Goal: Task Accomplishment & Management: Manage account settings

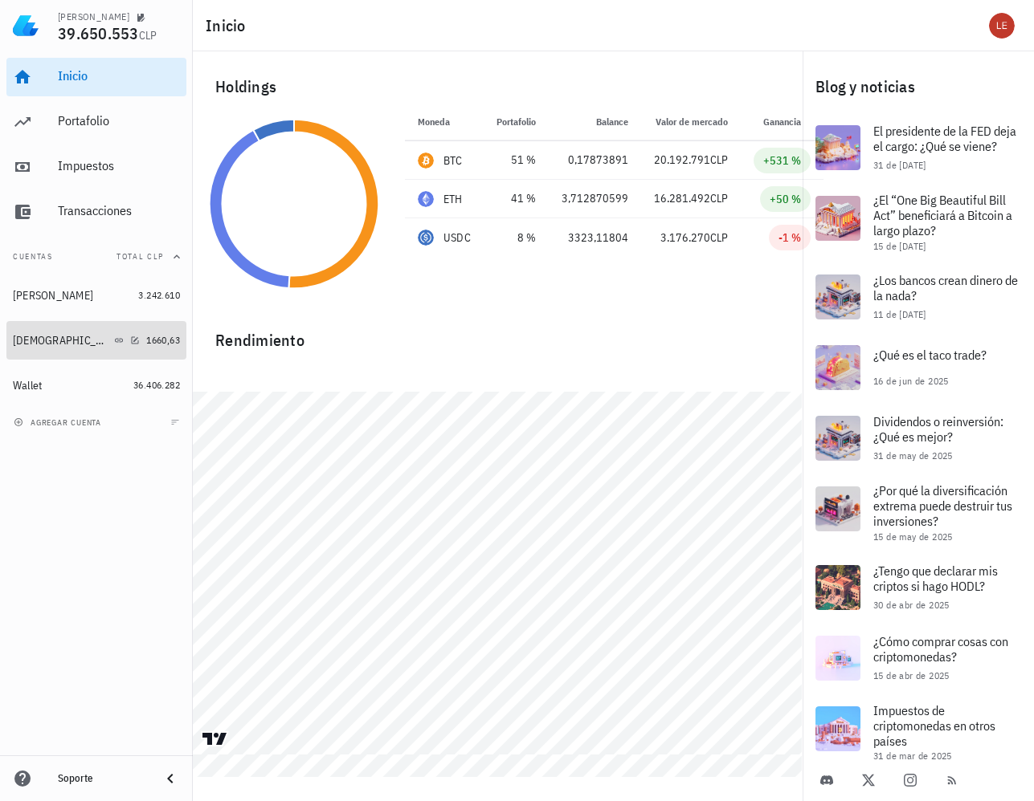
click at [39, 340] on div "[DEMOGRAPHIC_DATA]" at bounding box center [76, 340] width 127 height 15
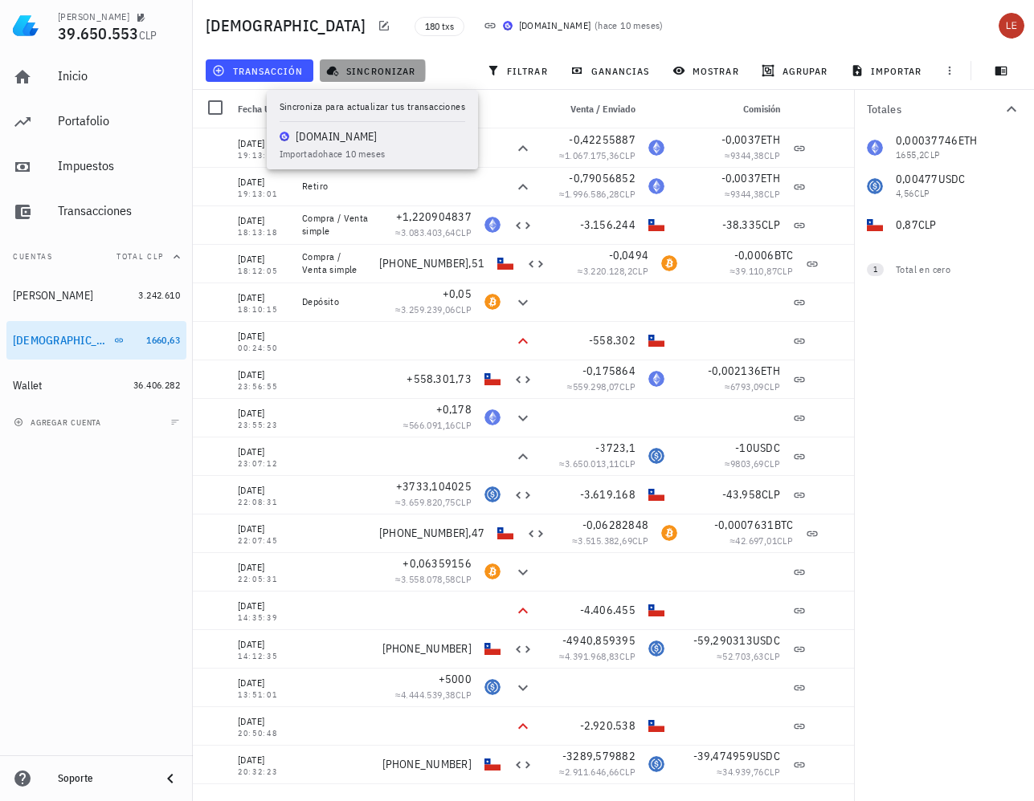
click at [369, 70] on span "sincronizar" at bounding box center [372, 70] width 86 height 13
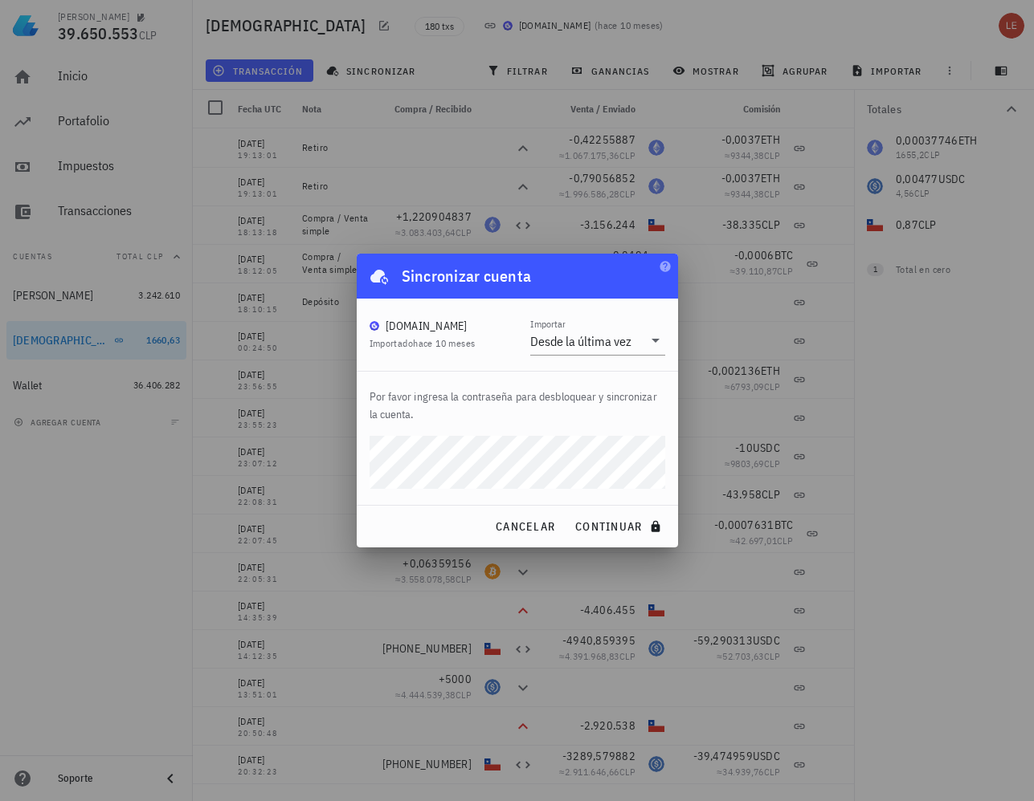
drag, startPoint x: 786, startPoint y: 471, endPoint x: 777, endPoint y: 475, distance: 10.4
click at [786, 470] on div at bounding box center [517, 400] width 1034 height 801
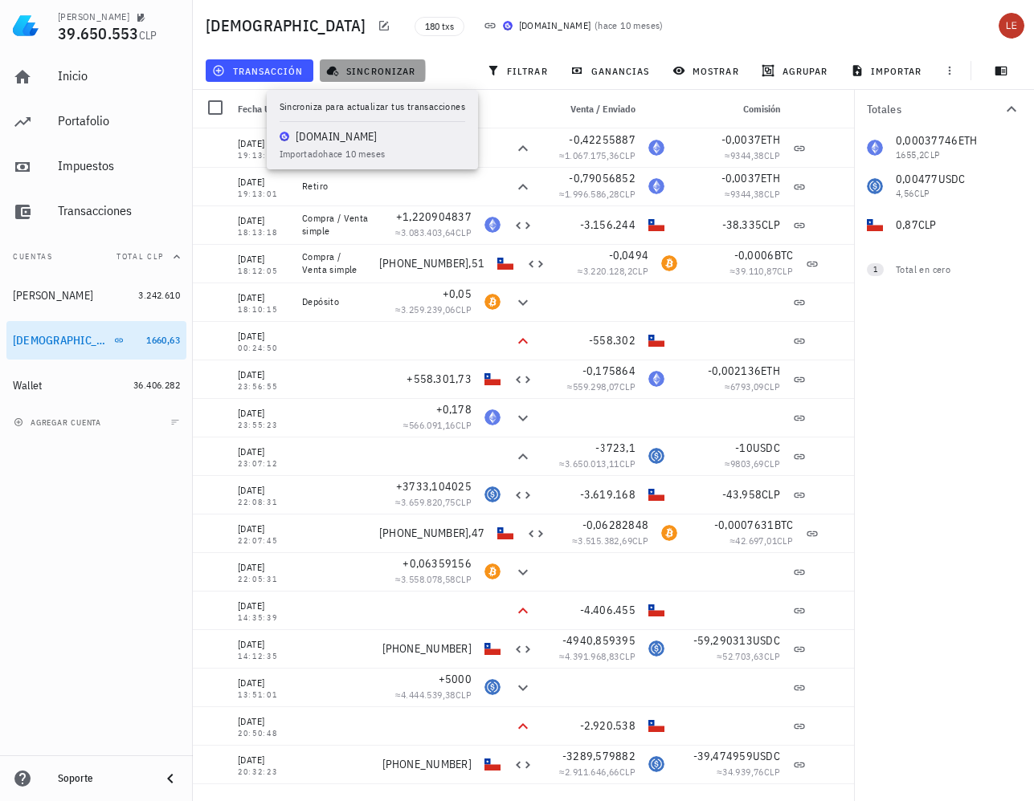
click at [358, 70] on span "sincronizar" at bounding box center [372, 70] width 86 height 13
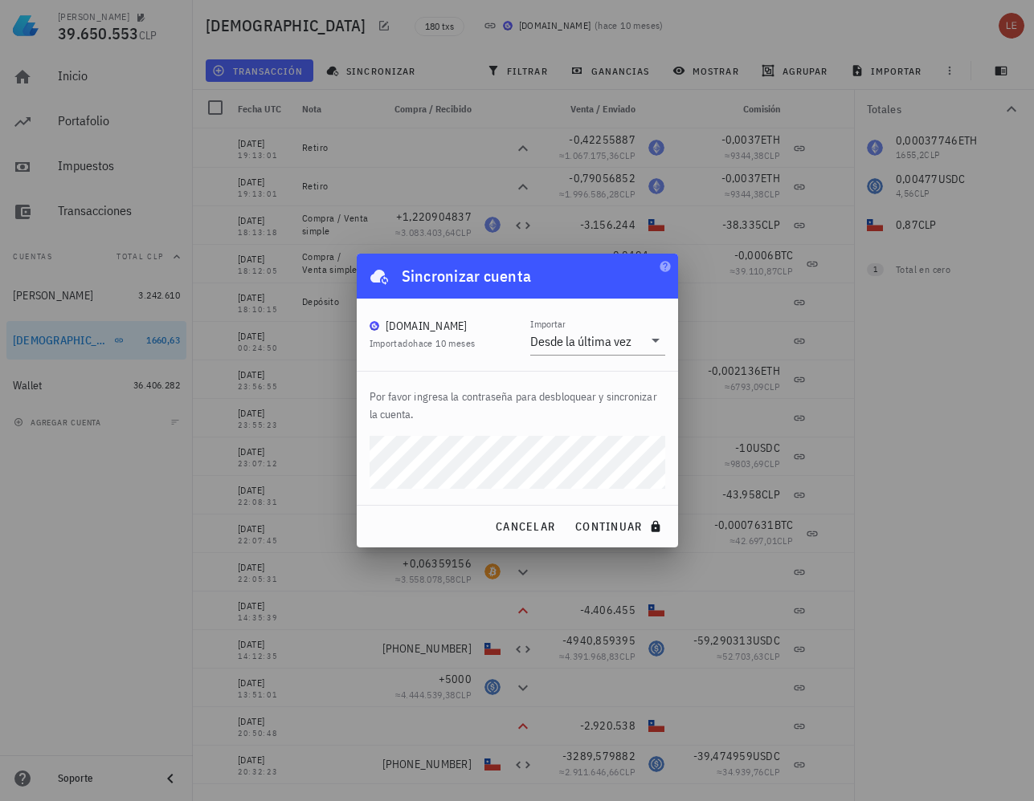
click at [556, 279] on div "Sincronizar cuenta" at bounding box center [517, 276] width 321 height 45
click at [623, 529] on span "continuar" at bounding box center [619, 527] width 90 height 14
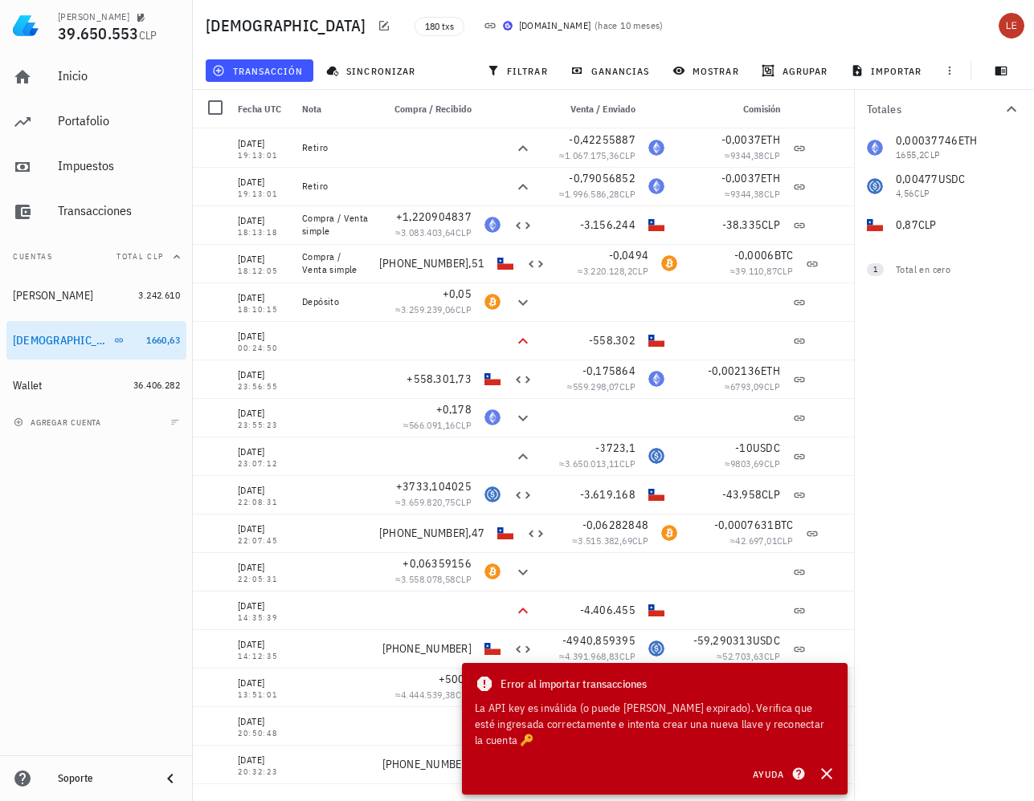
click at [812, 740] on div "La API key es inválida (o puede [PERSON_NAME] expirado). Verifica que esté ingr…" at bounding box center [655, 724] width 360 height 48
click at [132, 341] on icon "button" at bounding box center [135, 339] width 7 height 7
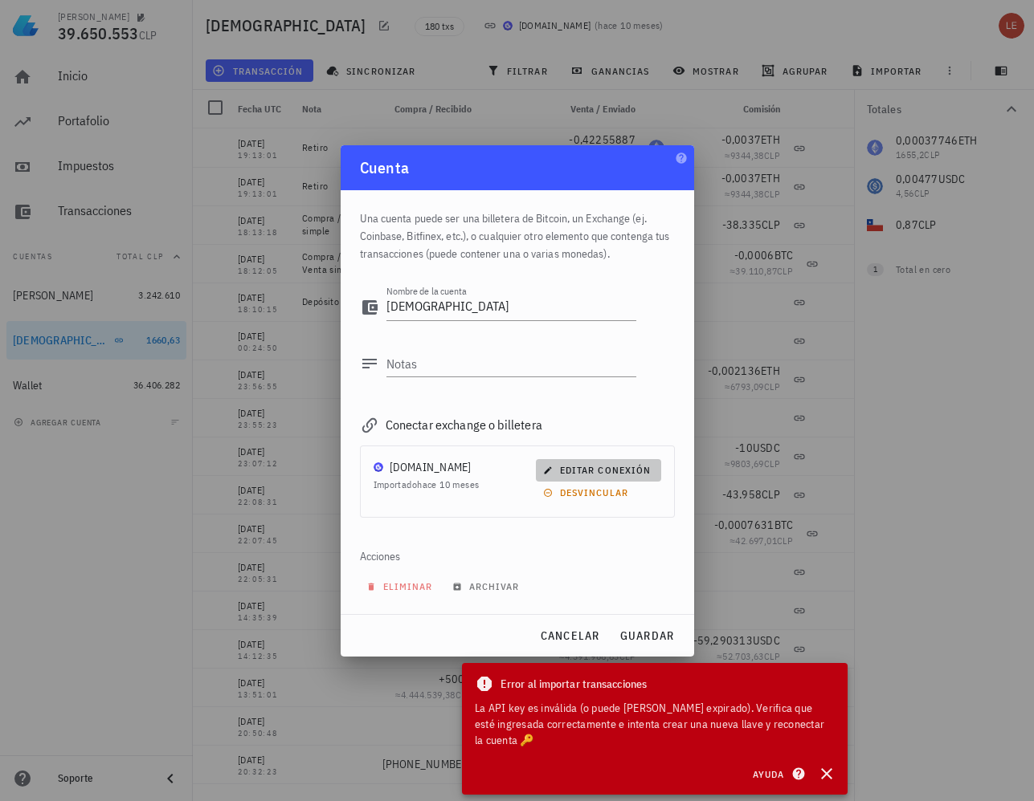
click at [610, 471] on span "editar conexión" at bounding box center [598, 470] width 104 height 12
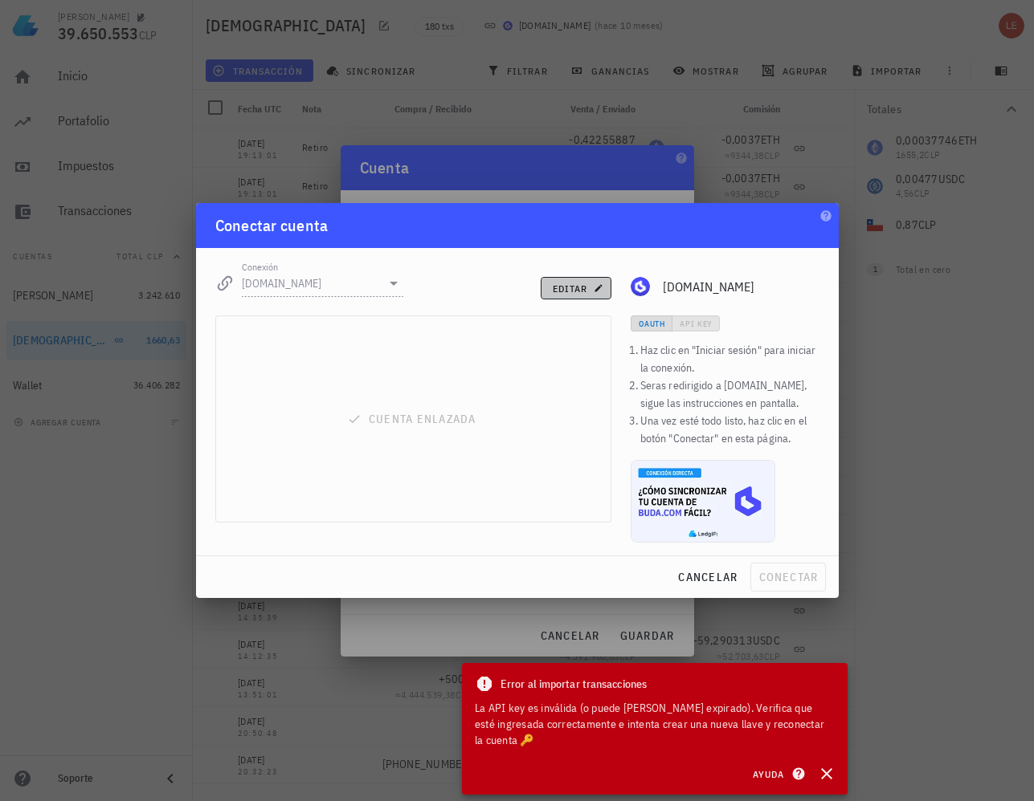
click at [561, 290] on span "editar" at bounding box center [576, 289] width 49 height 12
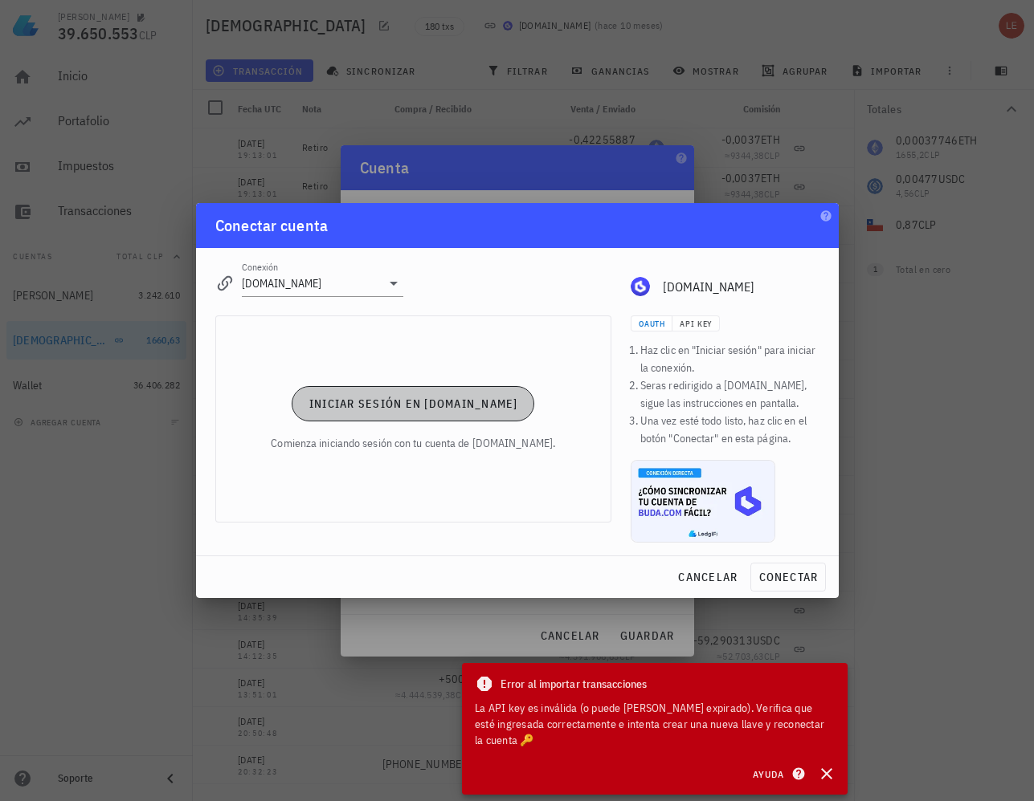
click at [433, 398] on span "Iniciar sesión en [DOMAIN_NAME]" at bounding box center [413, 404] width 210 height 14
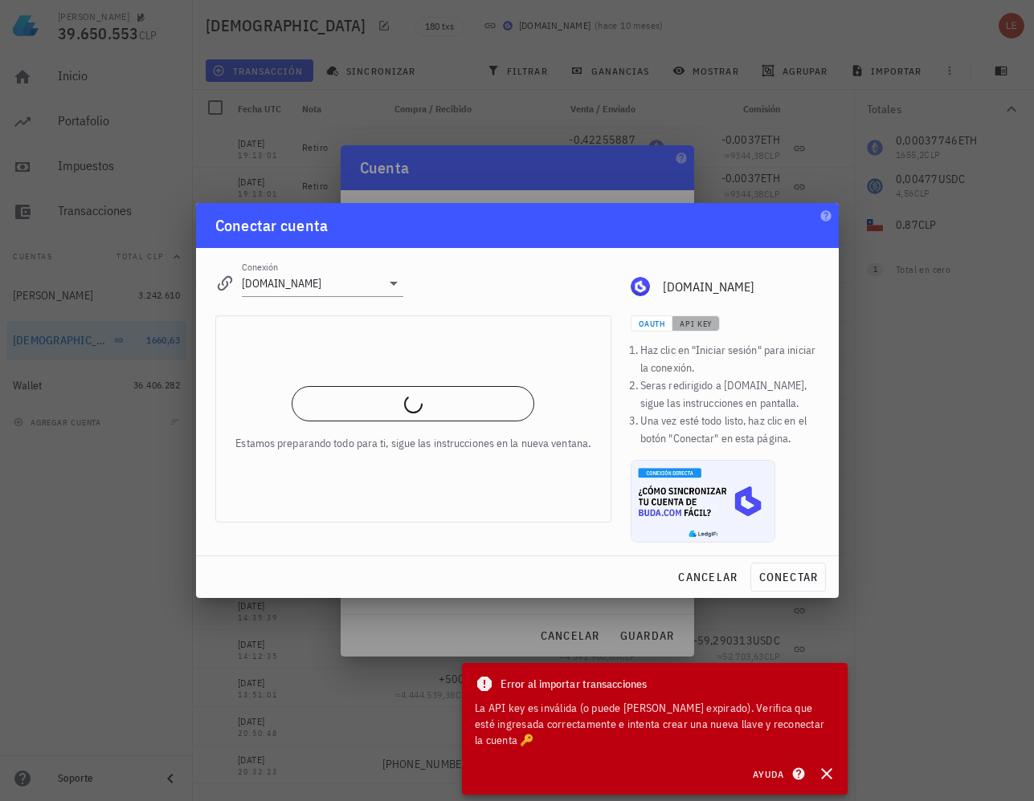
click at [700, 324] on span "API Key" at bounding box center [696, 324] width 34 height 10
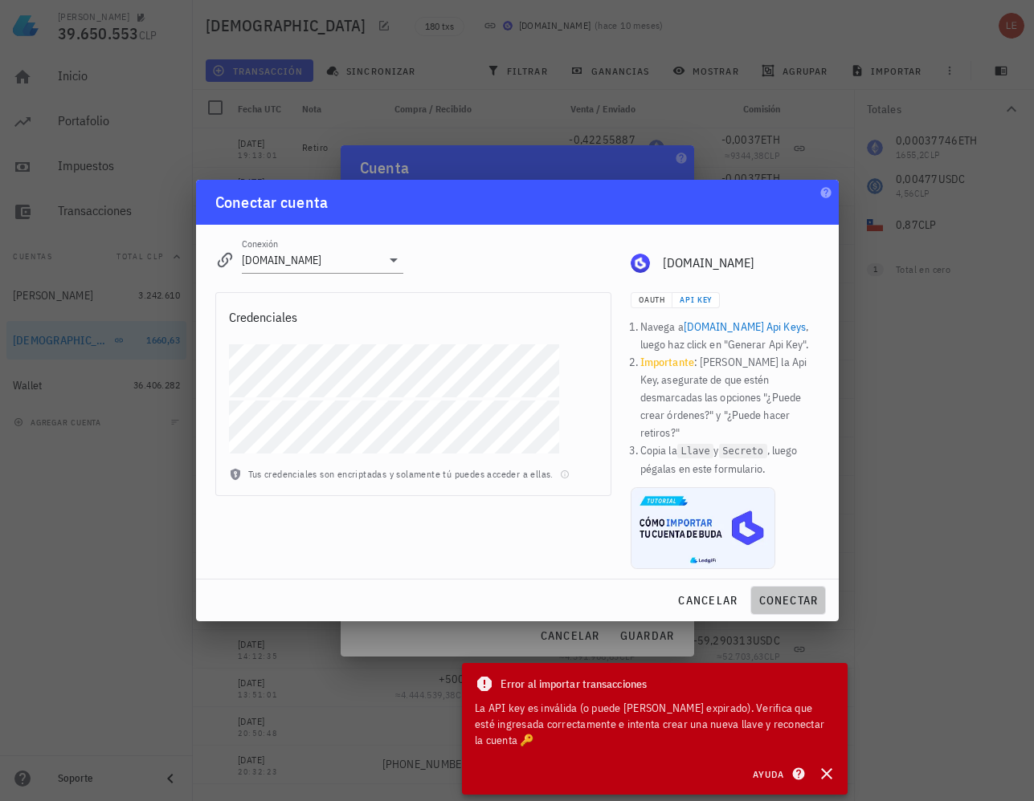
click at [782, 593] on span "conectar" at bounding box center [787, 600] width 60 height 14
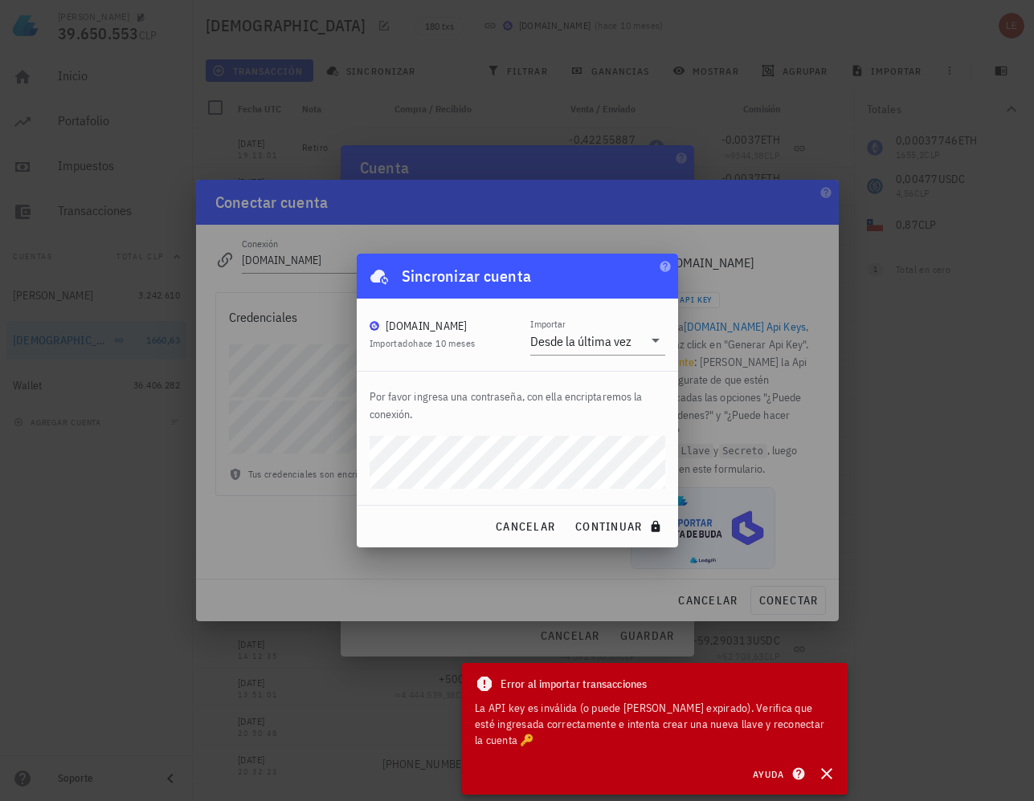
click at [563, 289] on div "Sincronizar cuenta" at bounding box center [517, 276] width 321 height 45
click at [609, 520] on span "continuar" at bounding box center [619, 527] width 90 height 14
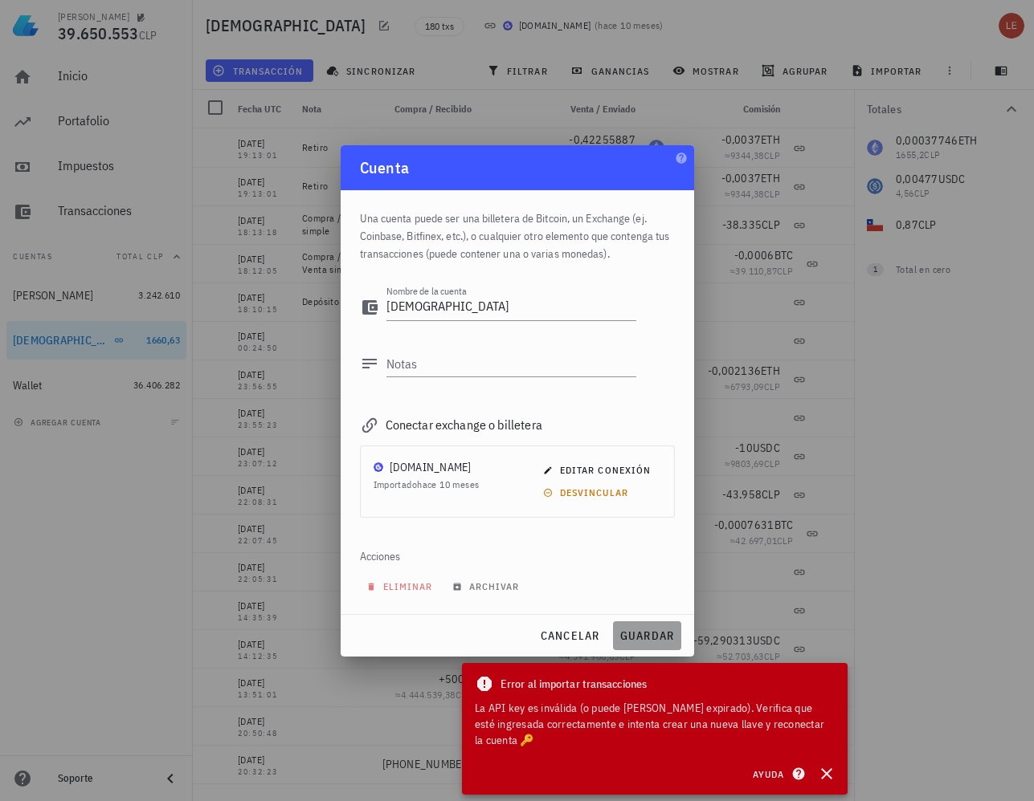
click at [641, 633] on span "guardar" at bounding box center [646, 636] width 55 height 14
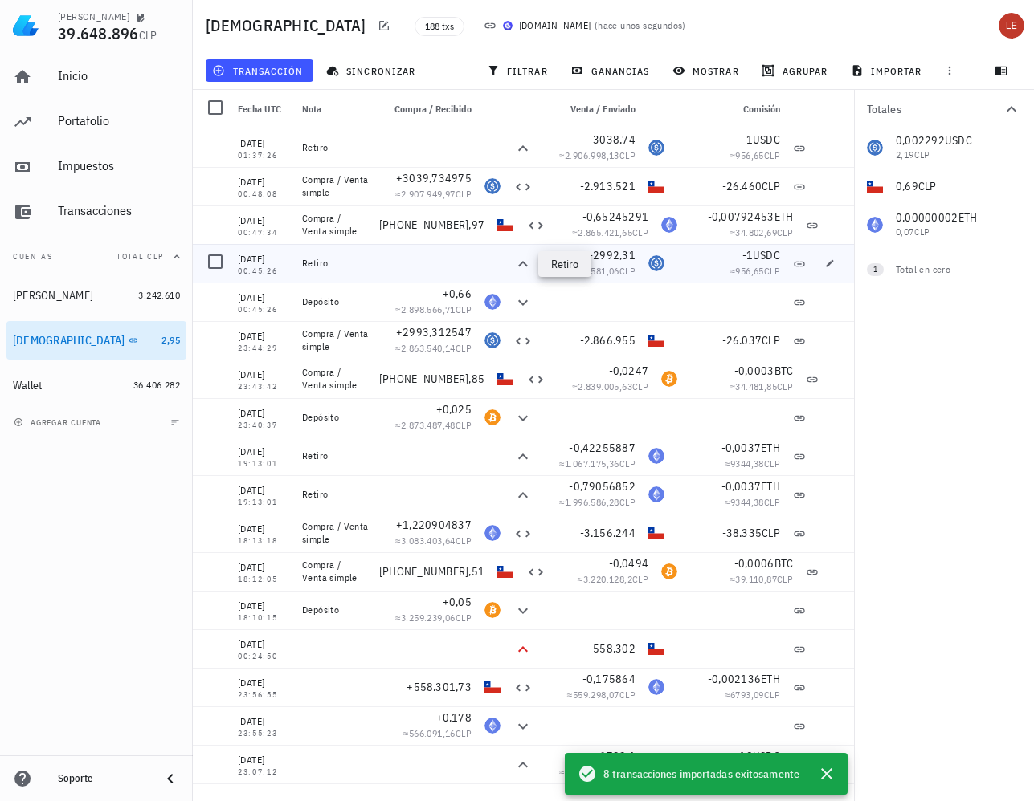
click at [518, 264] on icon at bounding box center [523, 264] width 10 height 6
click at [523, 300] on icon at bounding box center [522, 302] width 19 height 19
click at [520, 305] on icon at bounding box center [523, 303] width 10 height 6
click at [827, 304] on icon "button" at bounding box center [830, 302] width 10 height 10
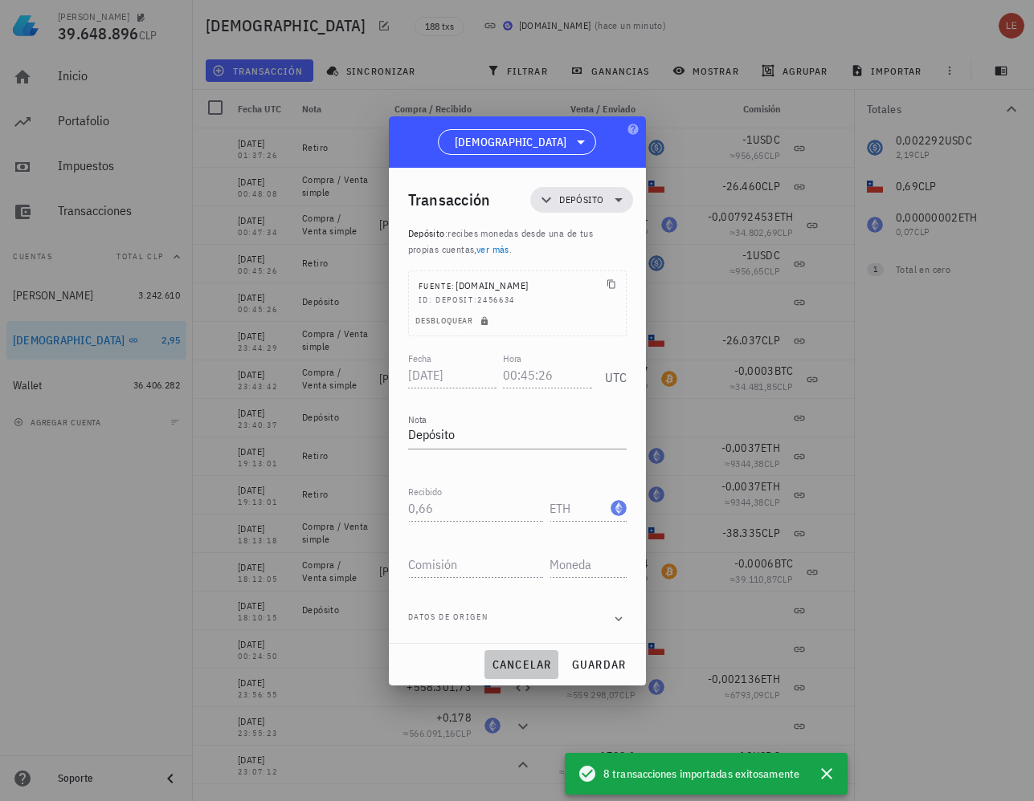
click at [530, 659] on span "cancelar" at bounding box center [521, 665] width 60 height 14
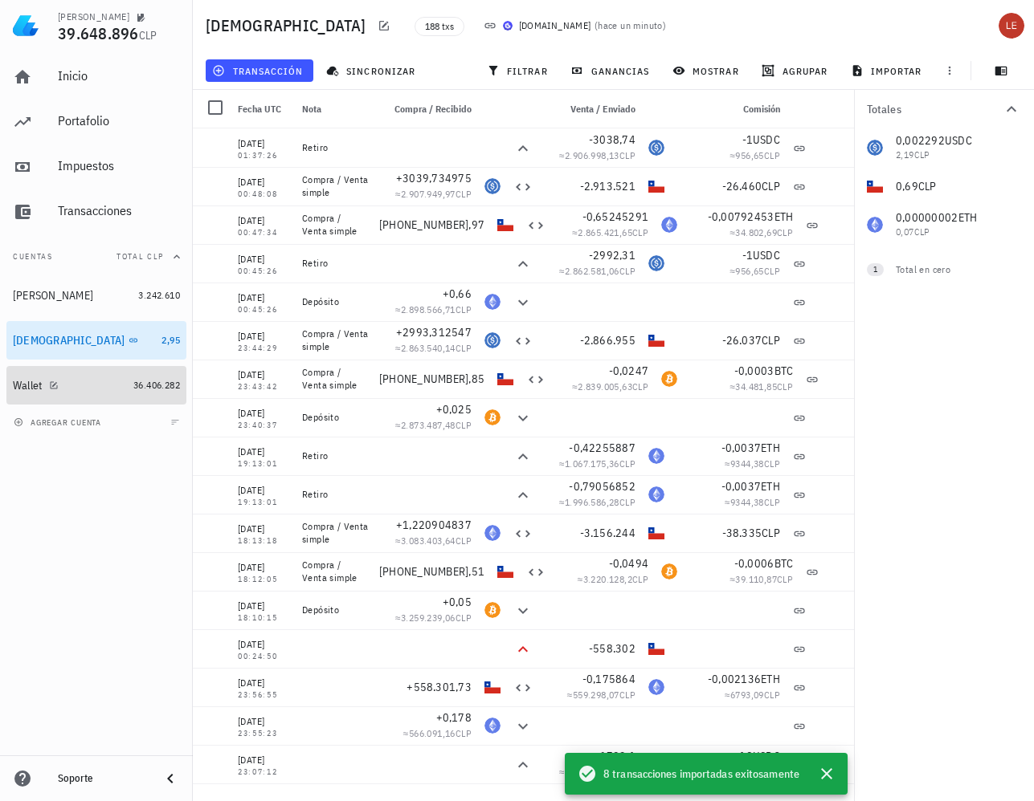
click at [80, 385] on div "Wallet" at bounding box center [70, 385] width 114 height 15
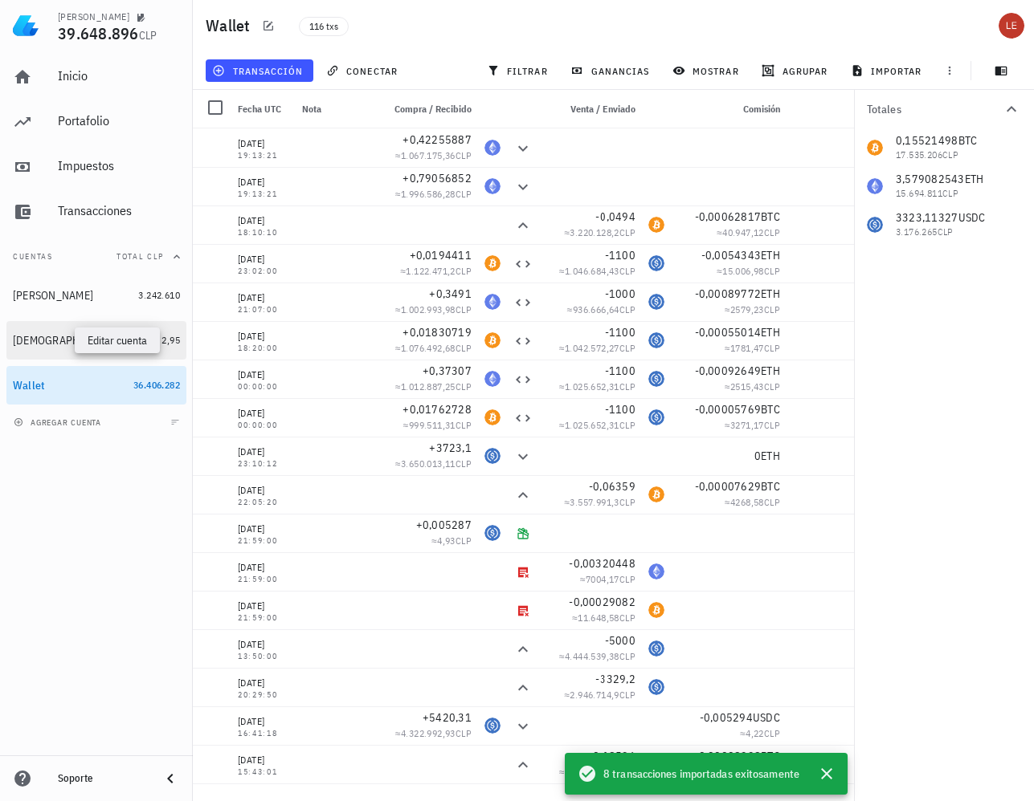
click at [144, 340] on icon "button" at bounding box center [149, 341] width 10 height 10
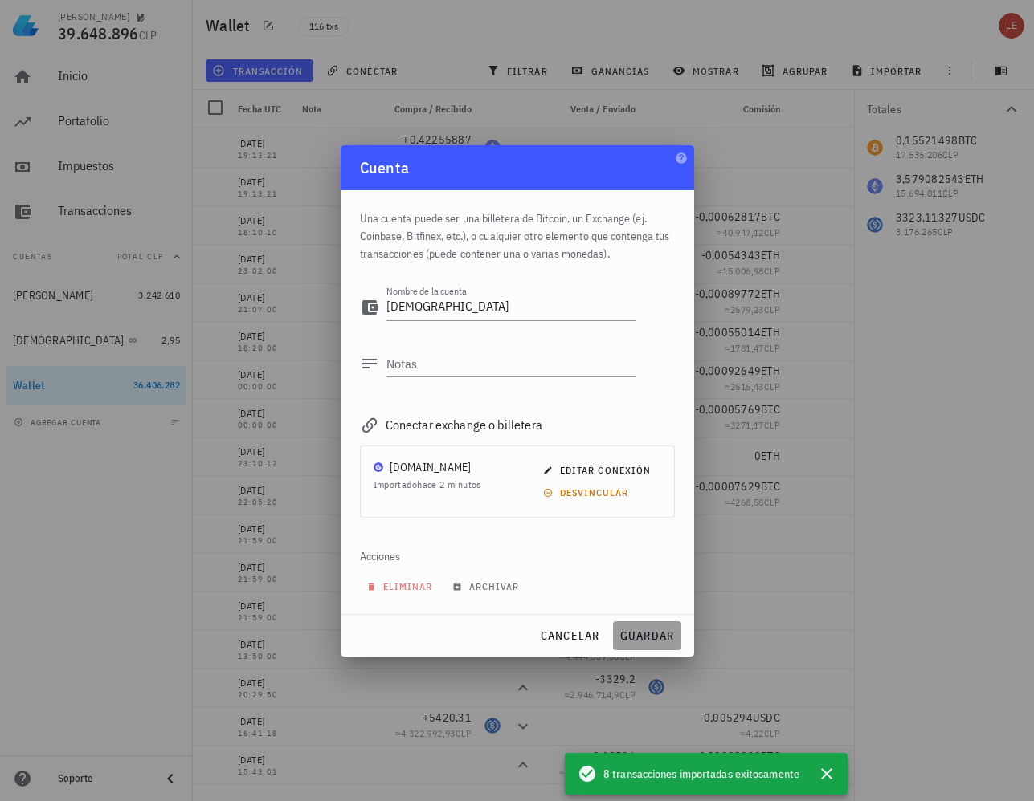
click at [648, 634] on span "guardar" at bounding box center [646, 636] width 55 height 14
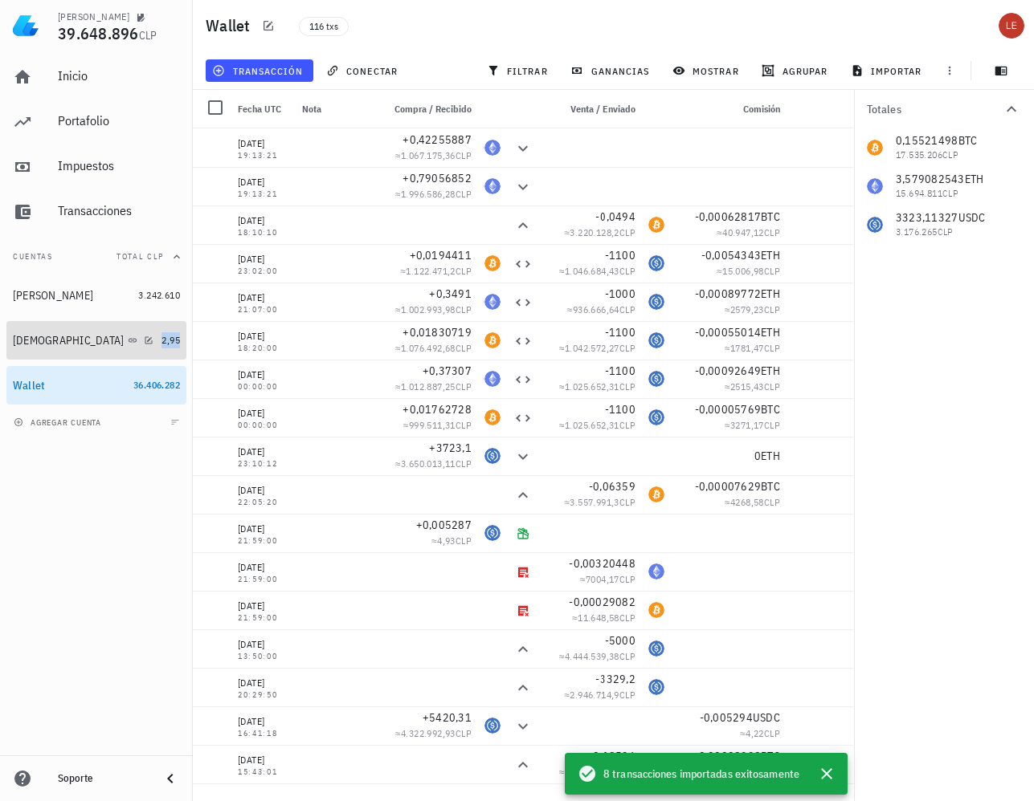
click at [176, 337] on span "2,95" at bounding box center [170, 340] width 18 height 12
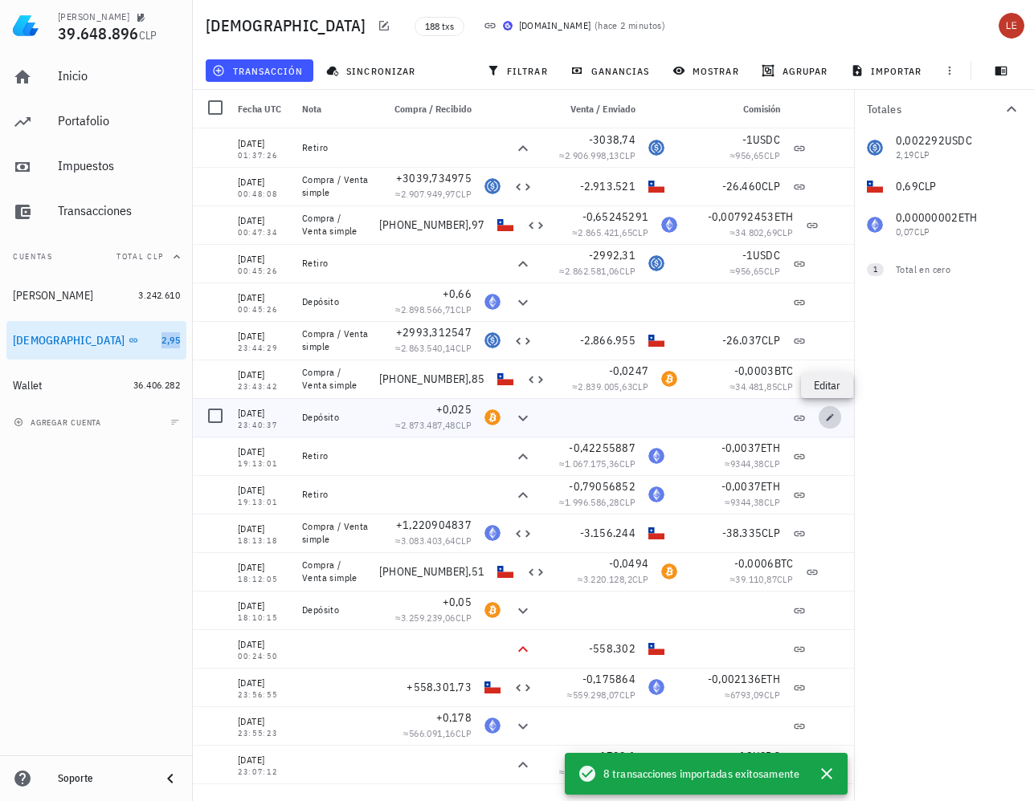
click at [826, 416] on icon "button" at bounding box center [830, 418] width 10 height 10
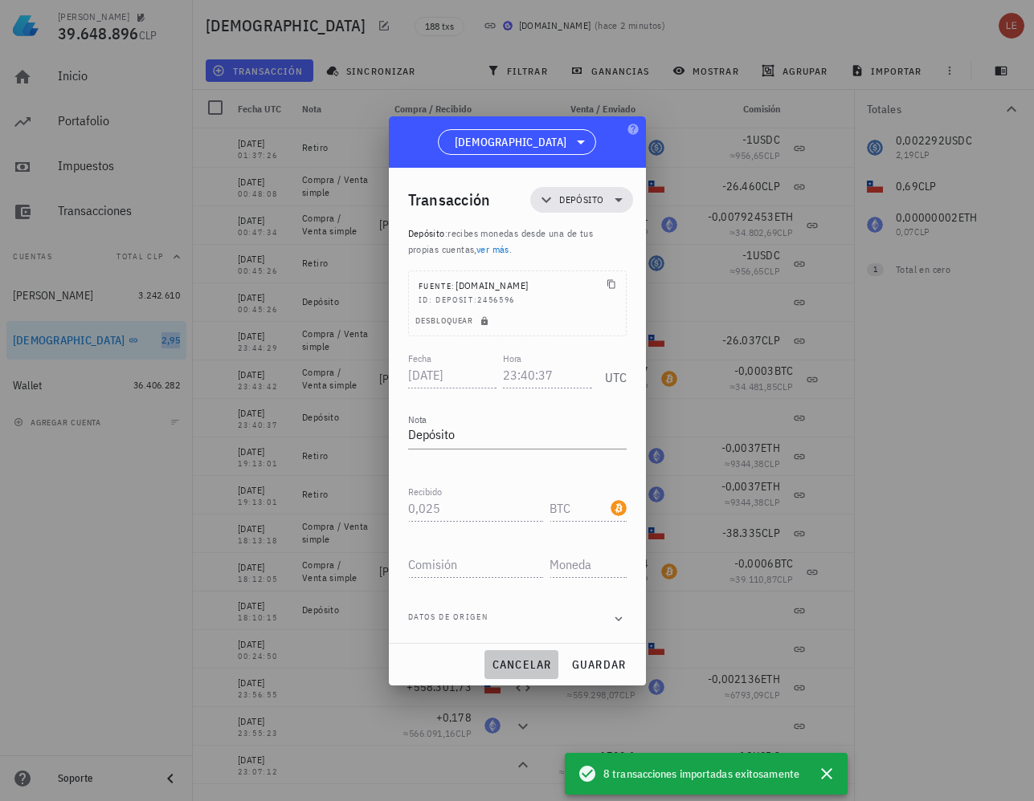
click at [532, 667] on span "cancelar" at bounding box center [521, 665] width 60 height 14
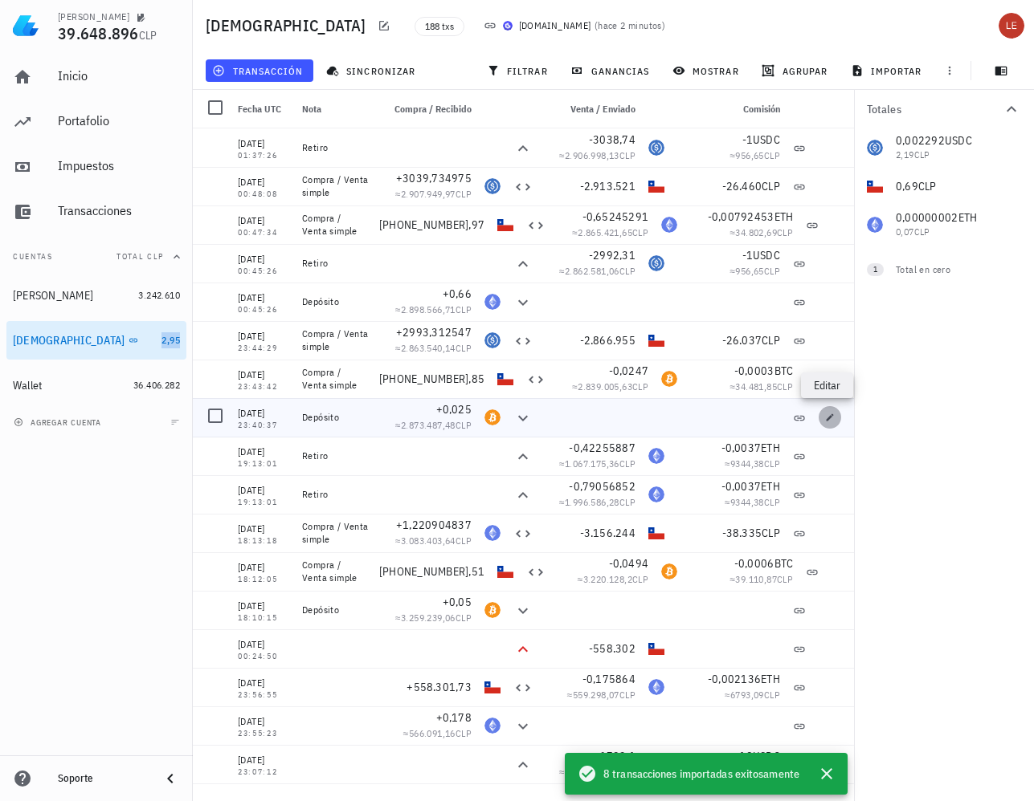
click at [826, 417] on icon "button" at bounding box center [830, 418] width 10 height 10
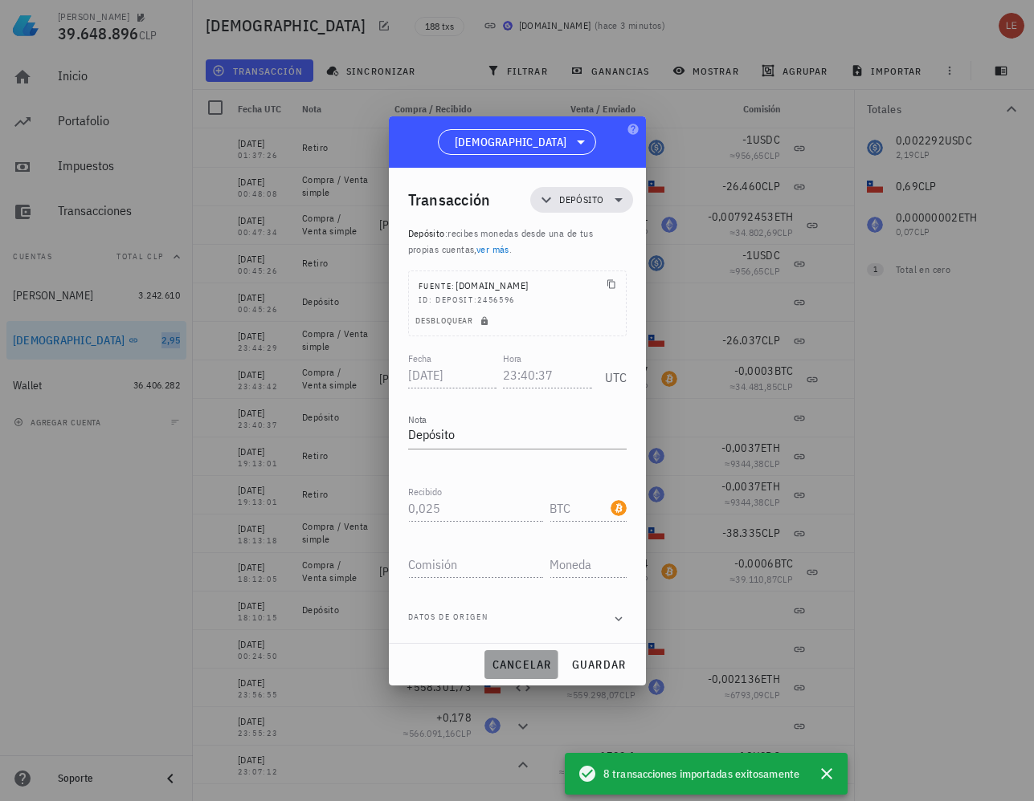
click at [516, 661] on span "cancelar" at bounding box center [521, 665] width 60 height 14
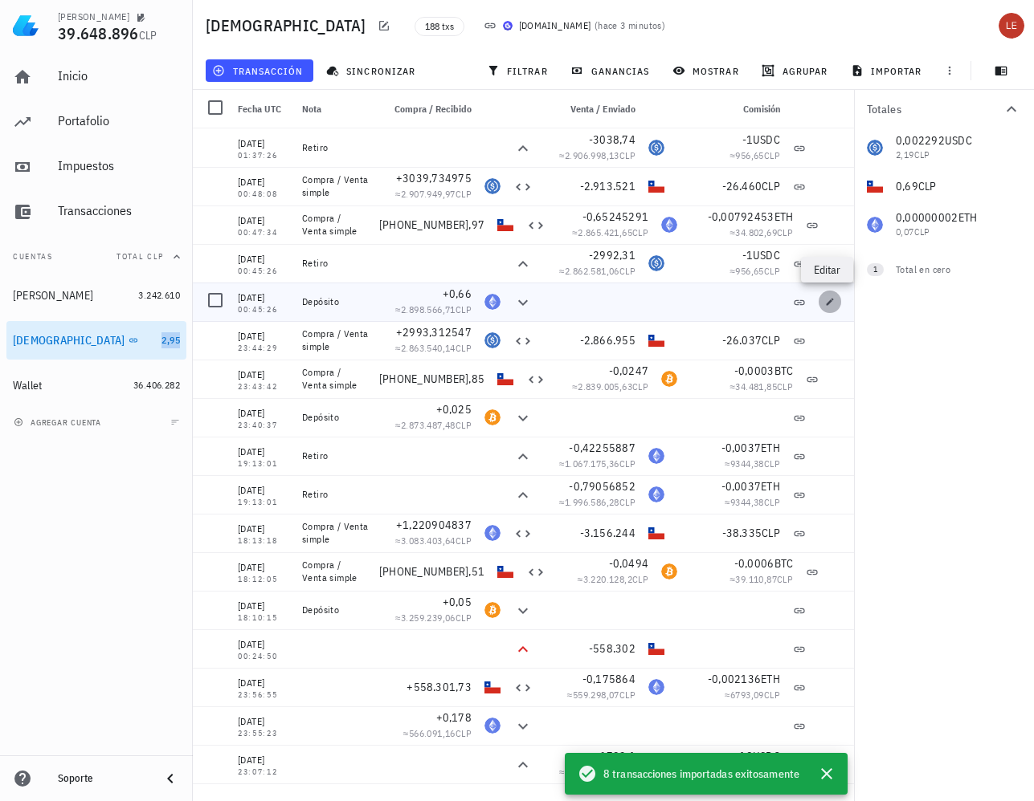
click at [826, 304] on icon "button" at bounding box center [829, 301] width 7 height 7
type input "[DATE]"
type input "00:45:26"
type input "0,66"
type input "ETH"
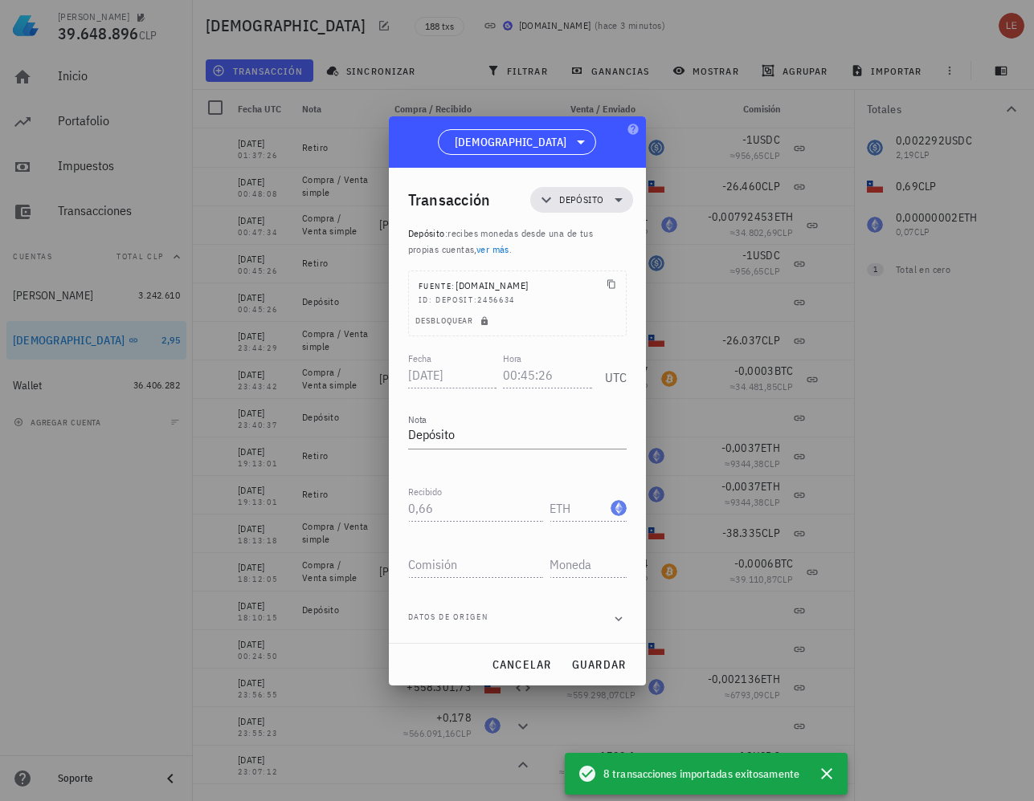
click at [826, 304] on div at bounding box center [517, 400] width 1034 height 801
click at [532, 663] on span "cancelar" at bounding box center [521, 665] width 60 height 14
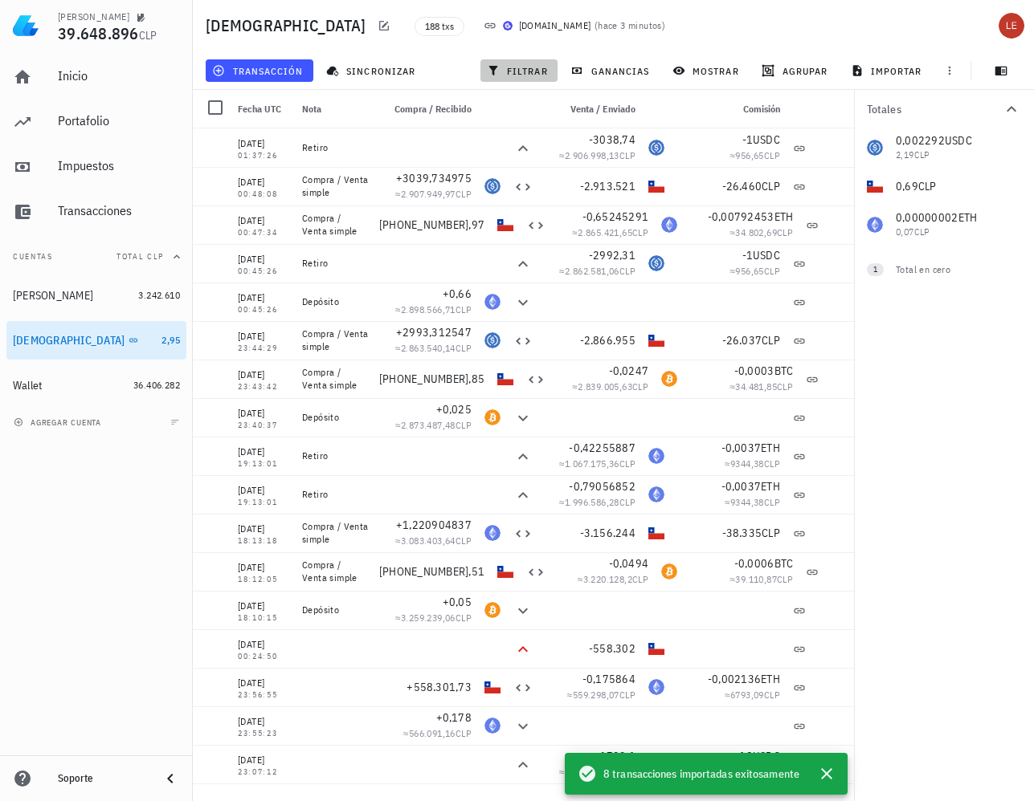
click at [528, 69] on span "filtrar" at bounding box center [519, 70] width 58 height 13
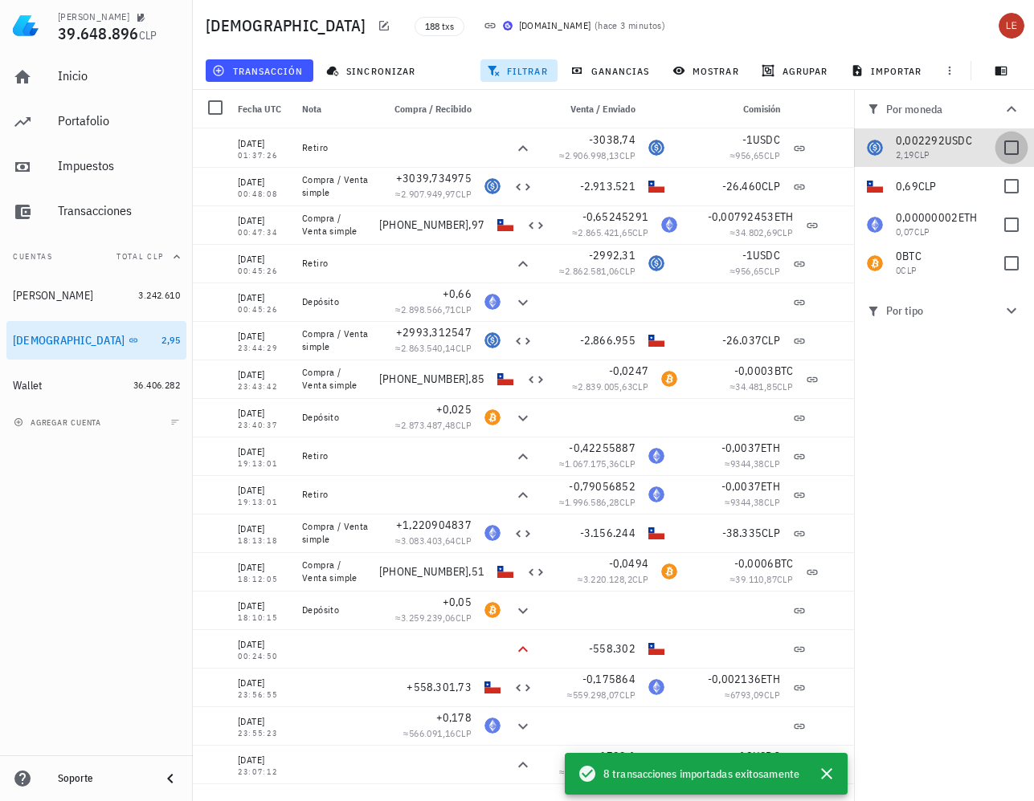
click at [1016, 147] on div at bounding box center [1010, 147] width 27 height 27
checkbox input "true"
click at [1010, 185] on div at bounding box center [1010, 186] width 27 height 27
checkbox input "true"
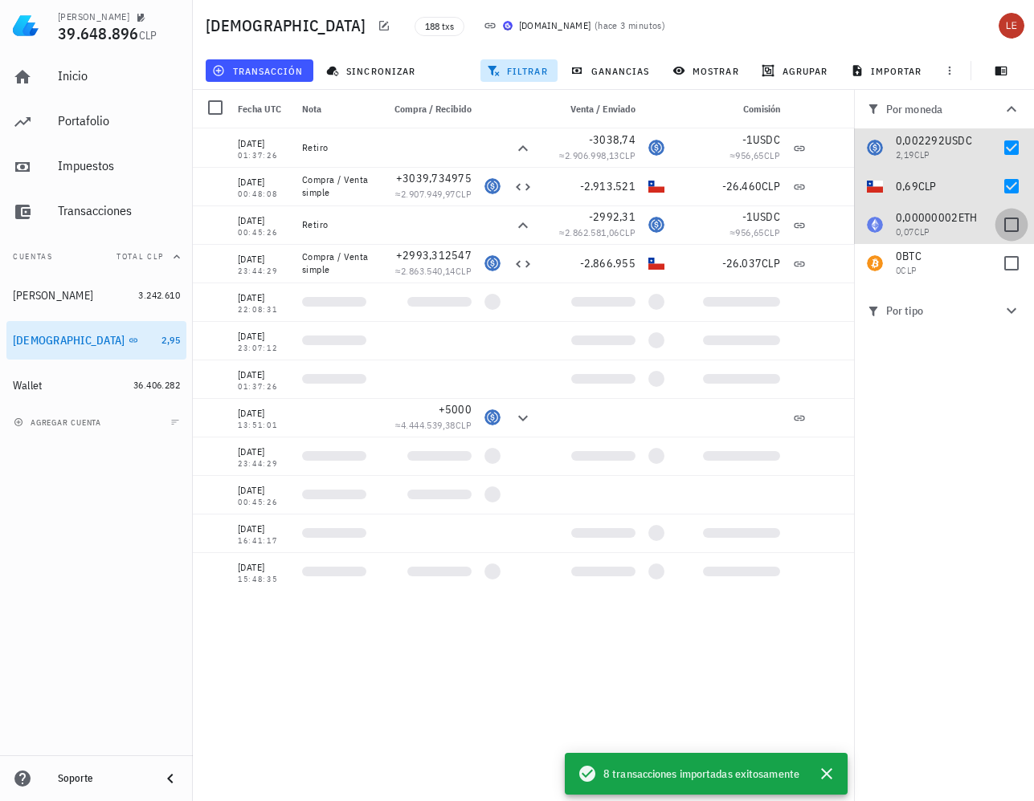
click at [1012, 220] on div at bounding box center [1010, 224] width 27 height 27
checkbox input "true"
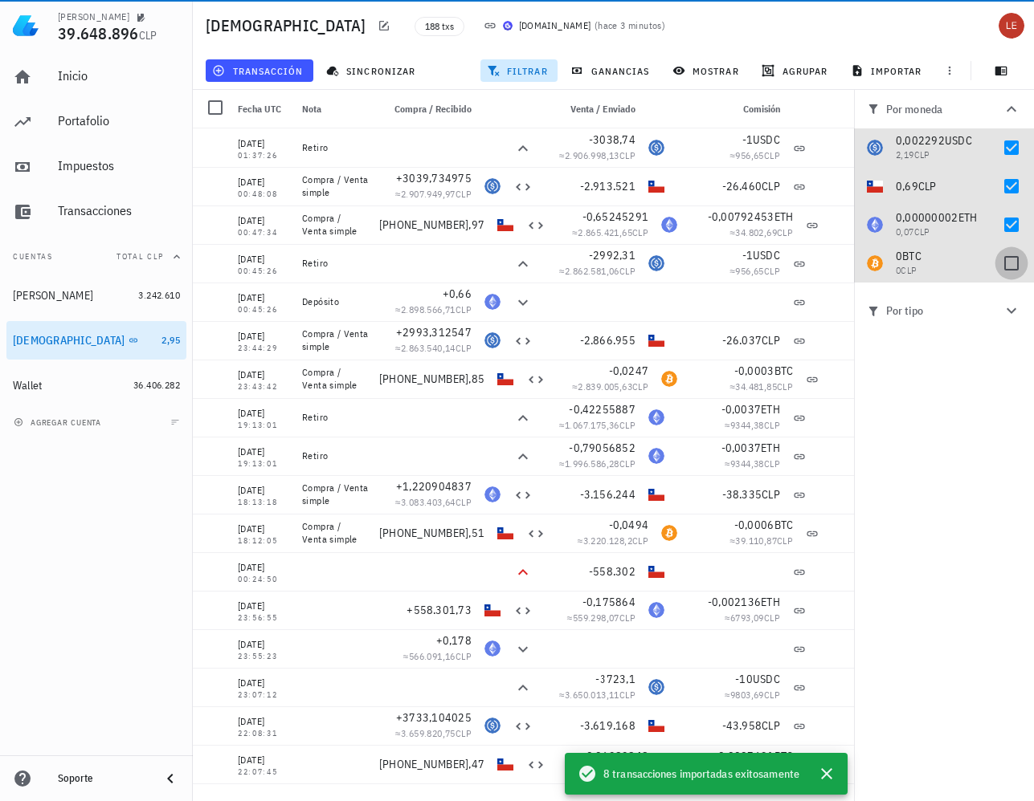
click at [1011, 263] on div at bounding box center [1010, 263] width 27 height 27
checkbox input "true"
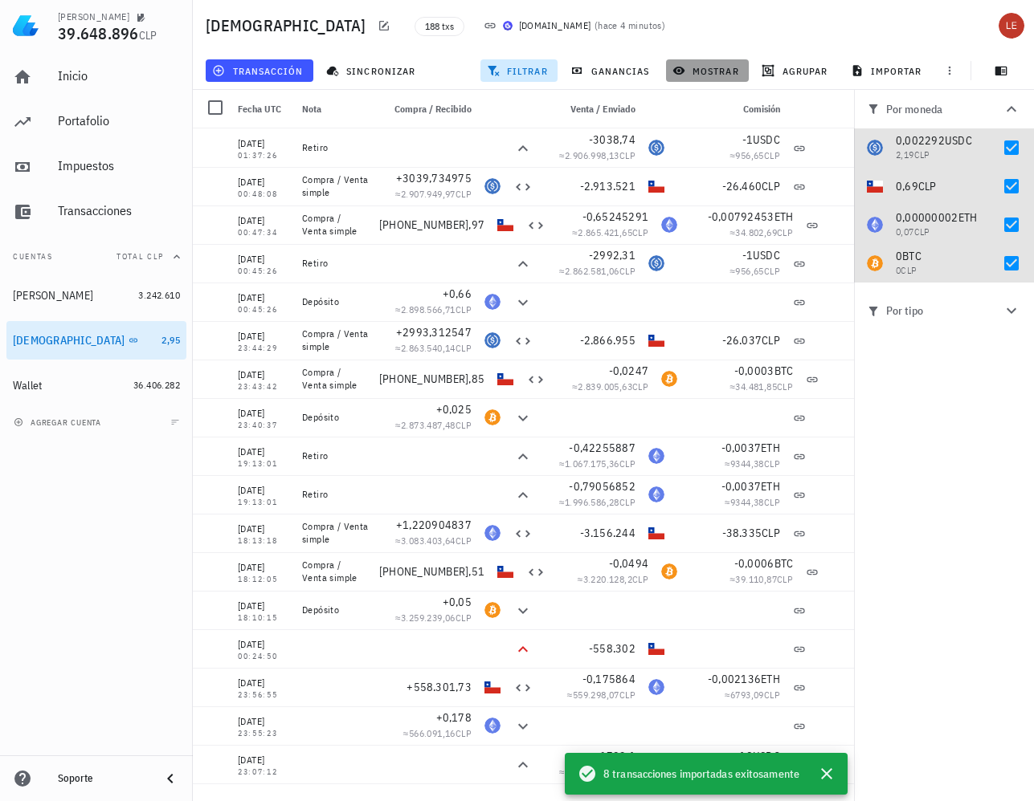
click at [714, 67] on span "mostrar" at bounding box center [706, 70] width 63 height 13
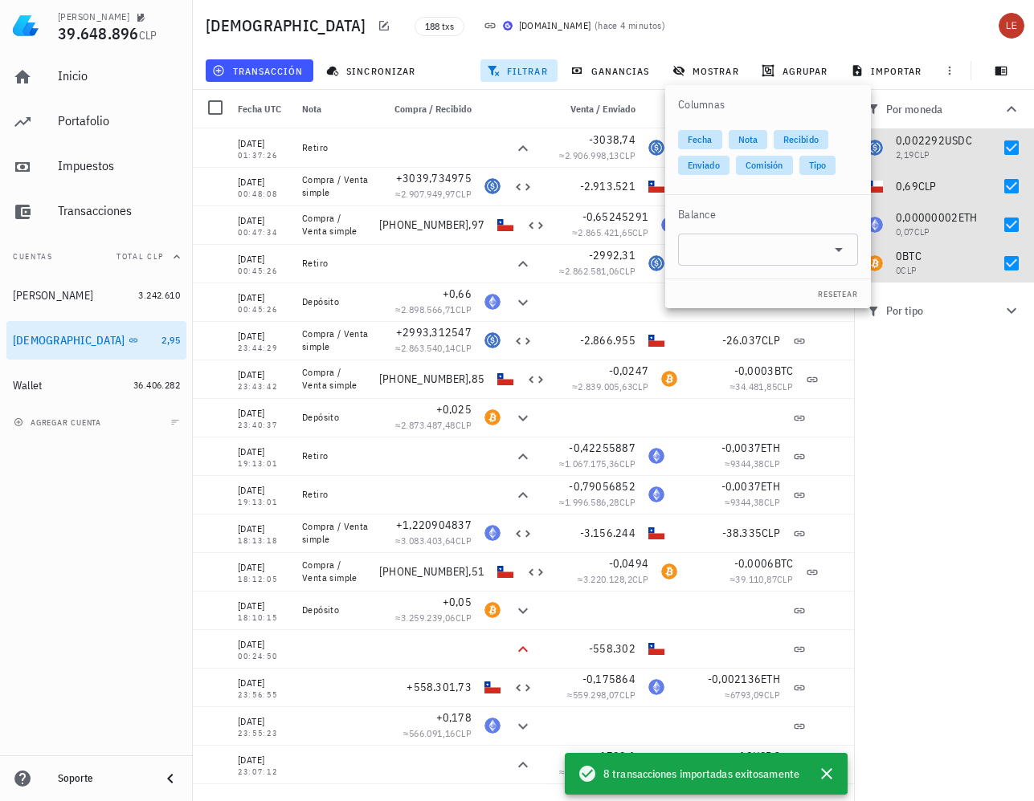
click at [767, 14] on div "[GEOGRAPHIC_DATA] 188 txs [DOMAIN_NAME] ( hace 4 minutos )" at bounding box center [613, 25] width 841 height 51
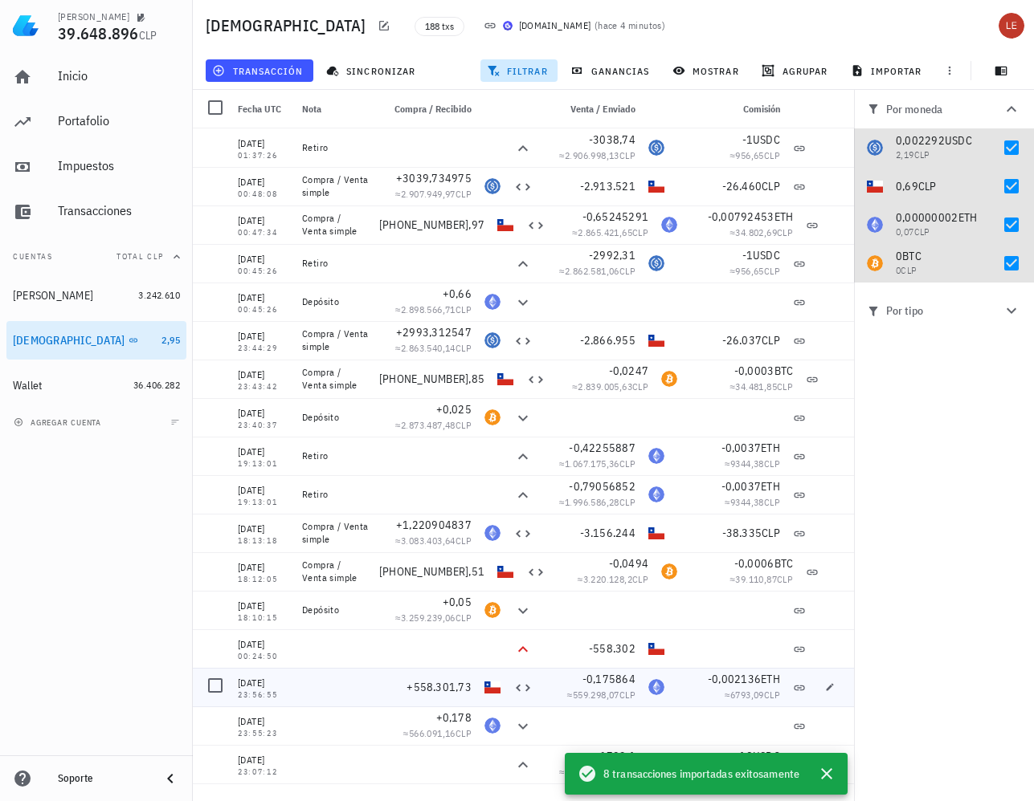
scroll to position [80, 0]
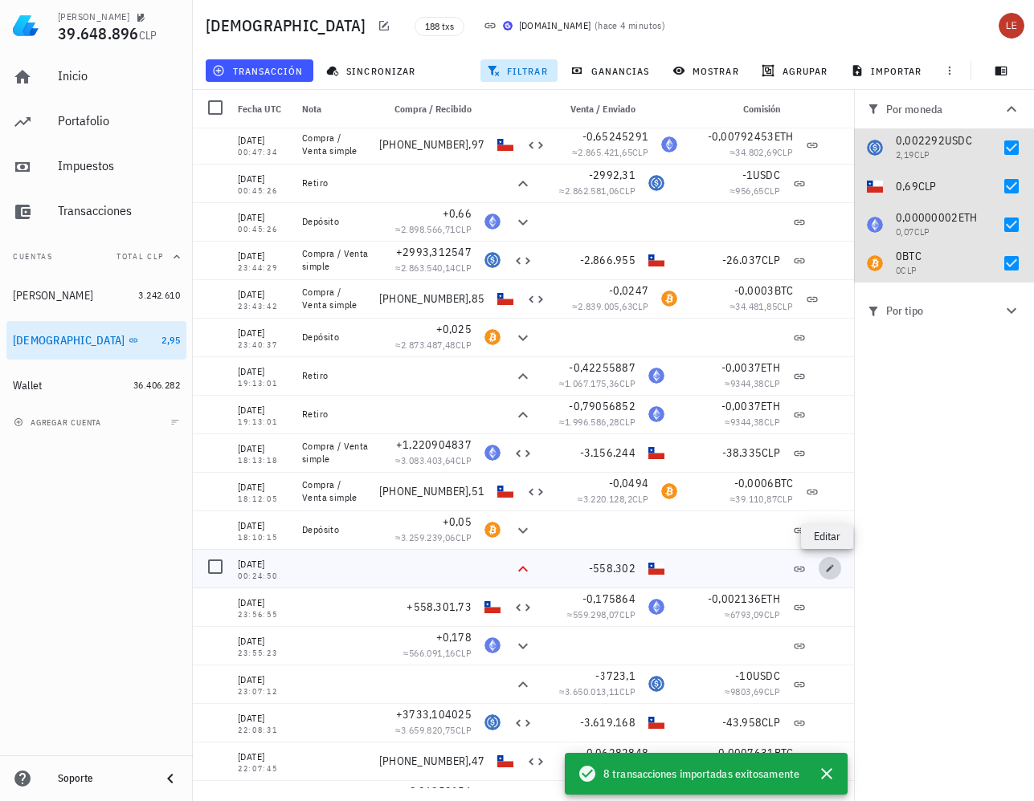
click at [826, 569] on icon "button" at bounding box center [829, 568] width 7 height 7
type input "[DATE]"
type input "00:24:50"
type input "558.302"
type input "CLP"
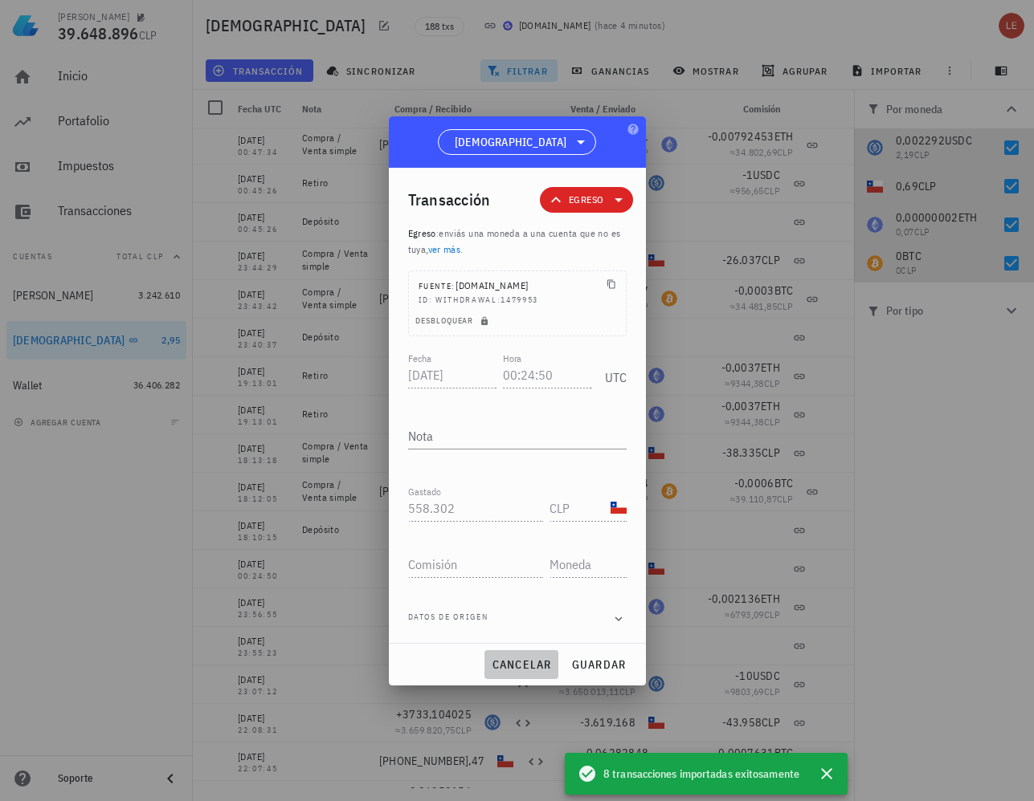
click at [537, 660] on span "cancelar" at bounding box center [521, 665] width 60 height 14
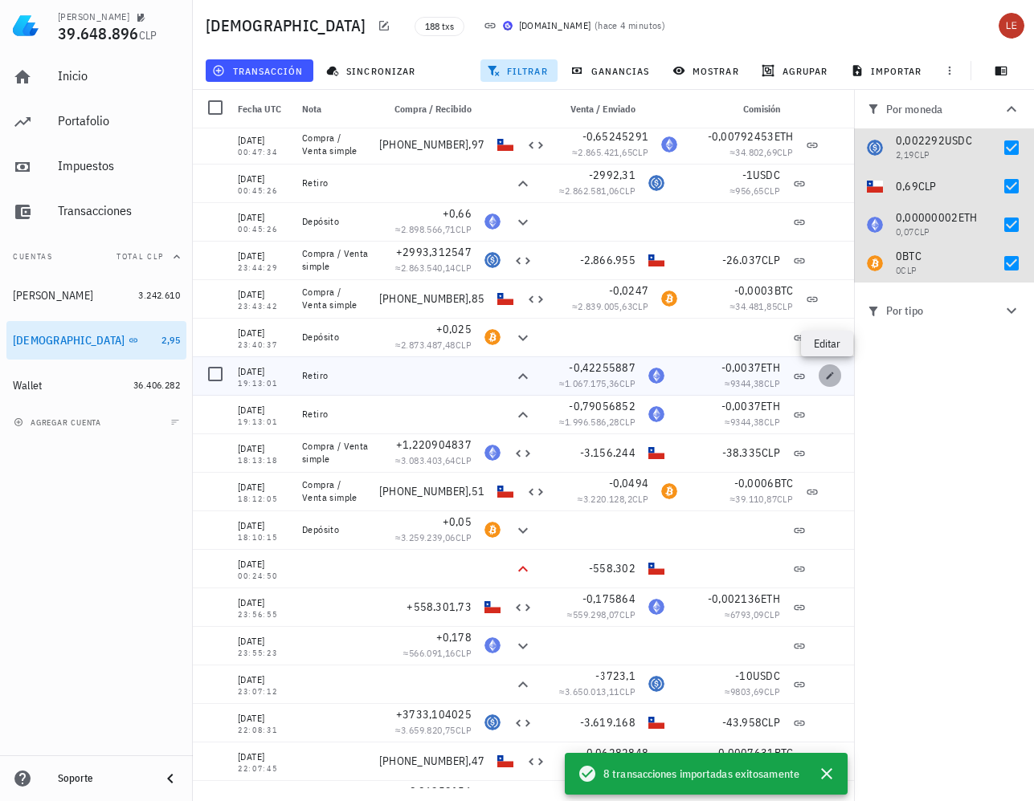
click at [825, 376] on icon "button" at bounding box center [830, 376] width 10 height 10
type input "[DATE]"
type input "19:13:01"
type textarea "Retiro"
type input "0,42255887"
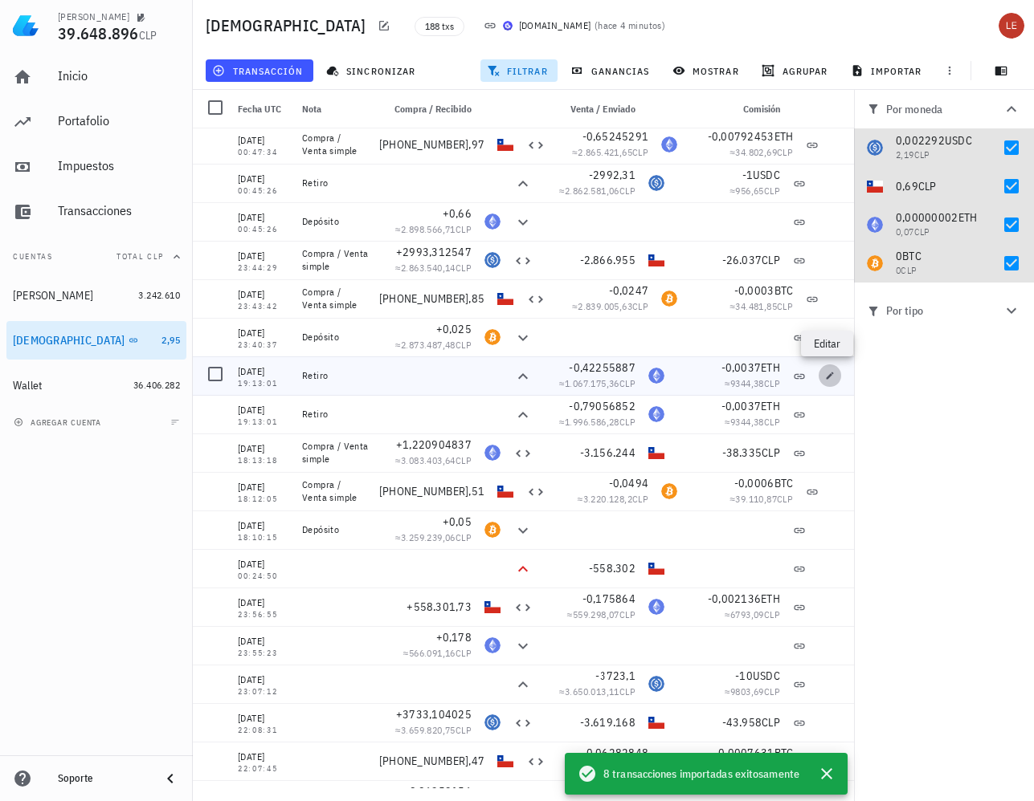
type input "ETH"
type input "0,0037"
type input "ETH"
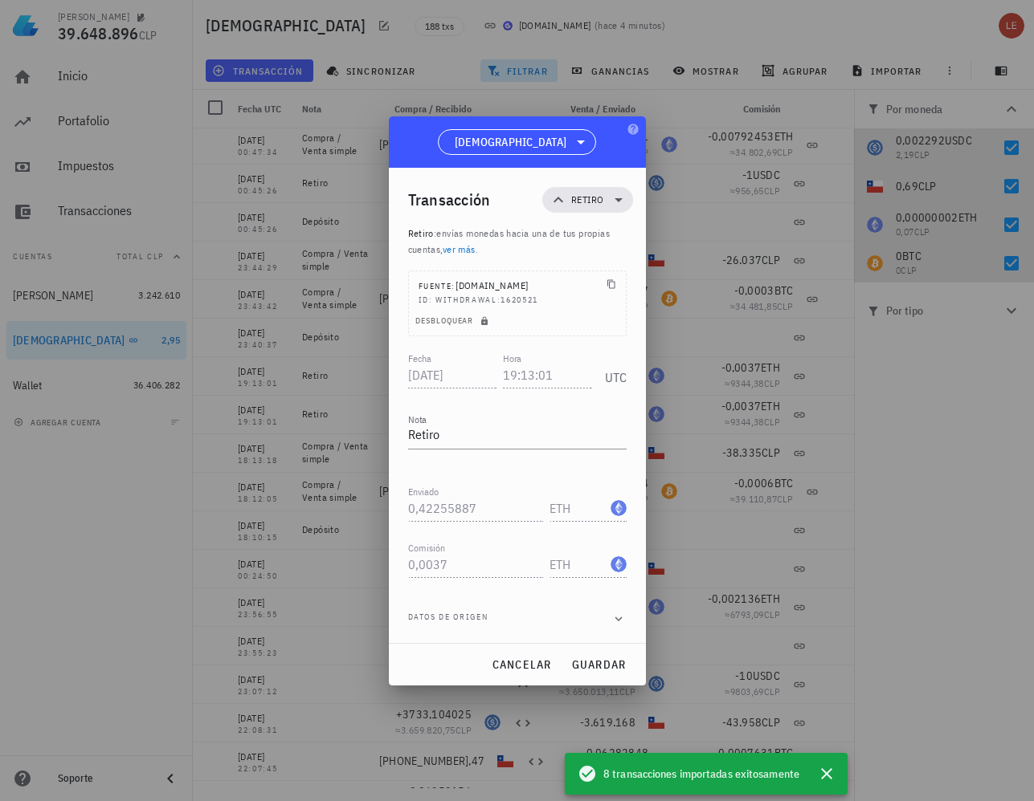
click at [847, 358] on div at bounding box center [517, 400] width 1034 height 801
click at [540, 662] on span "cancelar" at bounding box center [521, 665] width 60 height 14
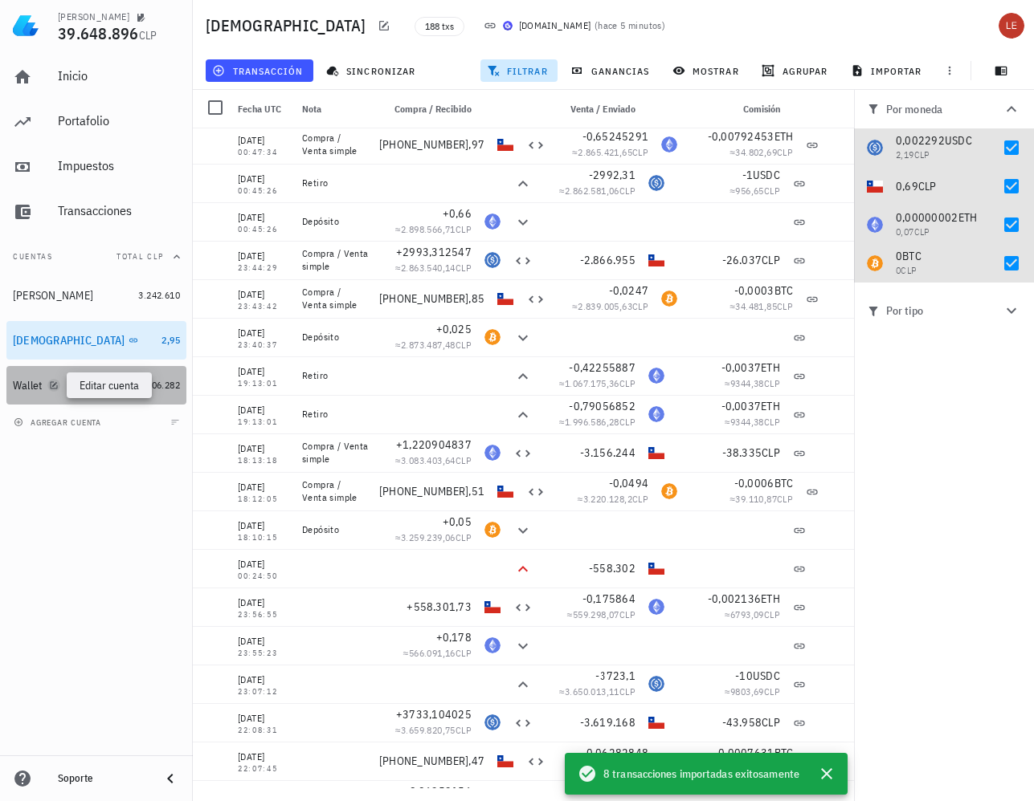
click at [57, 382] on icon "button" at bounding box center [54, 386] width 10 height 10
type textarea "Wallet"
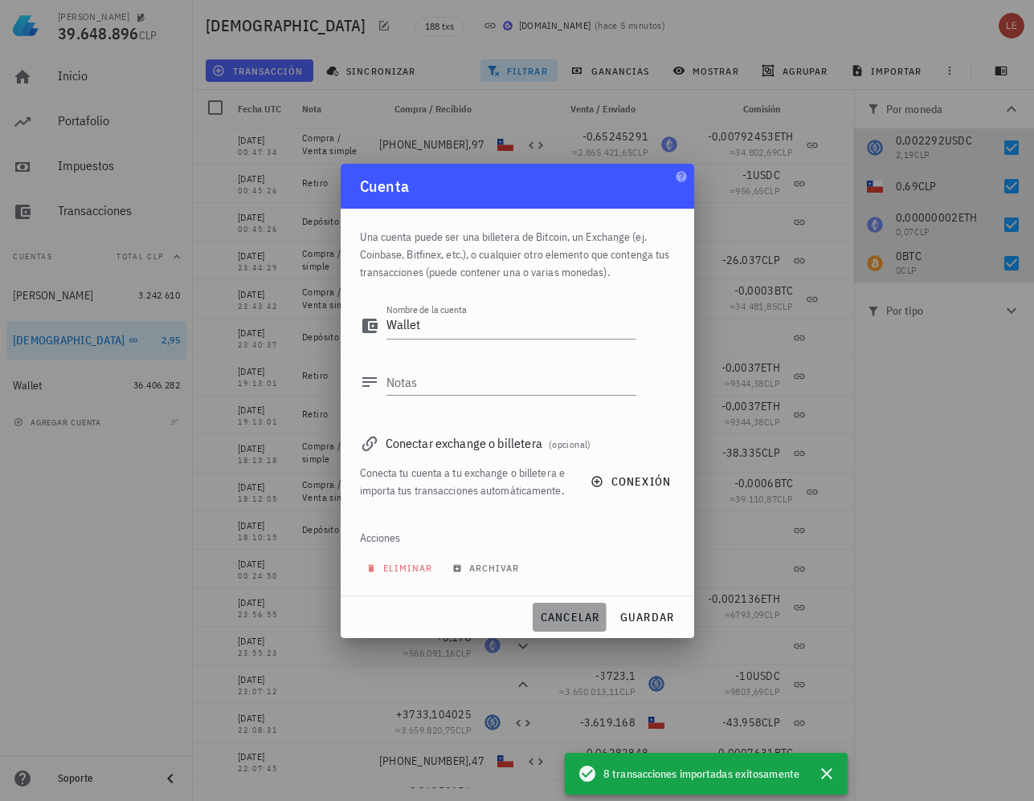
click at [582, 615] on span "cancelar" at bounding box center [569, 617] width 60 height 14
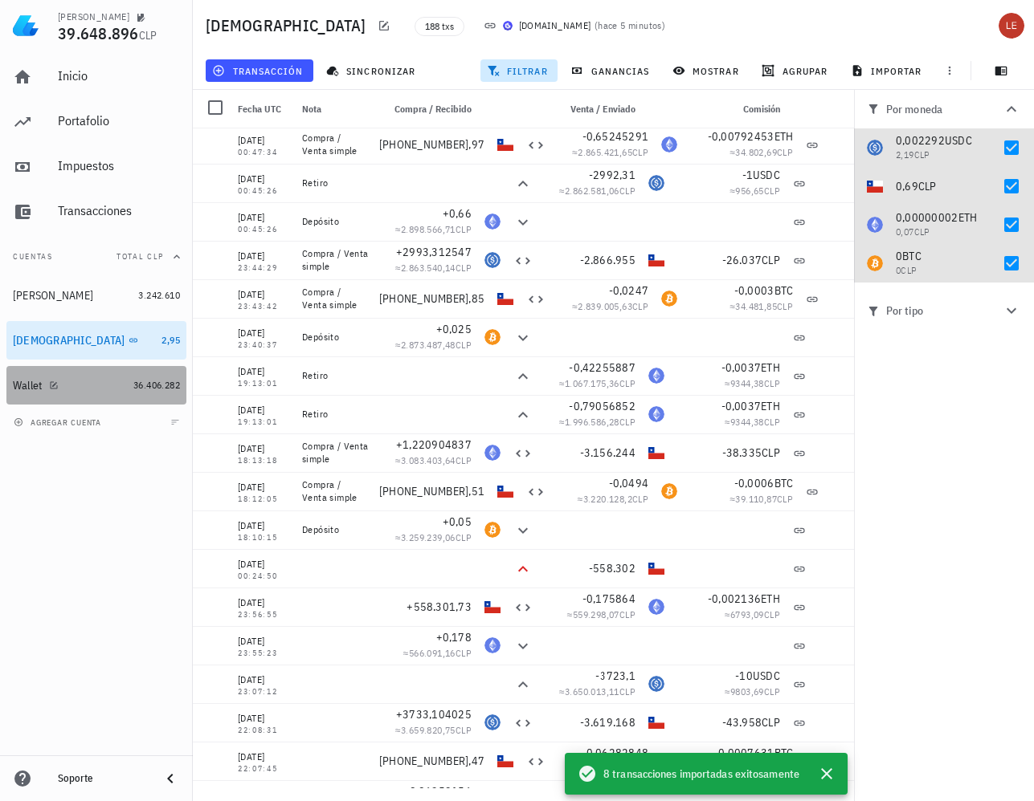
click at [37, 387] on div "Wallet" at bounding box center [28, 386] width 30 height 14
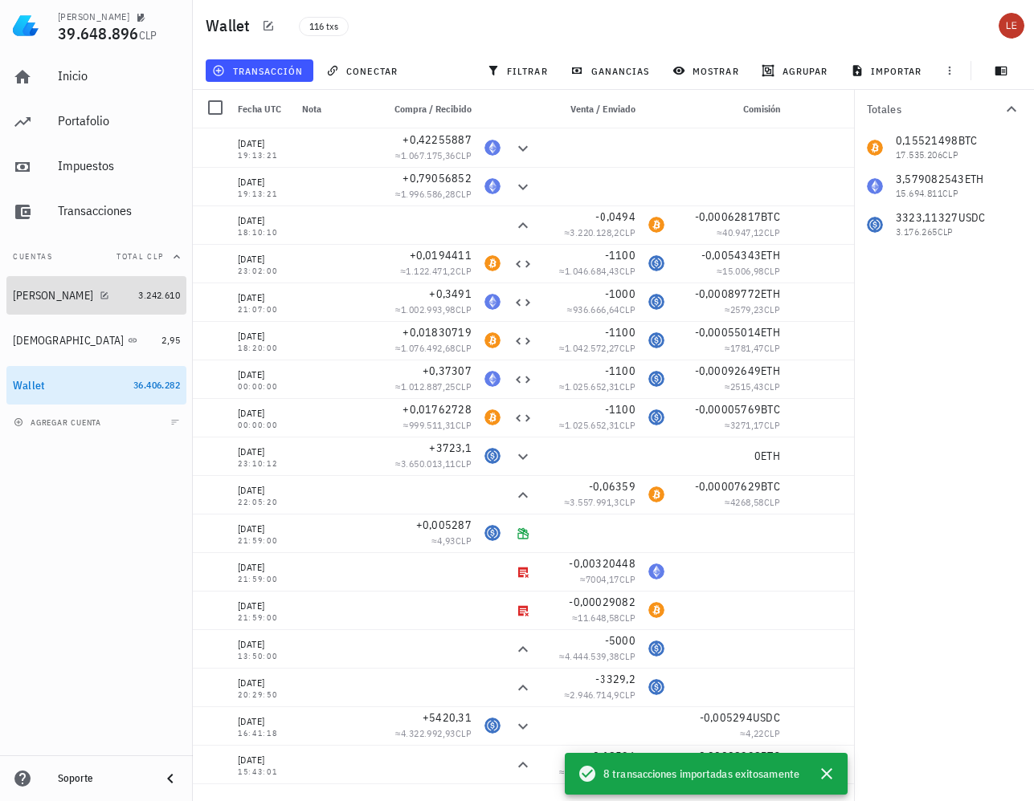
click at [24, 298] on div "[PERSON_NAME]" at bounding box center [53, 296] width 80 height 14
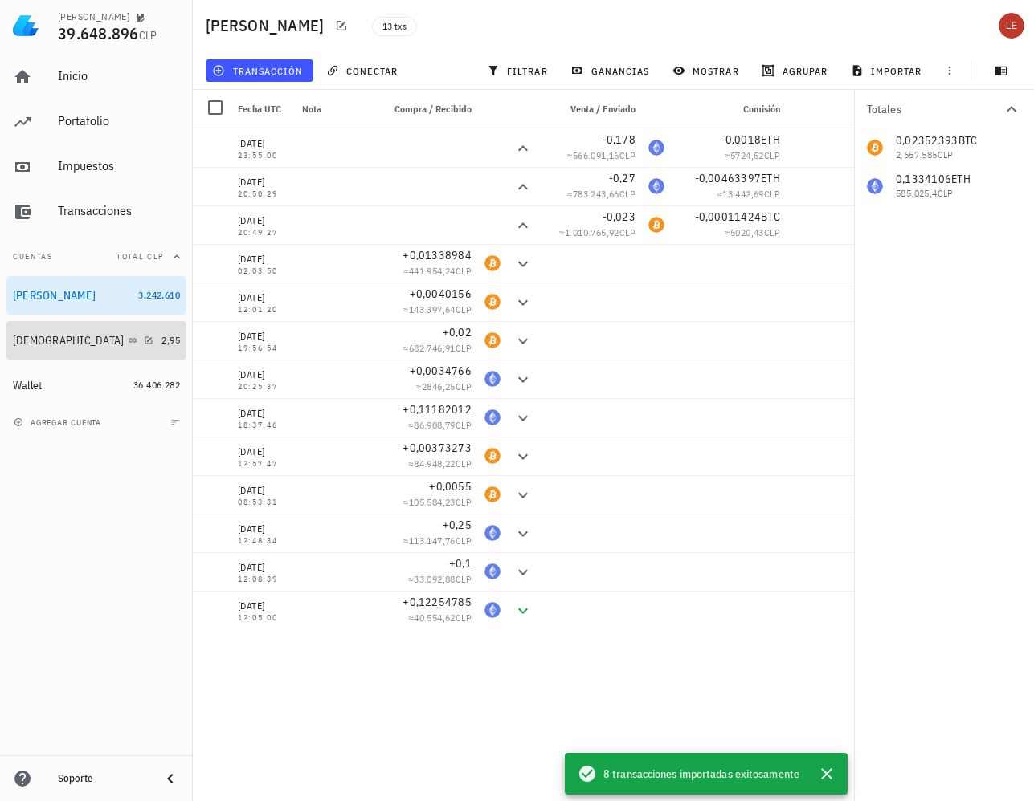
click at [19, 339] on div "[DEMOGRAPHIC_DATA]" at bounding box center [69, 341] width 112 height 14
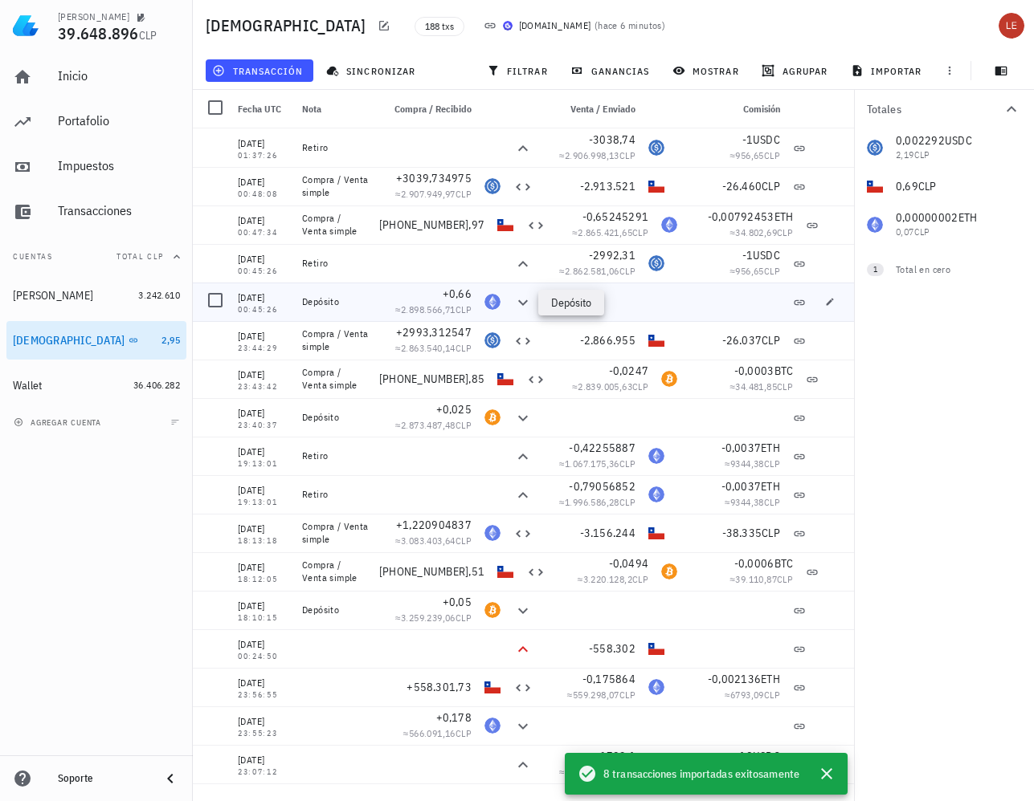
click at [524, 300] on icon at bounding box center [522, 302] width 19 height 19
click at [829, 300] on icon "button" at bounding box center [829, 301] width 7 height 7
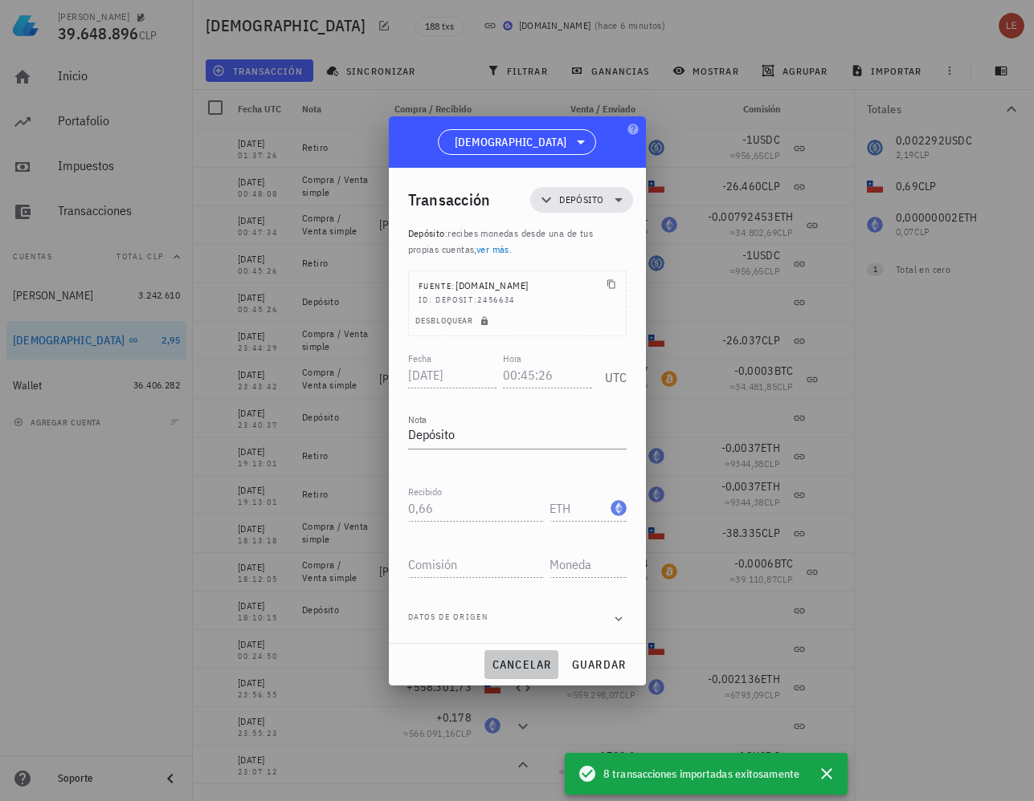
click at [524, 665] on span "cancelar" at bounding box center [521, 665] width 60 height 14
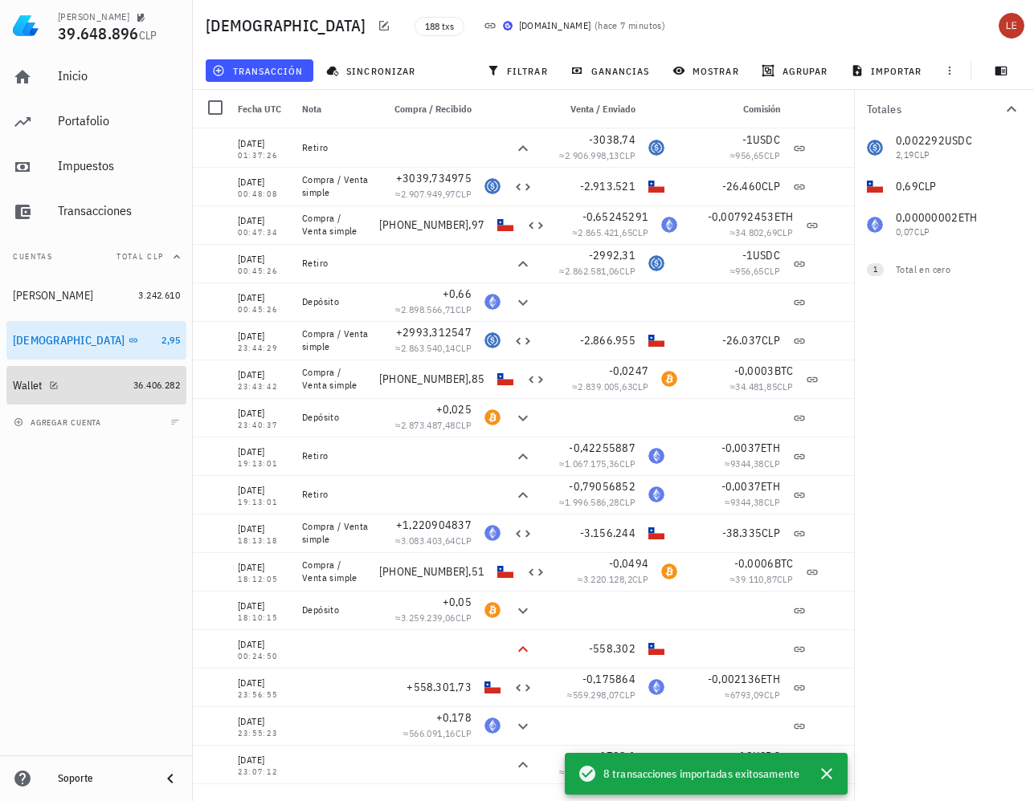
click at [22, 387] on div "Wallet" at bounding box center [28, 386] width 30 height 14
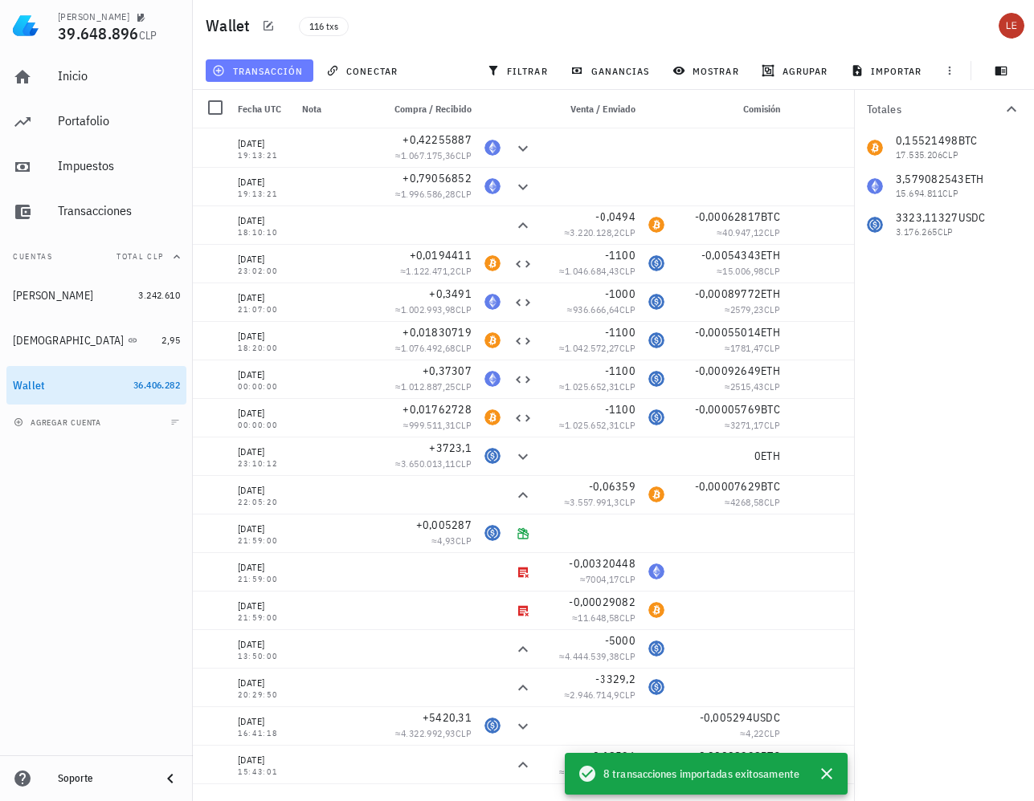
click at [255, 69] on span "transacción" at bounding box center [259, 70] width 88 height 13
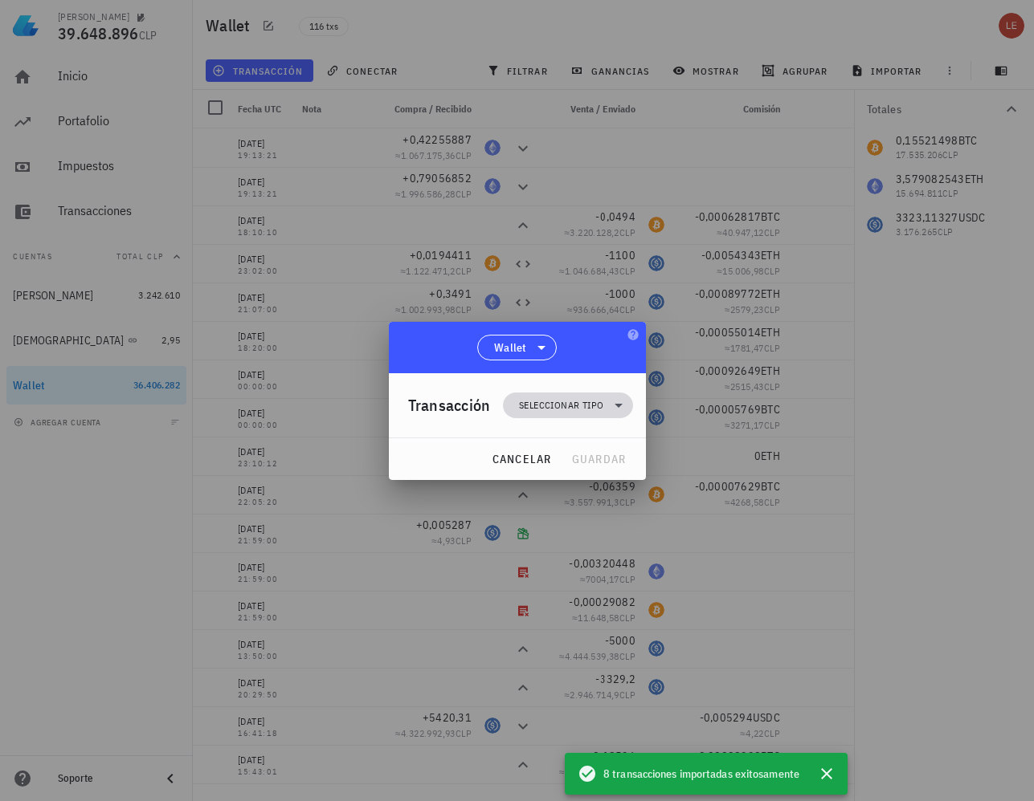
click at [563, 403] on span "Seleccionar tipo" at bounding box center [561, 406] width 84 height 16
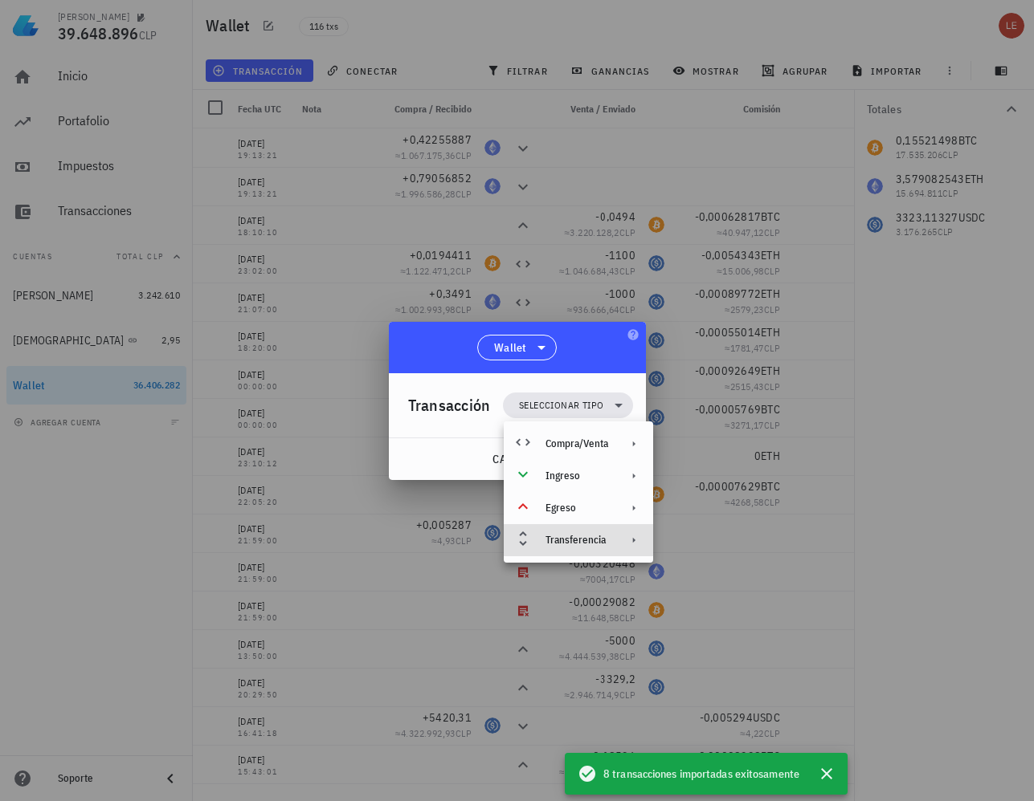
click at [586, 539] on div "Transferencia" at bounding box center [576, 540] width 63 height 13
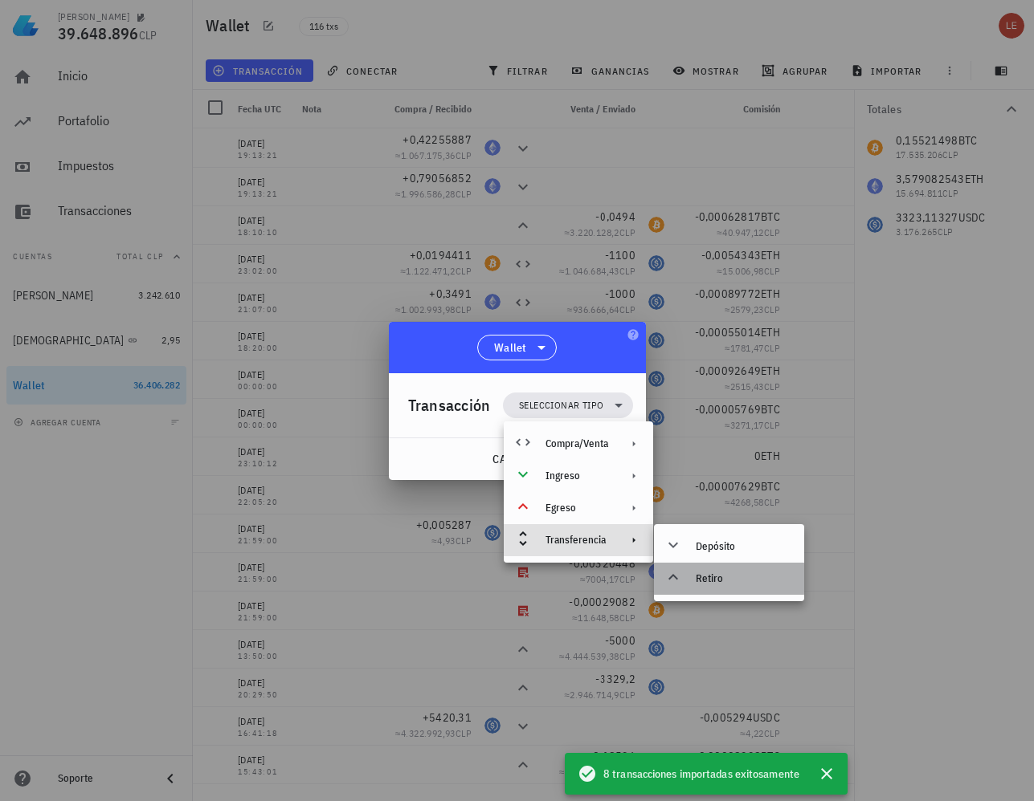
click at [707, 581] on div "Retiro" at bounding box center [743, 579] width 96 height 13
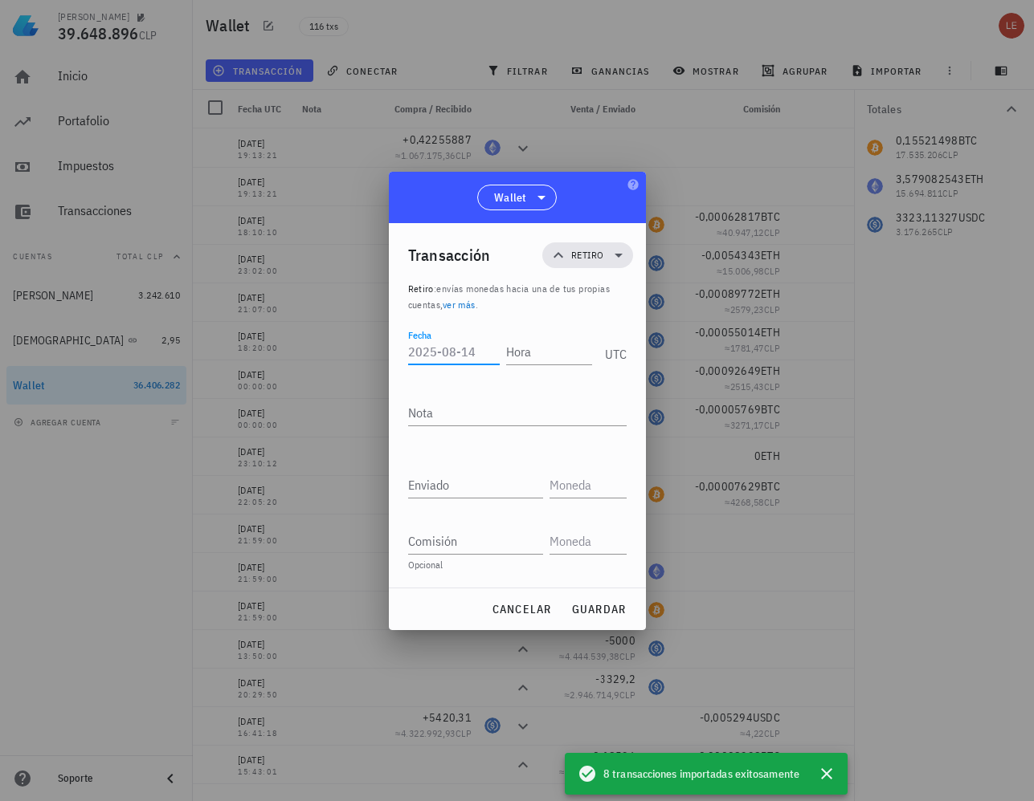
click at [479, 348] on input "Fecha" at bounding box center [454, 352] width 92 height 26
click at [548, 349] on input "Hora" at bounding box center [546, 352] width 92 height 26
click at [470, 354] on input "Fecha" at bounding box center [451, 352] width 86 height 26
type input "[DATE]"
type input "00:45:25"
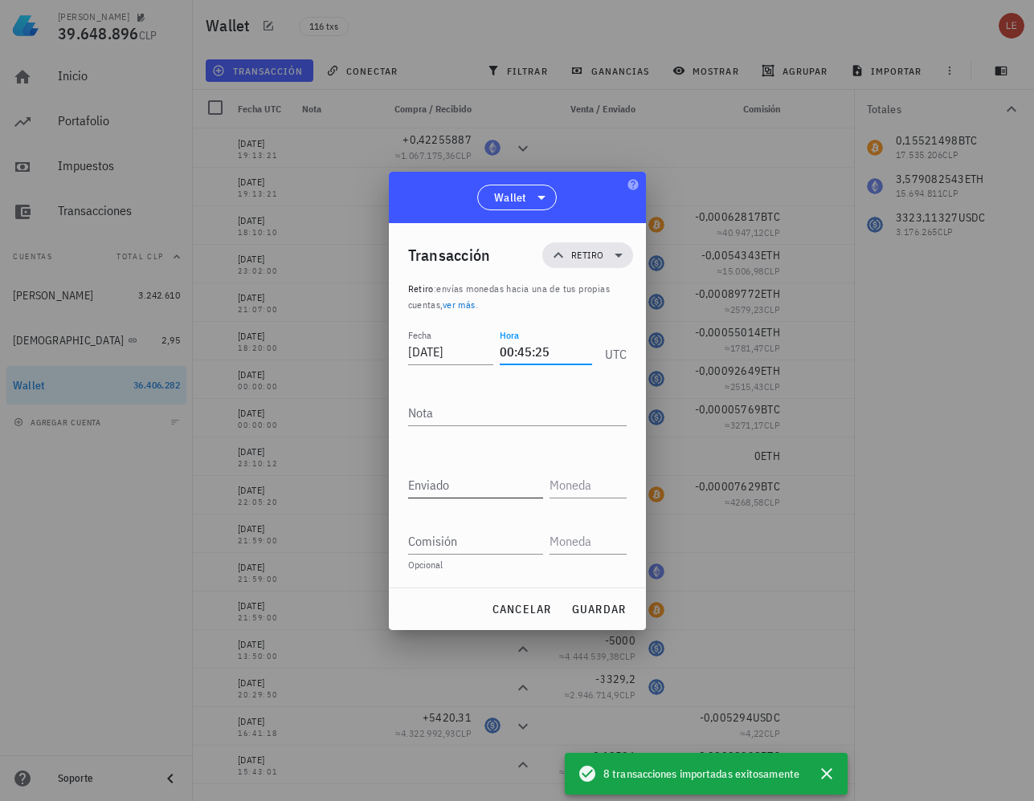
click at [472, 484] on input "Enviado" at bounding box center [475, 485] width 135 height 26
type input "0,66"
click at [569, 485] on input "text" at bounding box center [586, 485] width 74 height 26
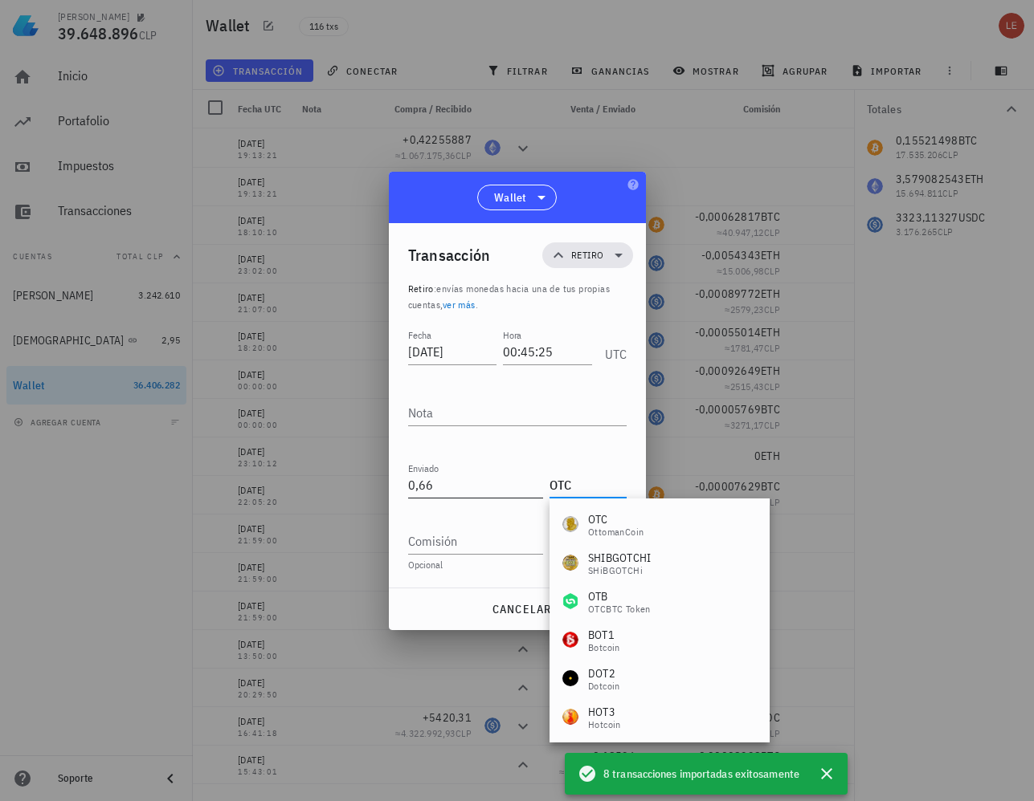
drag, startPoint x: 579, startPoint y: 482, endPoint x: 542, endPoint y: 487, distance: 37.3
click at [542, 487] on div "Enviado 0,66 OTC" at bounding box center [517, 478] width 218 height 39
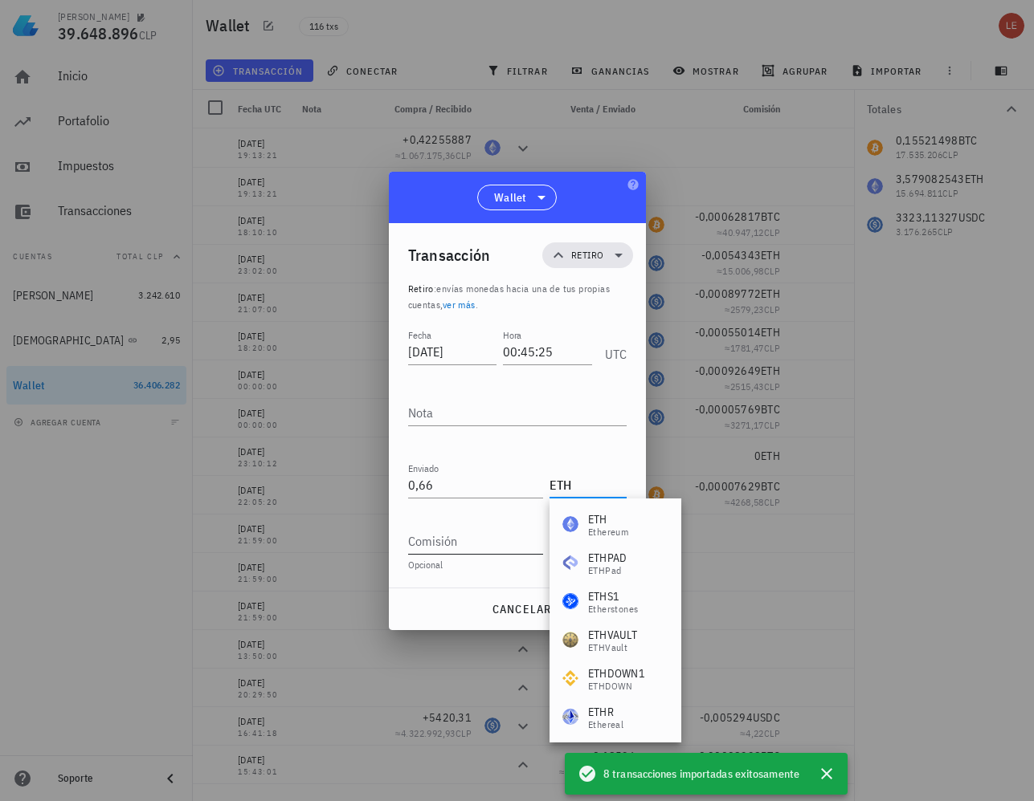
type input "ETH"
click at [491, 538] on input "Comisión" at bounding box center [475, 541] width 135 height 26
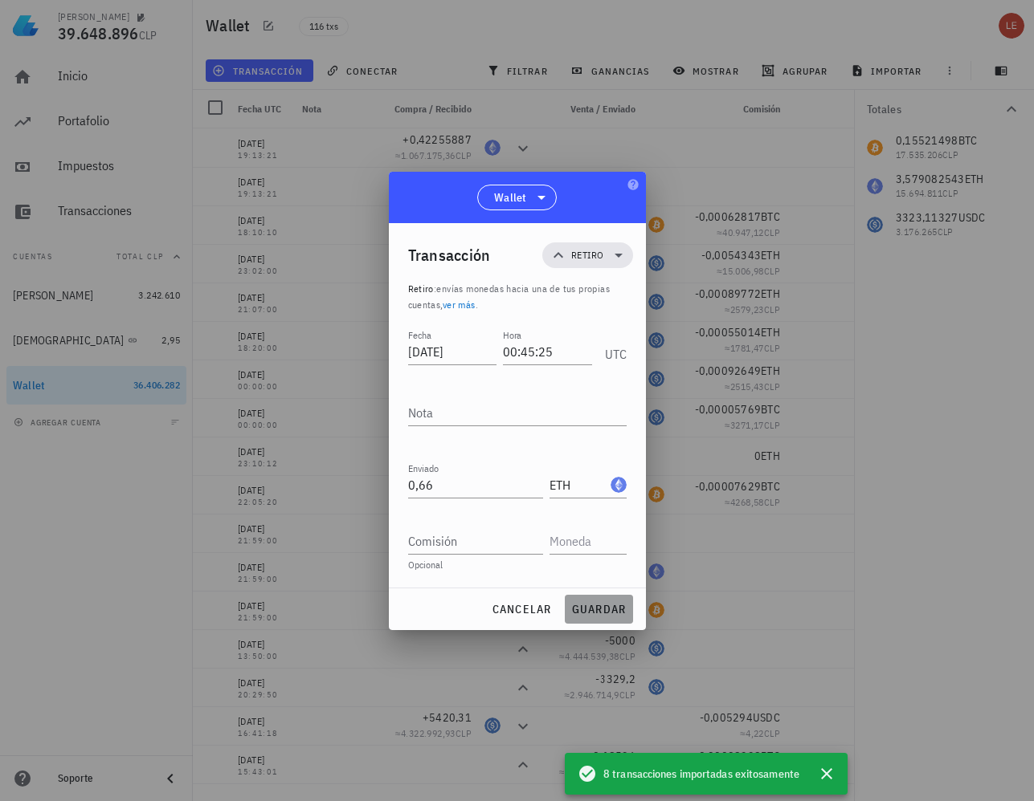
click at [589, 606] on span "guardar" at bounding box center [598, 609] width 55 height 14
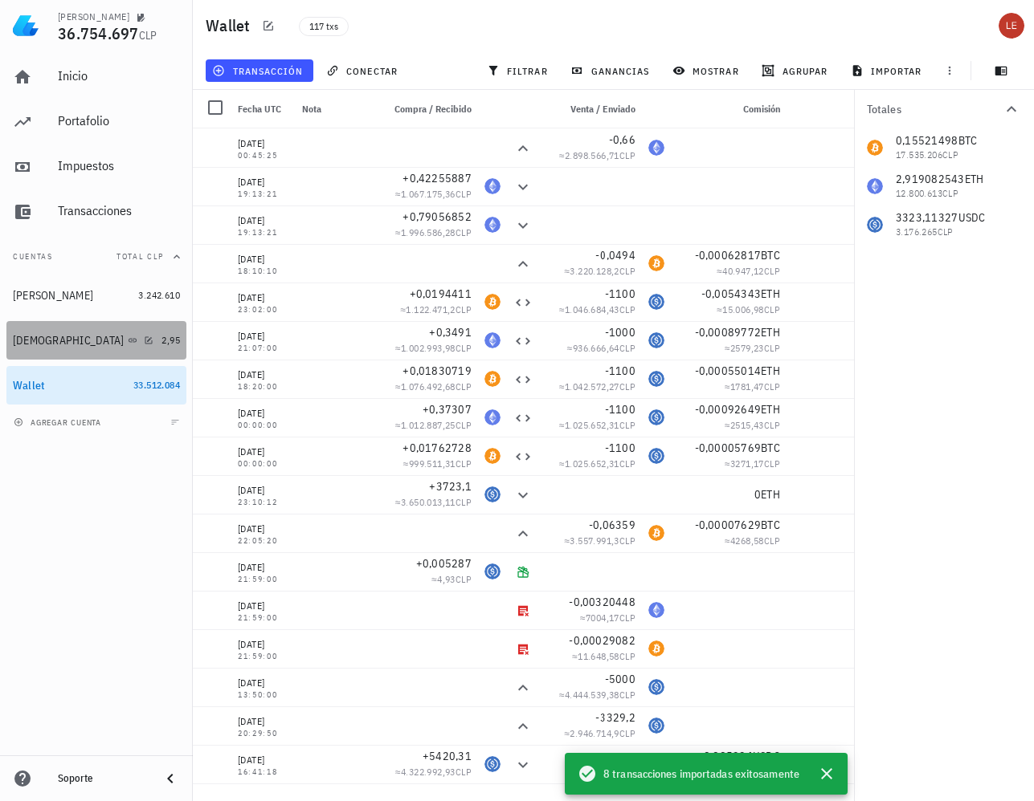
click at [14, 340] on div "[DEMOGRAPHIC_DATA]" at bounding box center [69, 341] width 112 height 14
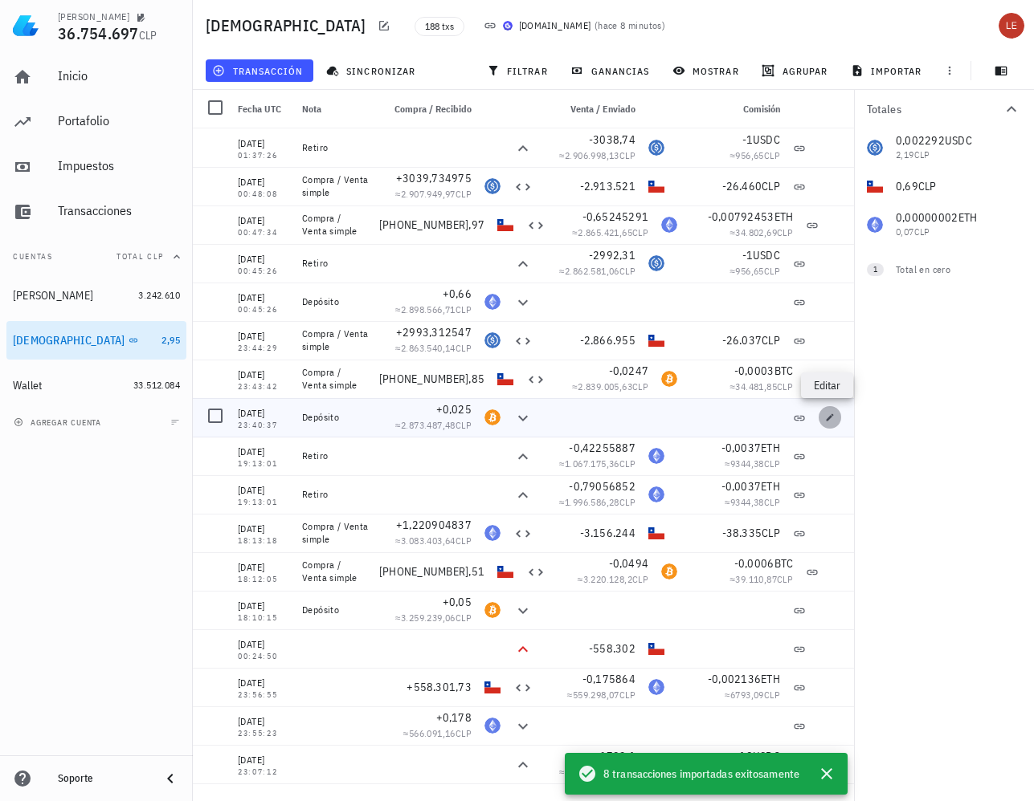
click at [830, 415] on icon "button" at bounding box center [829, 417] width 7 height 7
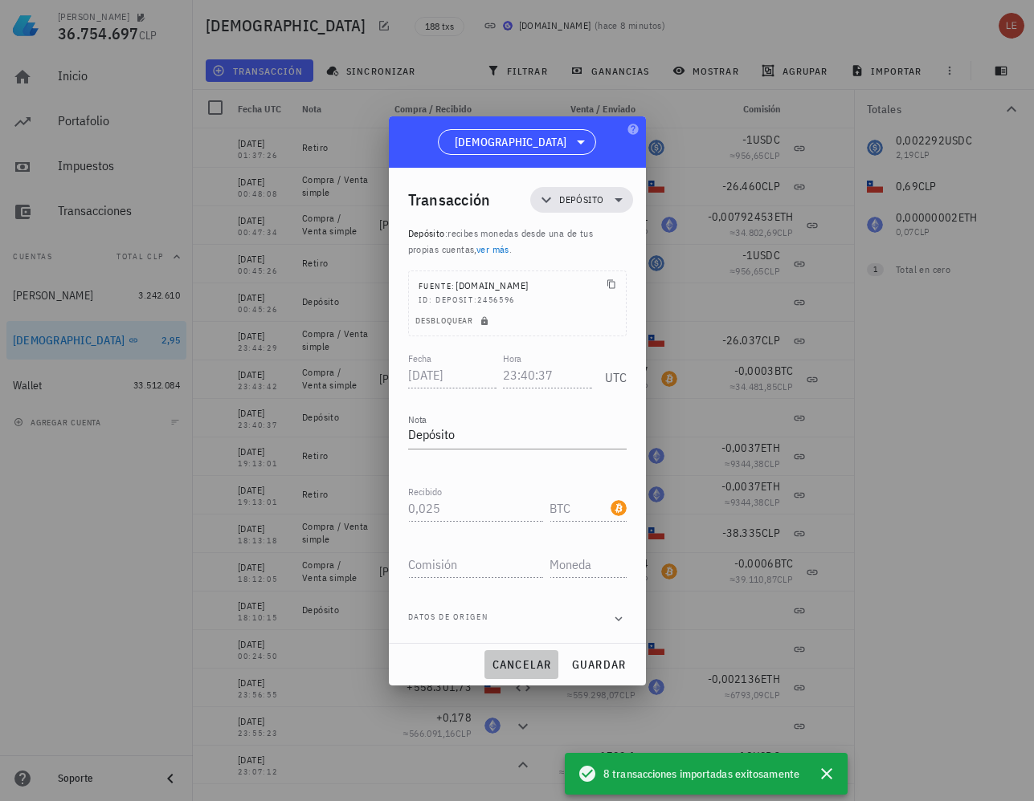
click at [513, 665] on span "cancelar" at bounding box center [521, 665] width 60 height 14
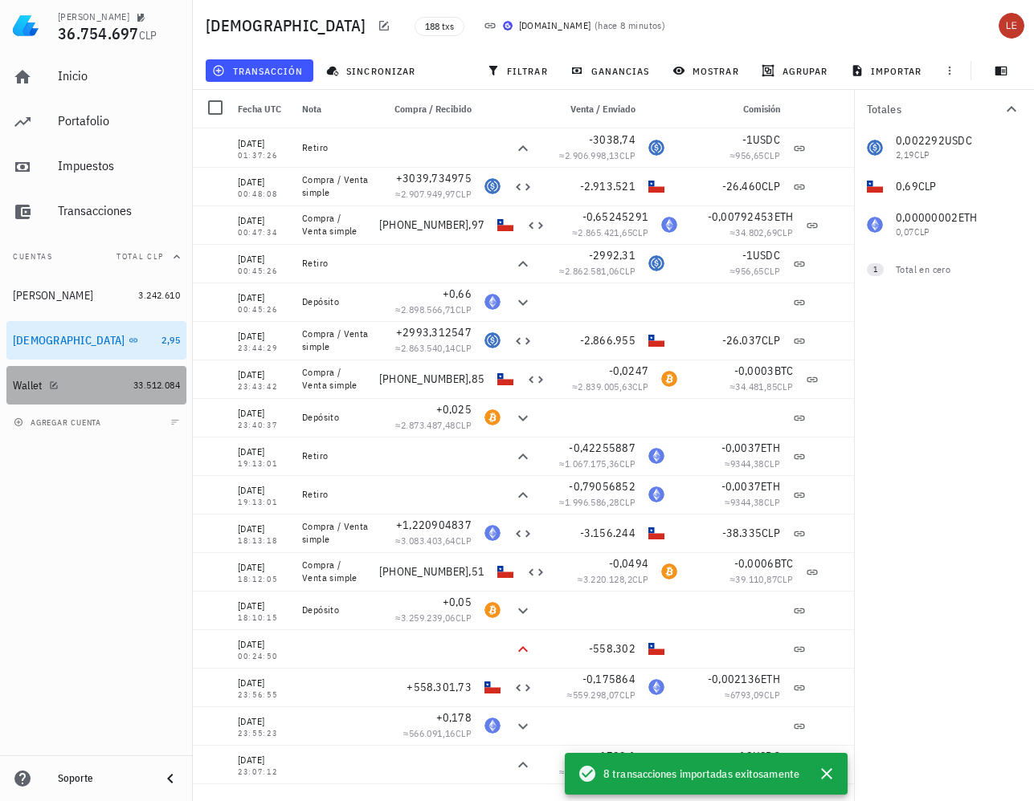
click at [18, 383] on div "Wallet" at bounding box center [28, 386] width 30 height 14
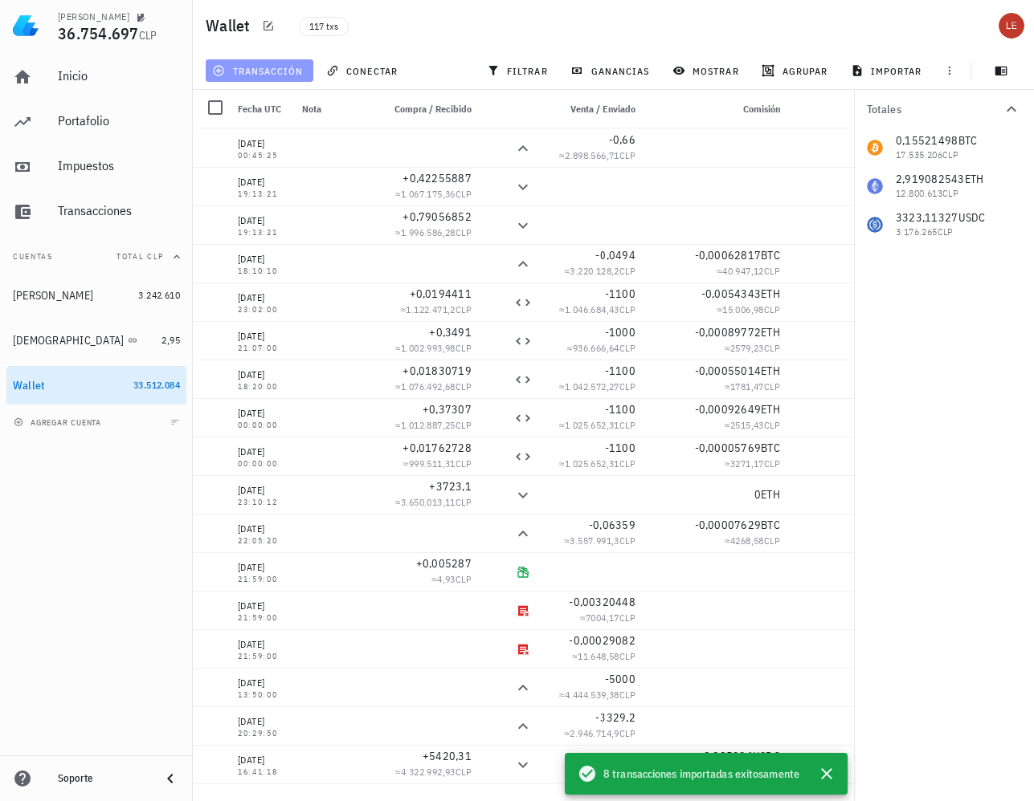
click at [278, 67] on span "transacción" at bounding box center [259, 70] width 88 height 13
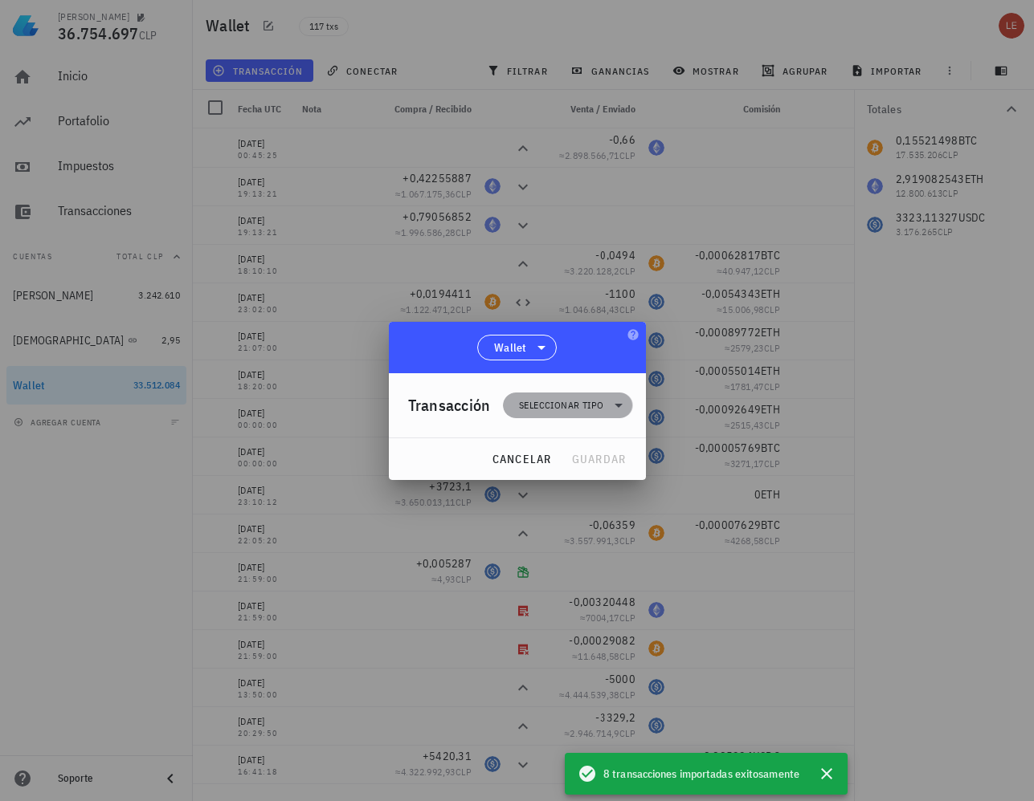
click at [577, 399] on span "Seleccionar tipo" at bounding box center [561, 406] width 84 height 16
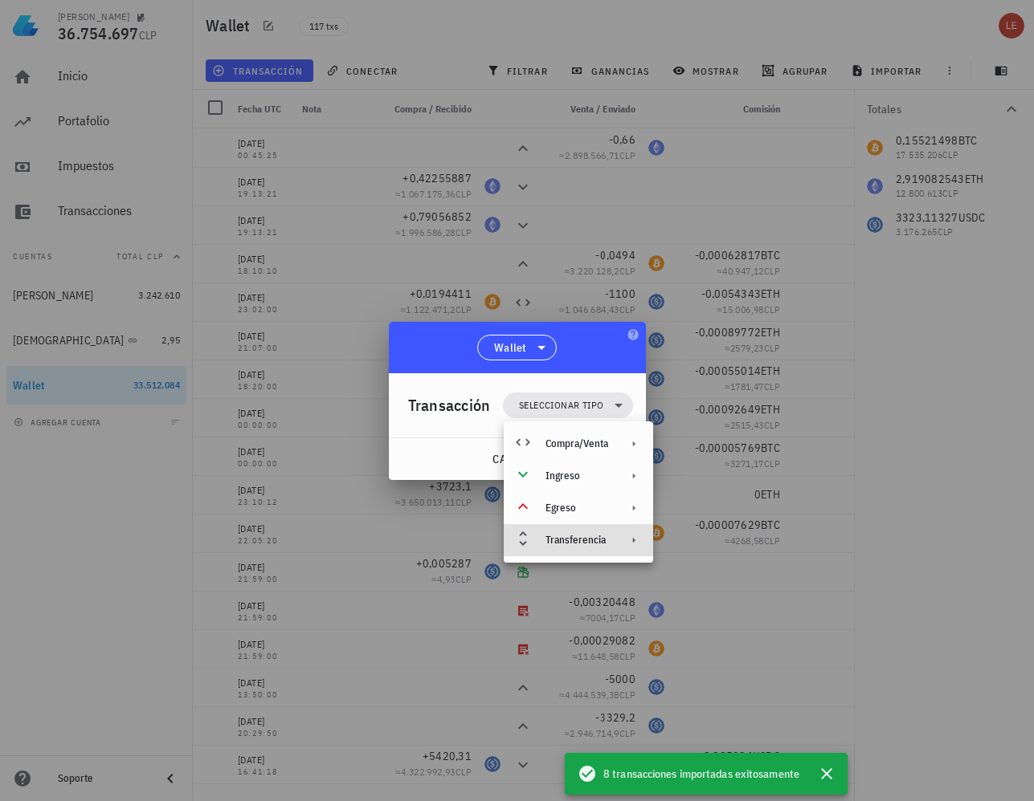
click at [589, 536] on div "Transferencia" at bounding box center [576, 540] width 63 height 13
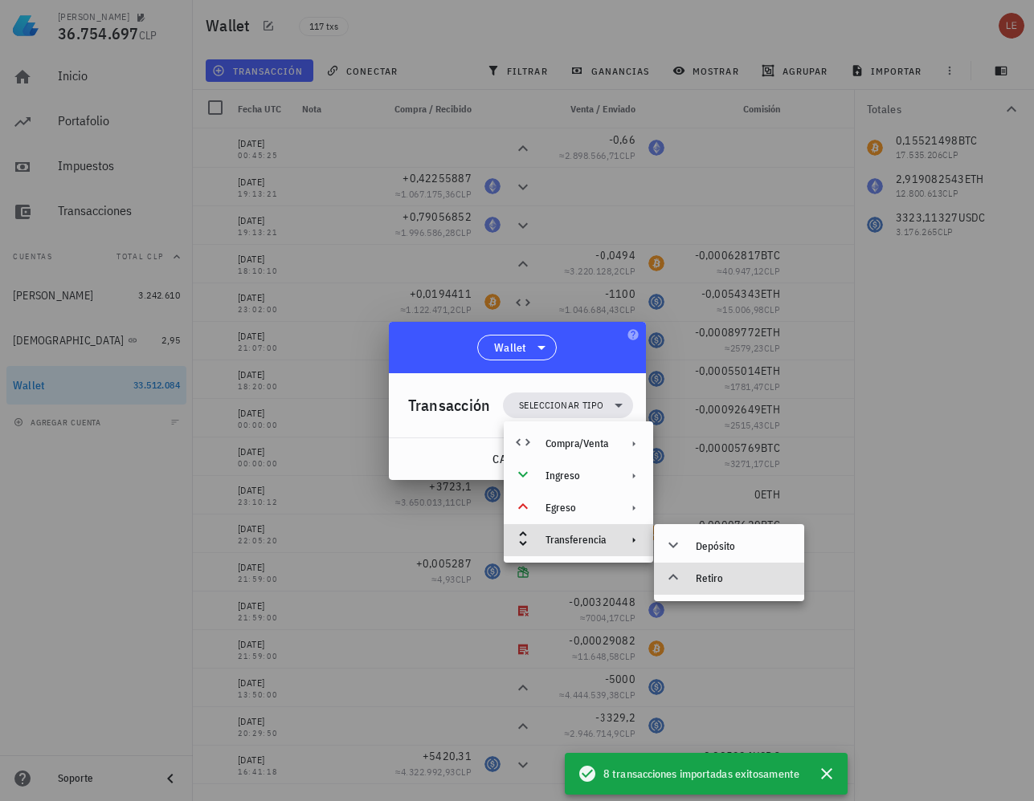
click at [716, 581] on div "Retiro" at bounding box center [743, 579] width 96 height 13
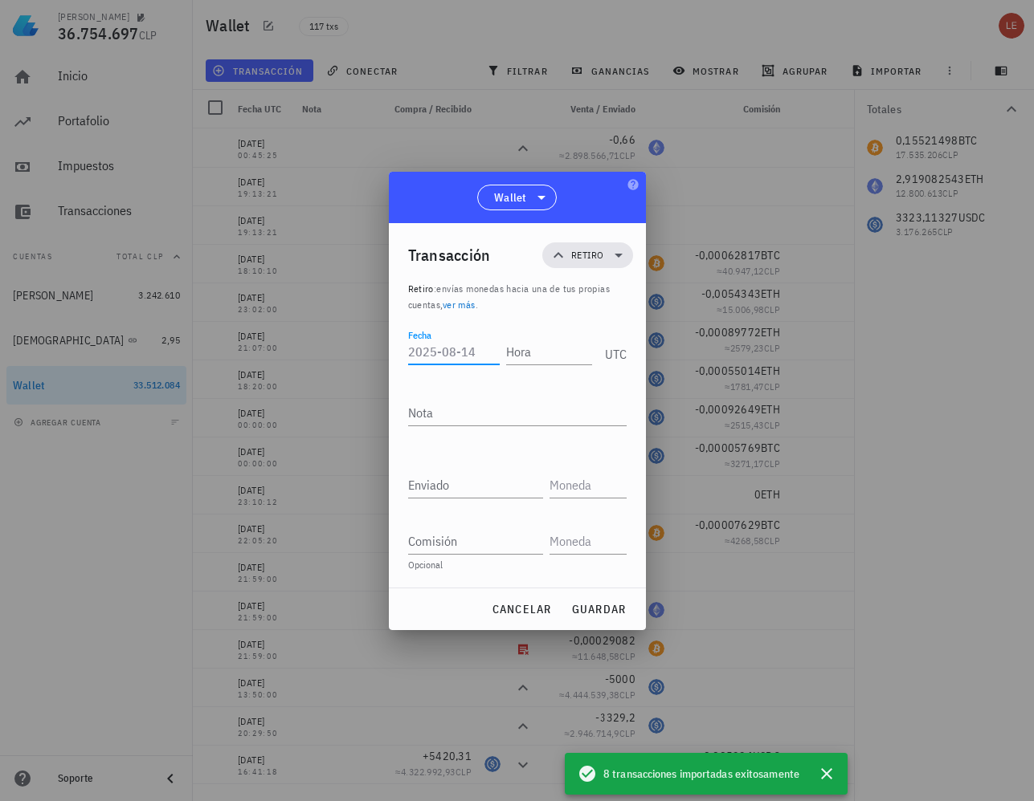
click at [470, 353] on input "Fecha" at bounding box center [454, 352] width 92 height 26
type input "[DATE]"
type input "23:40:36"
click at [489, 475] on input "Enviado" at bounding box center [475, 485] width 135 height 26
type input "0,025"
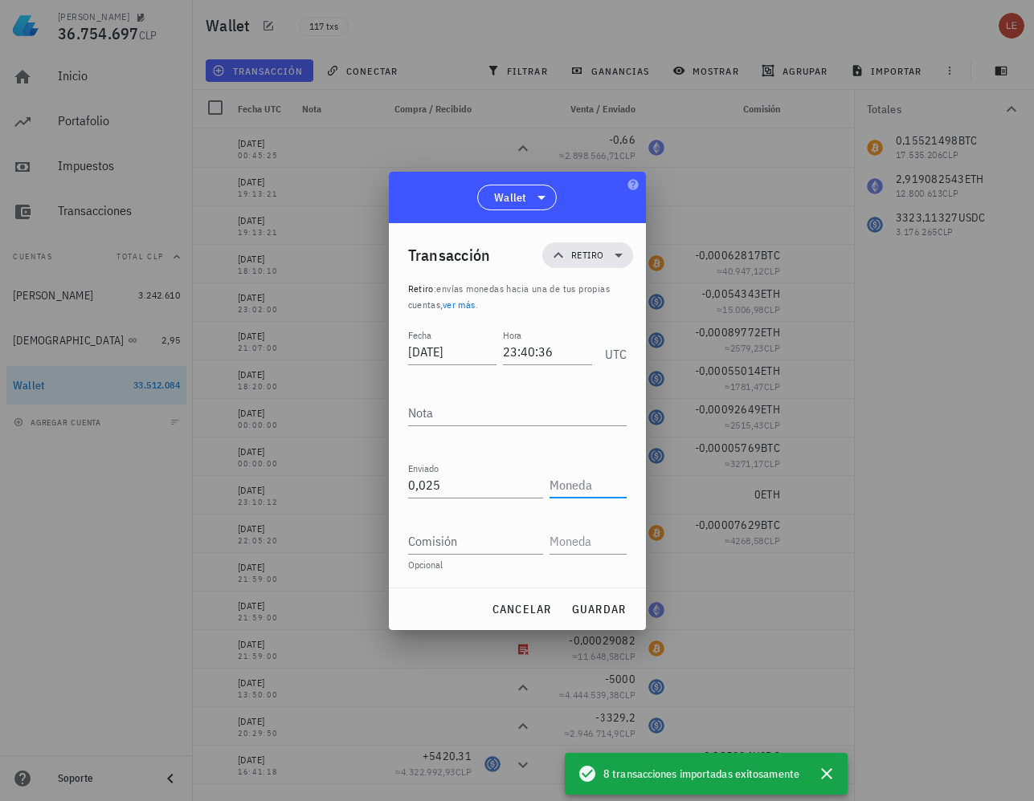
click at [570, 481] on input "text" at bounding box center [586, 485] width 74 height 26
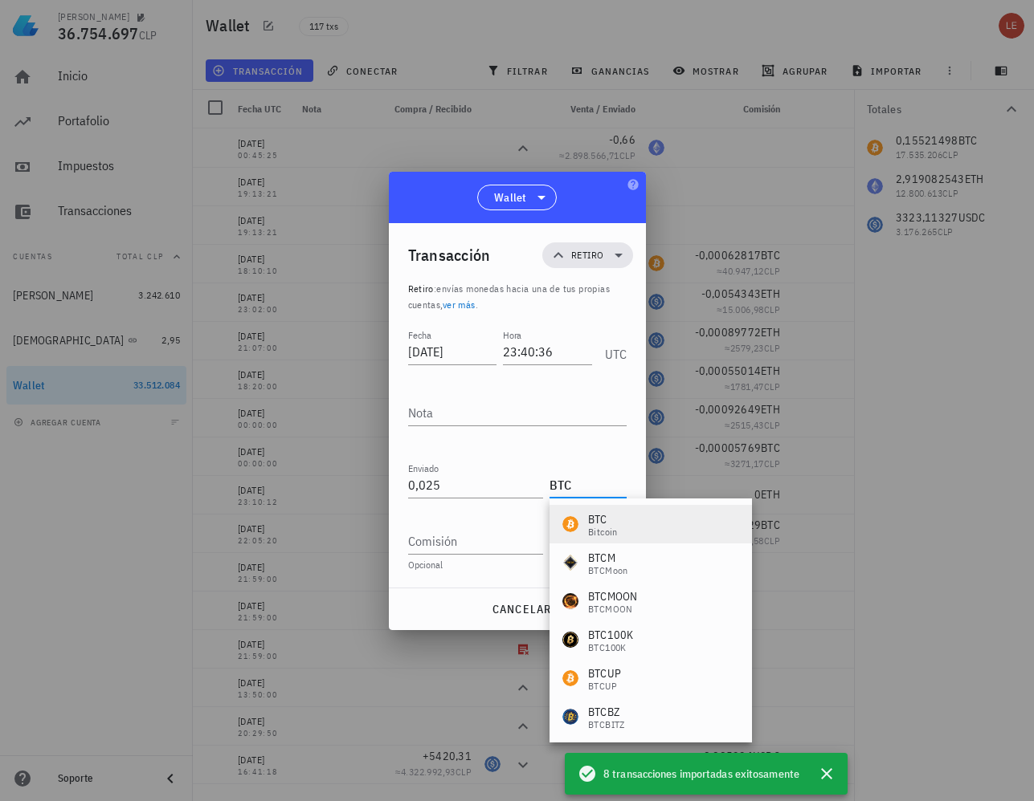
click at [622, 532] on div "BTC Bitcoin" at bounding box center [650, 524] width 202 height 39
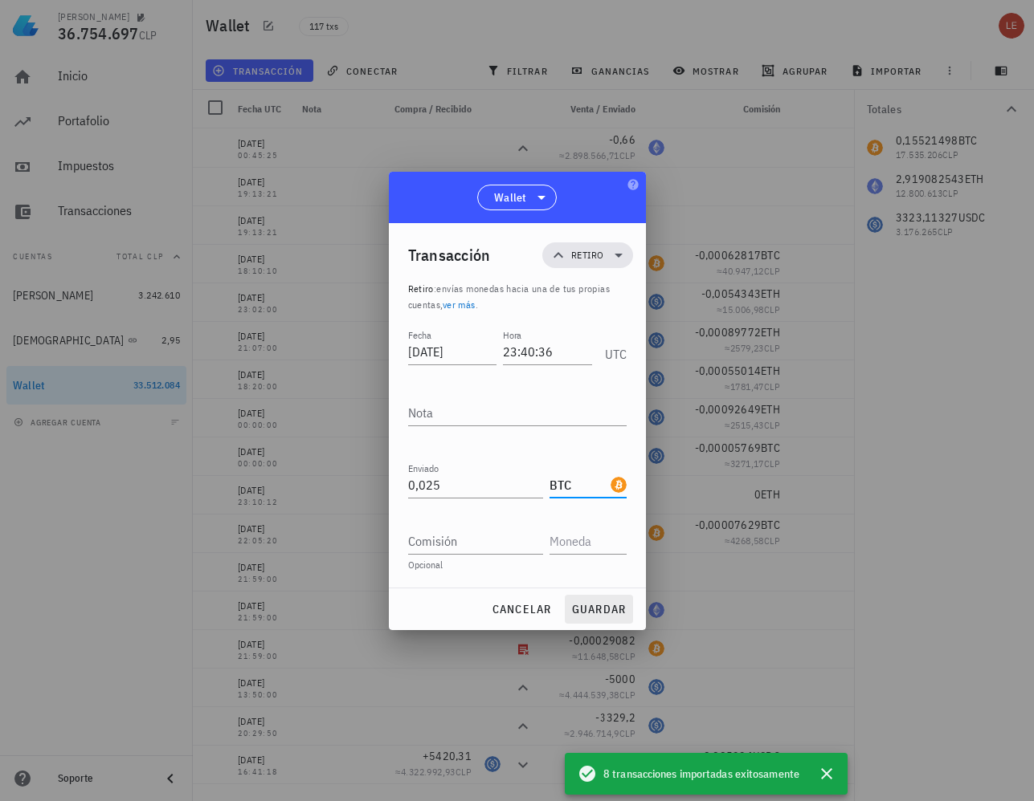
type input "BTC"
click at [593, 612] on span "guardar" at bounding box center [598, 609] width 55 height 14
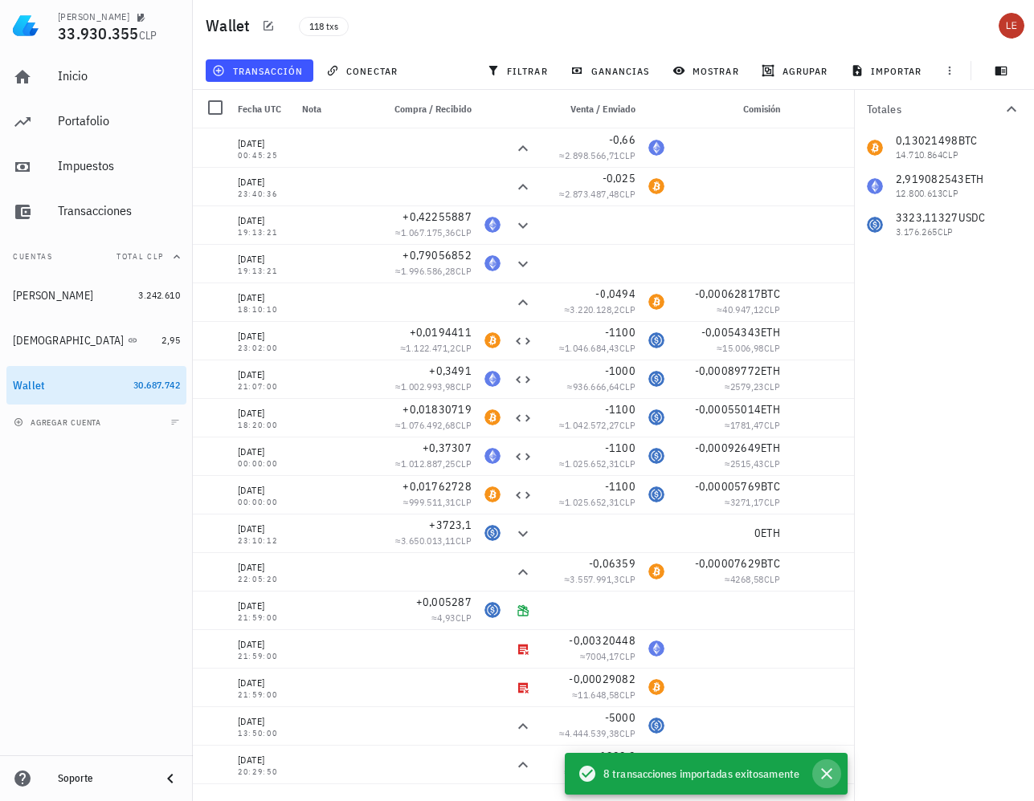
click at [828, 773] on icon "button" at bounding box center [826, 774] width 11 height 11
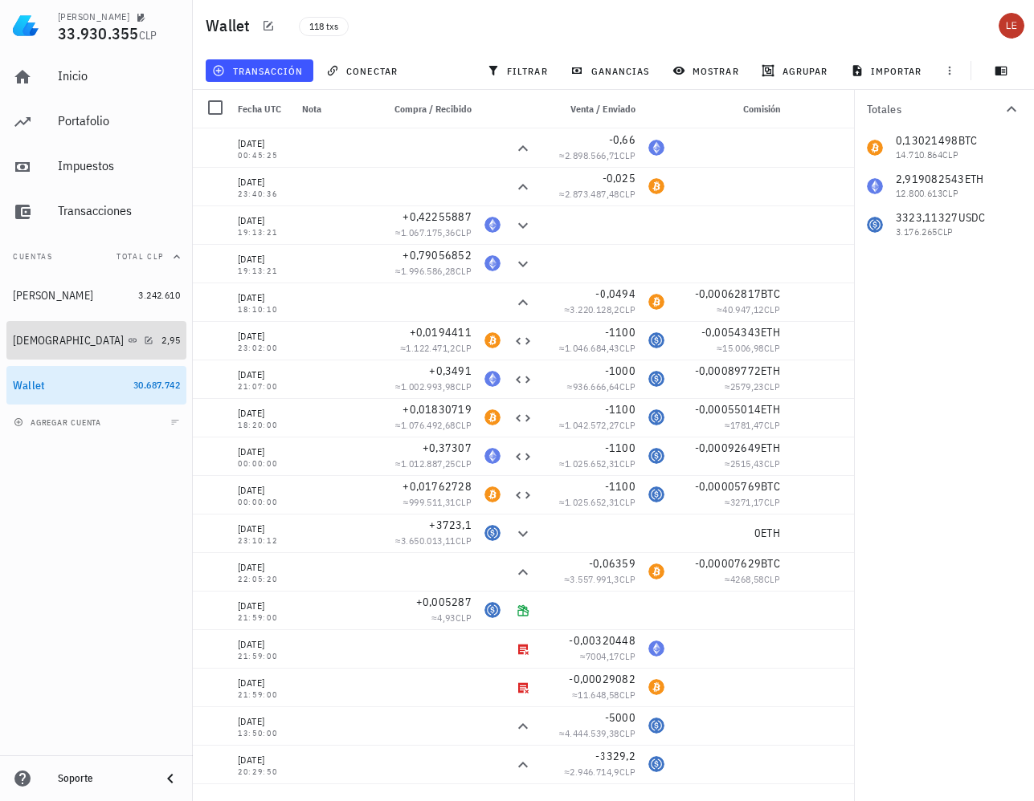
click at [18, 340] on div "[DEMOGRAPHIC_DATA]" at bounding box center [69, 341] width 112 height 14
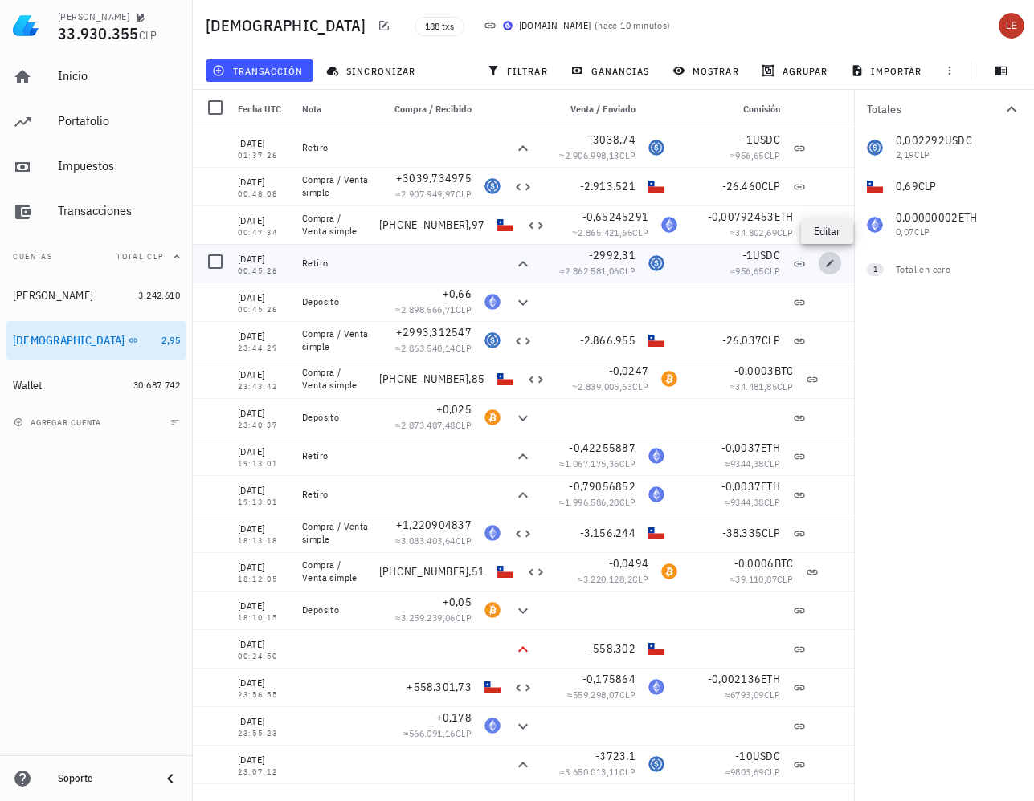
click at [828, 263] on icon "button" at bounding box center [829, 262] width 7 height 7
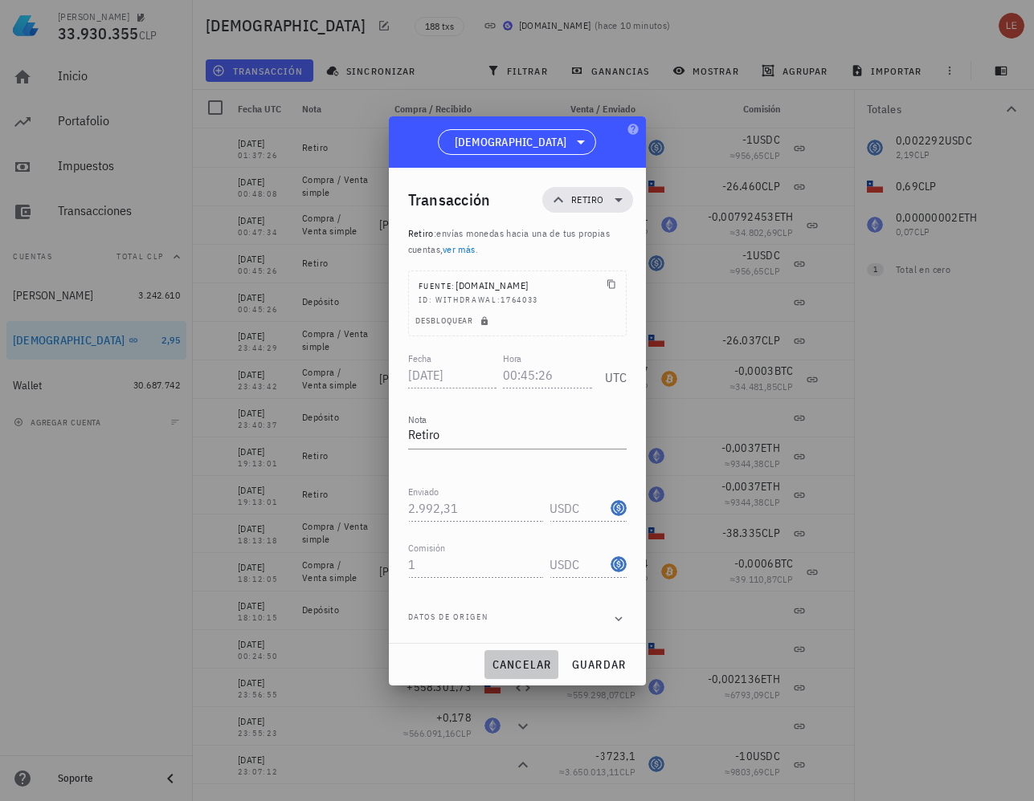
click at [528, 664] on span "cancelar" at bounding box center [521, 665] width 60 height 14
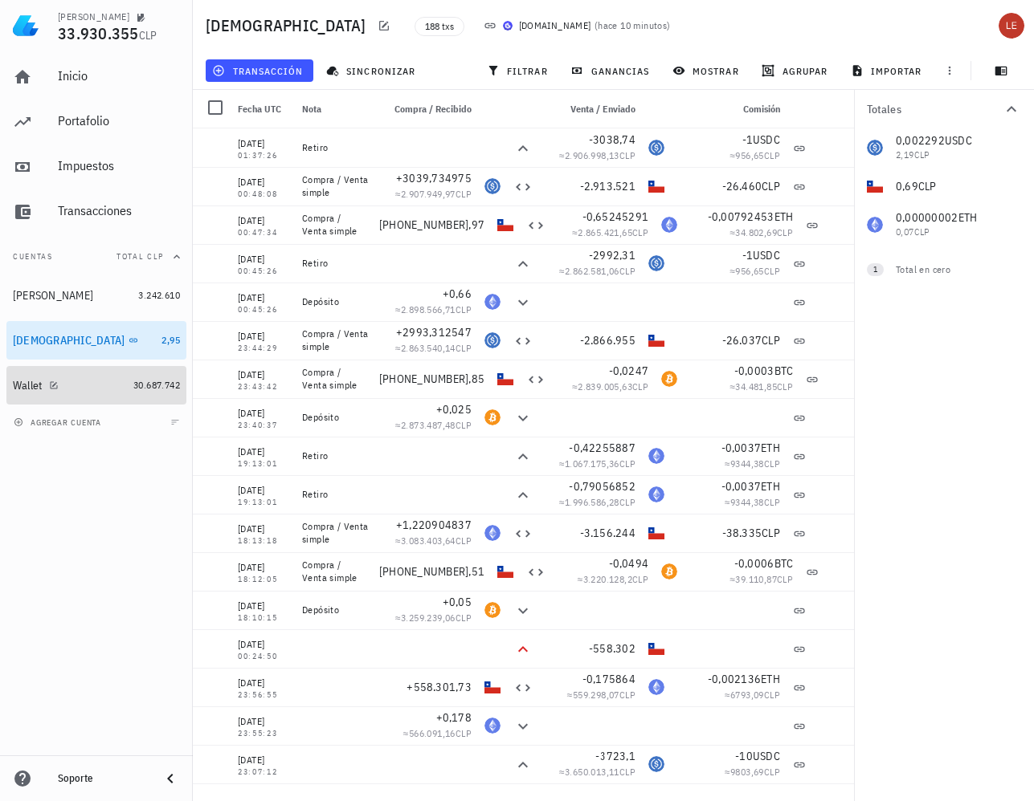
click at [28, 380] on div "Wallet" at bounding box center [28, 386] width 30 height 14
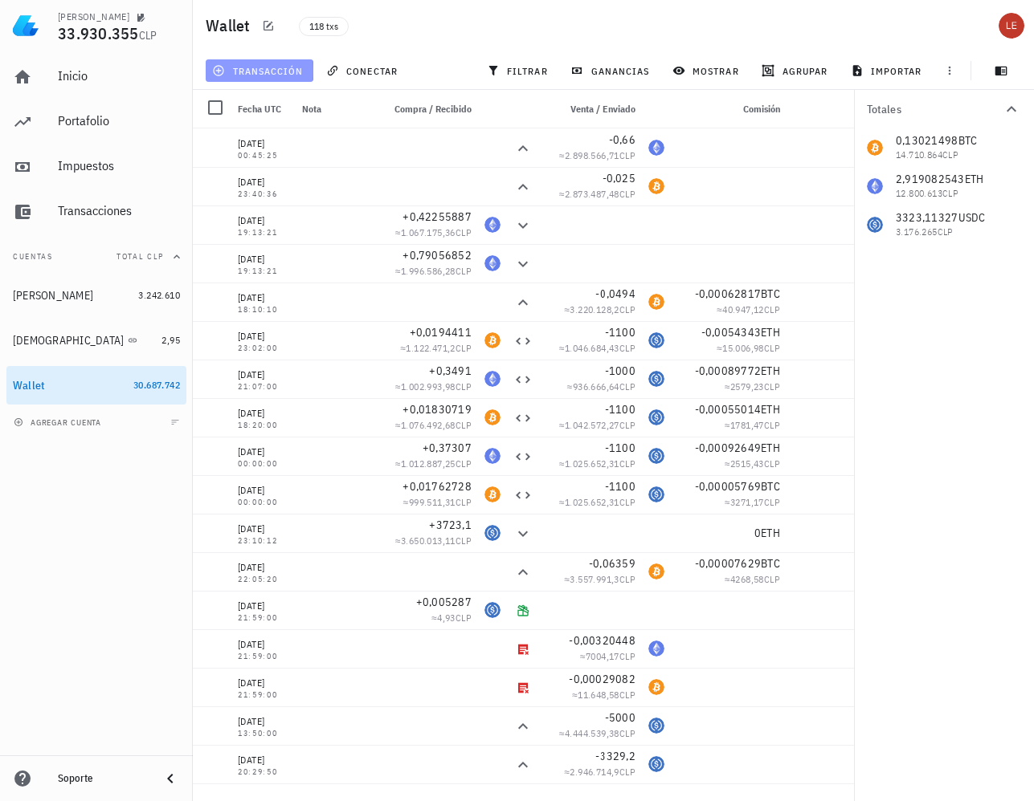
click at [269, 70] on span "transacción" at bounding box center [259, 70] width 88 height 13
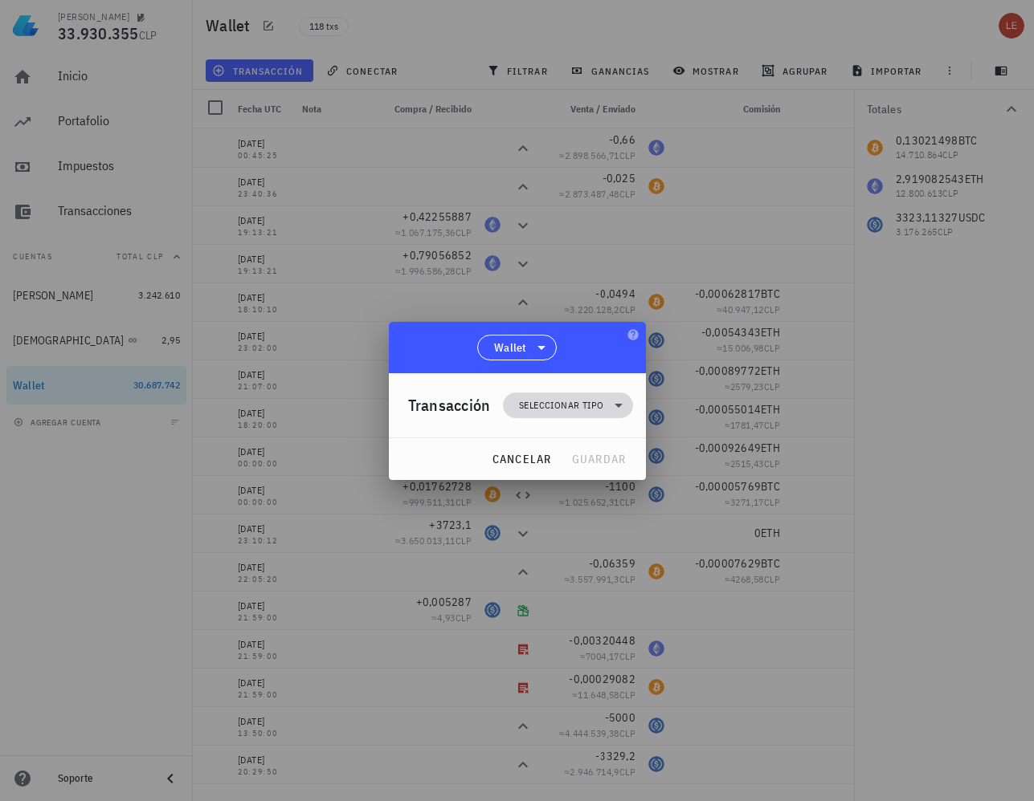
click at [561, 402] on span "Seleccionar tipo" at bounding box center [561, 406] width 84 height 16
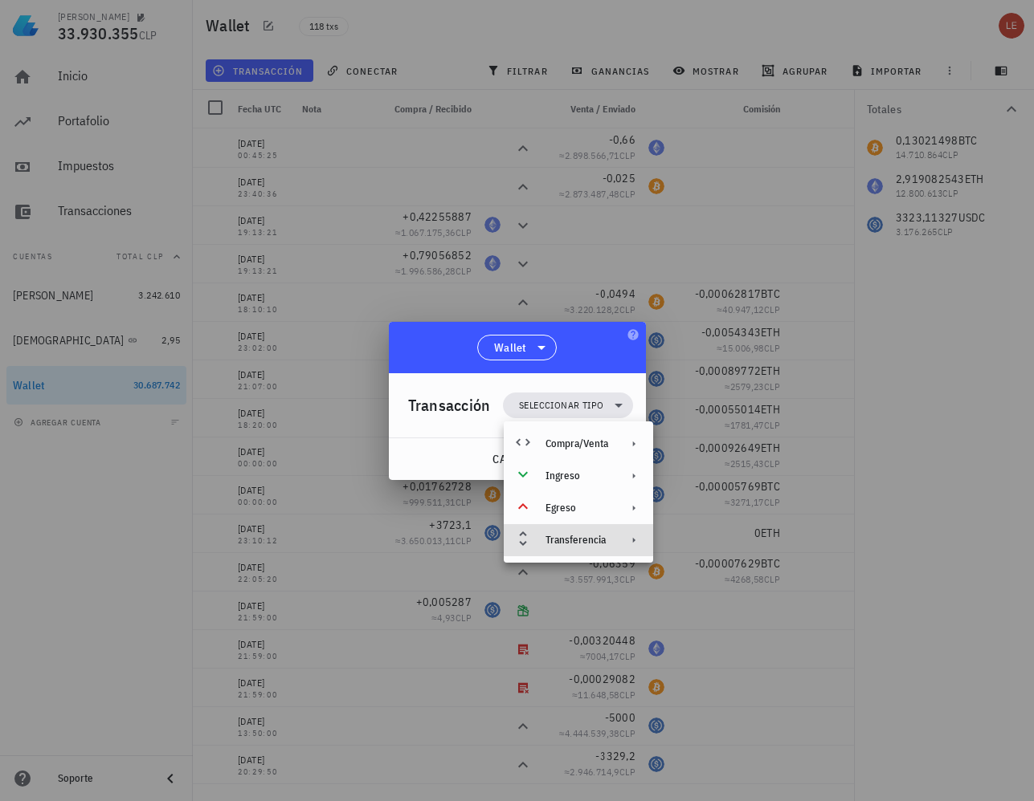
click at [588, 543] on div "Transferencia" at bounding box center [576, 540] width 63 height 13
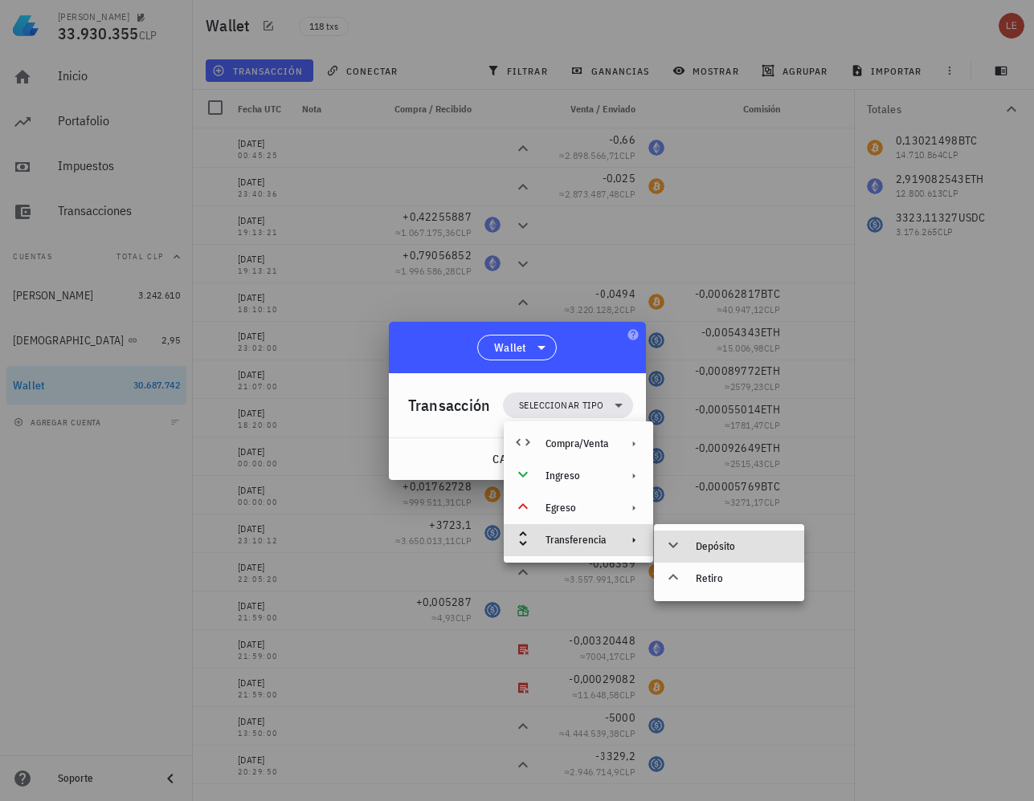
click at [701, 545] on div "Depósito" at bounding box center [743, 546] width 96 height 13
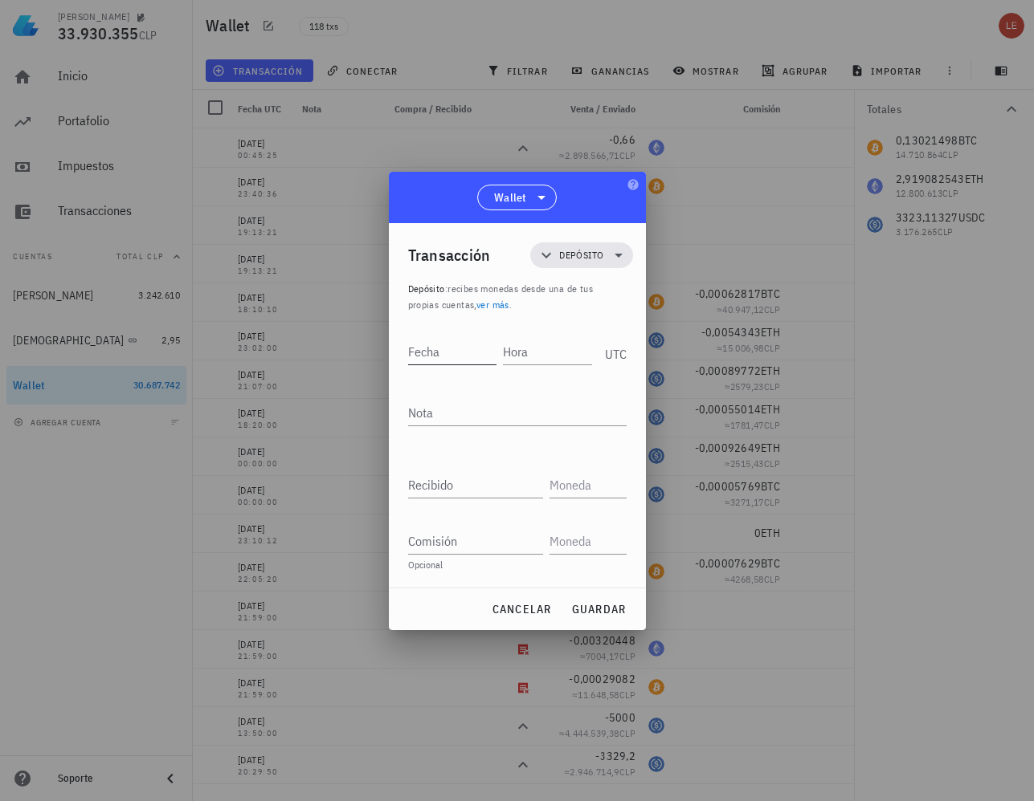
click at [466, 361] on input "Fecha" at bounding box center [452, 352] width 89 height 26
type input "[DATE]"
type input "00:45:27"
click at [448, 487] on input "Recibido" at bounding box center [475, 485] width 135 height 26
type input "2.992,31"
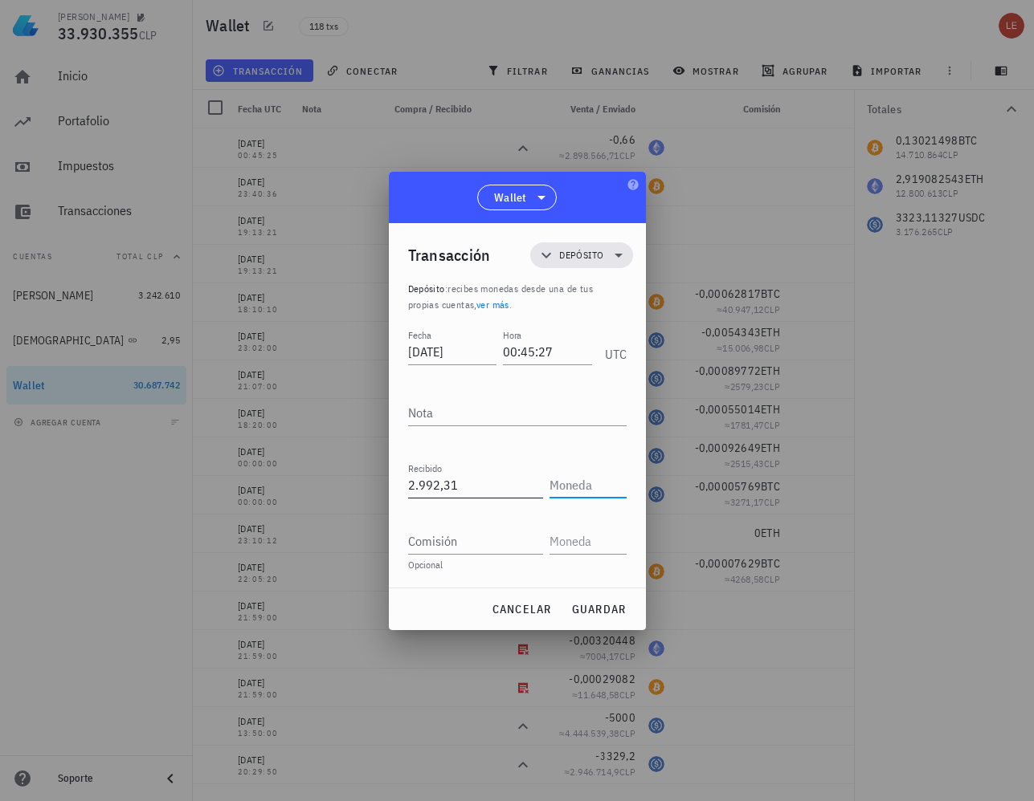
type input "I"
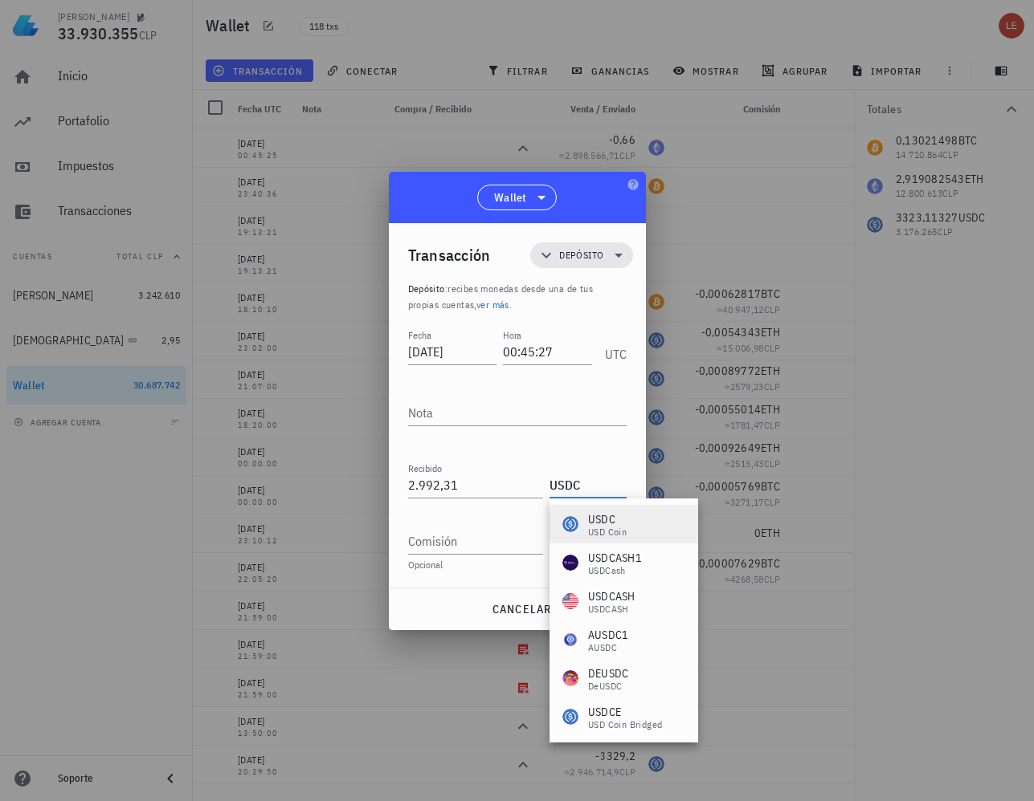
click at [607, 514] on div "USDC" at bounding box center [607, 520] width 39 height 16
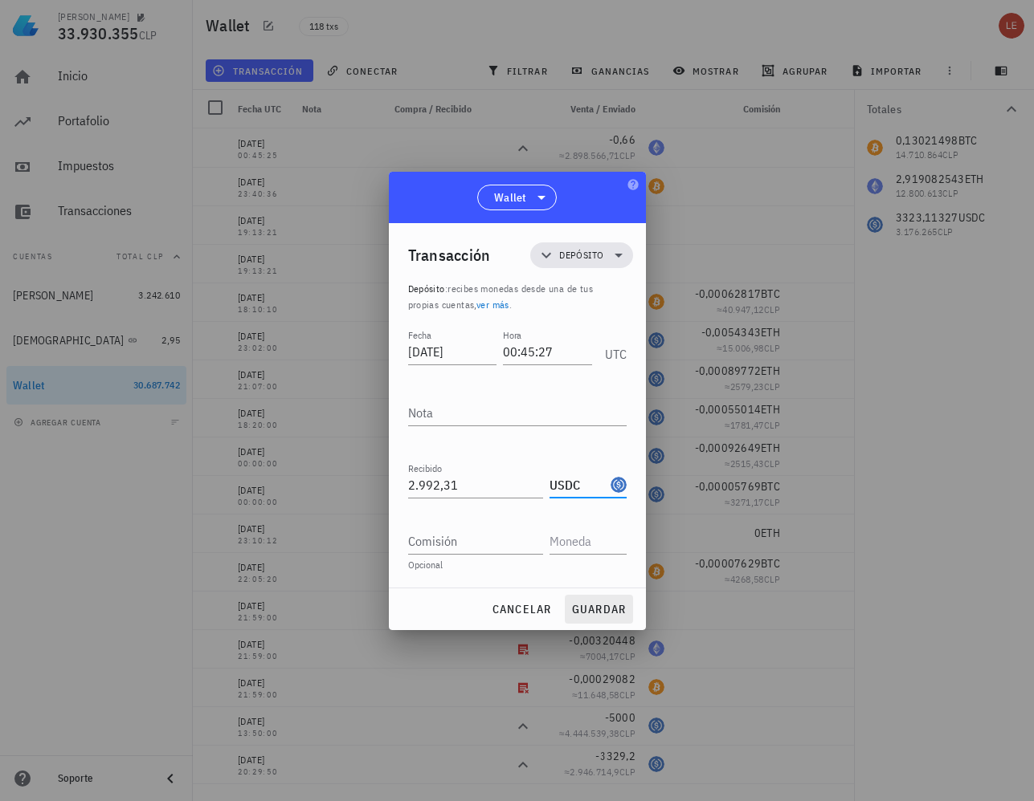
type input "USDC"
click at [605, 597] on button "guardar" at bounding box center [599, 609] width 68 height 29
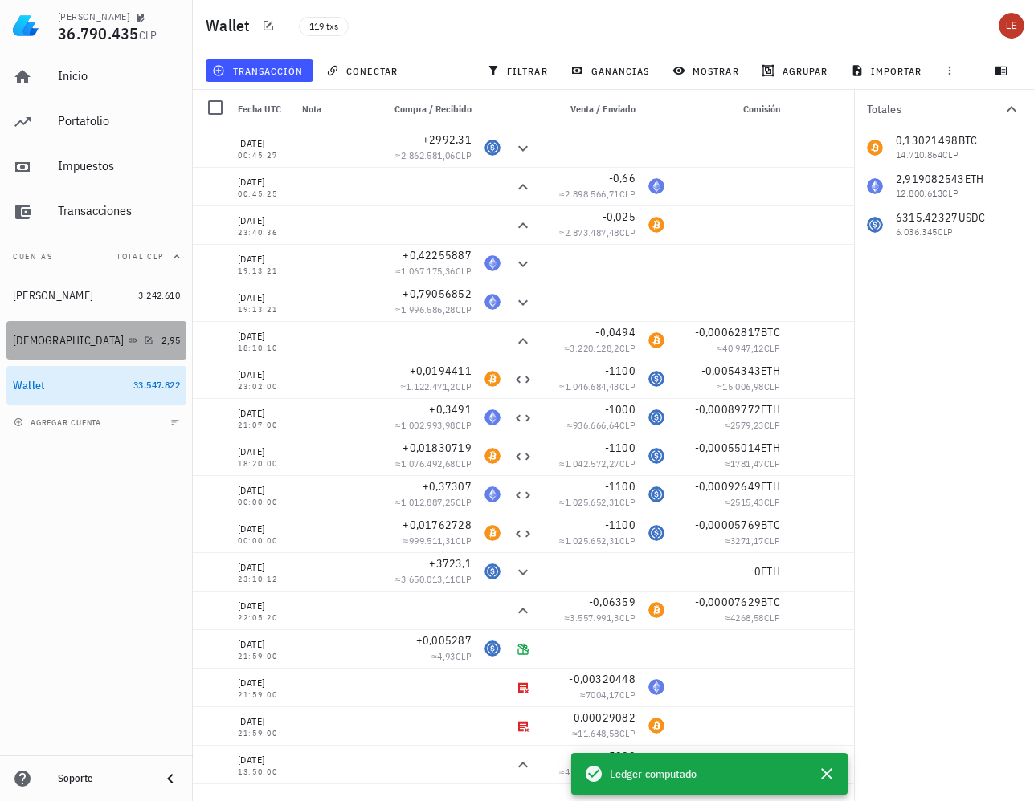
click at [15, 338] on div "[DEMOGRAPHIC_DATA]" at bounding box center [69, 341] width 112 height 14
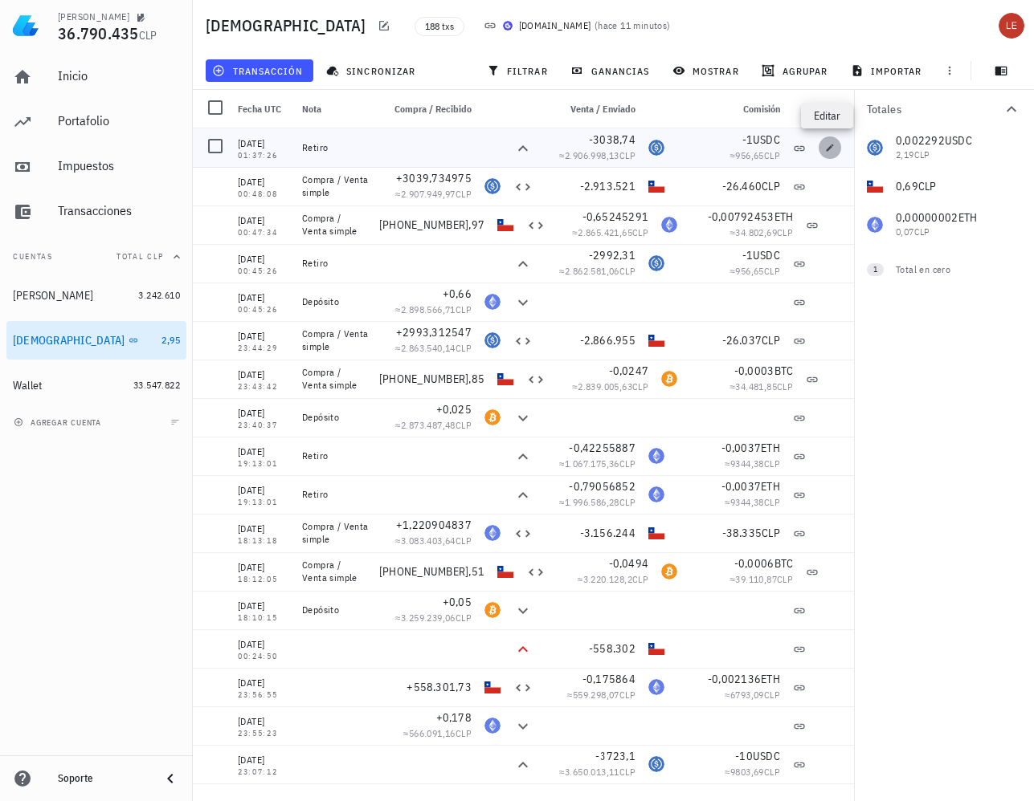
click at [827, 145] on icon "button" at bounding box center [830, 148] width 10 height 10
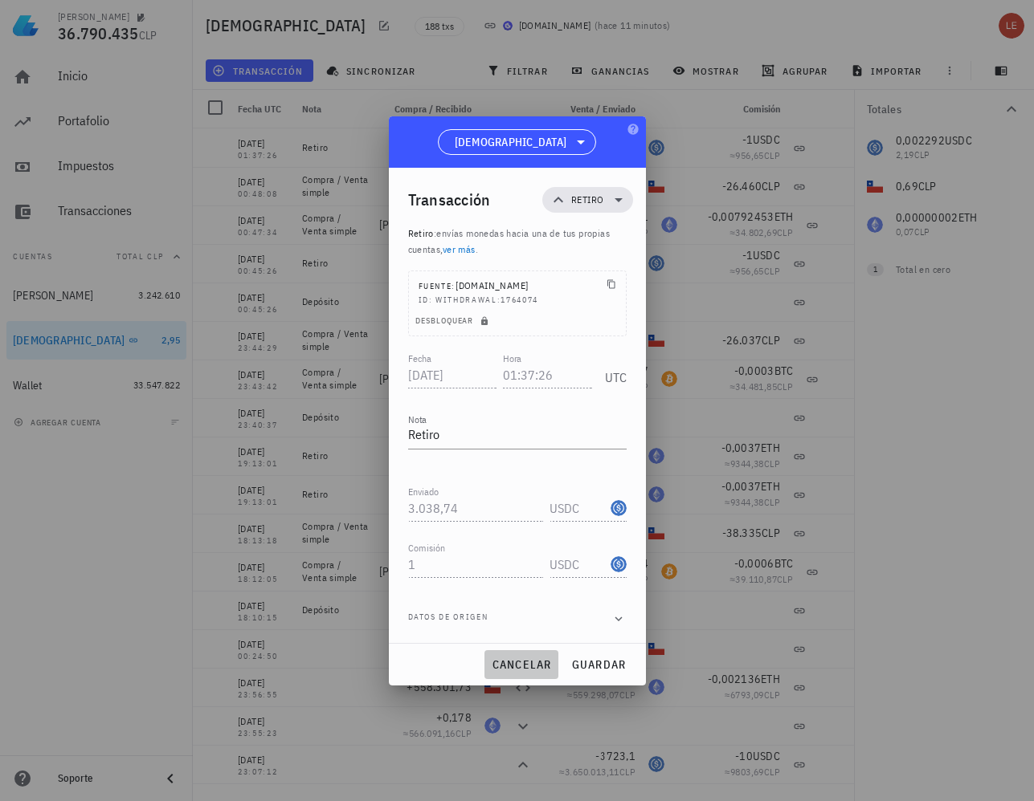
click at [537, 663] on span "cancelar" at bounding box center [521, 665] width 60 height 14
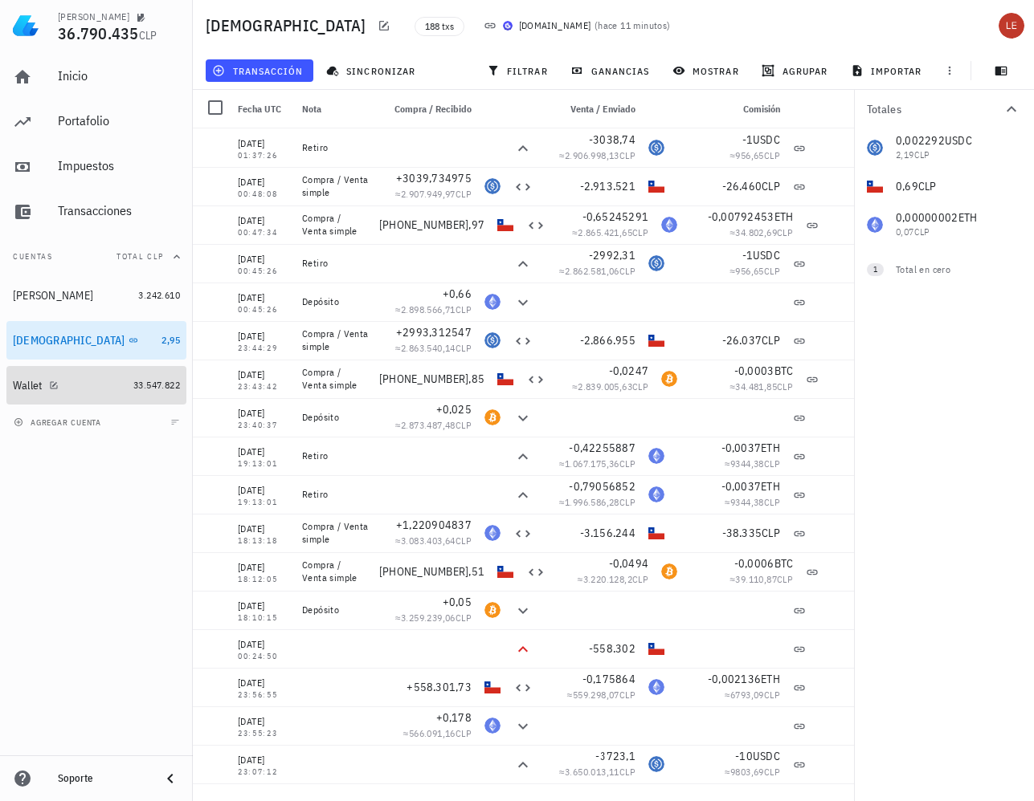
click at [28, 385] on div "Wallet" at bounding box center [28, 386] width 30 height 14
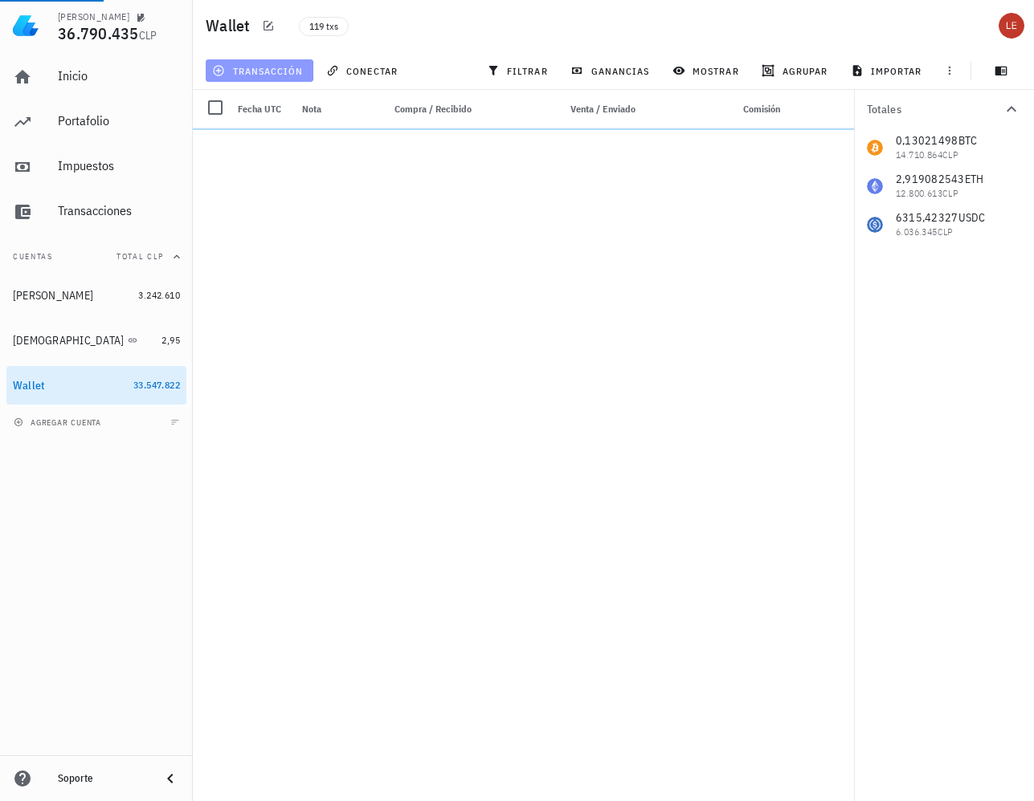
click at [281, 71] on span "transacción" at bounding box center [259, 70] width 88 height 13
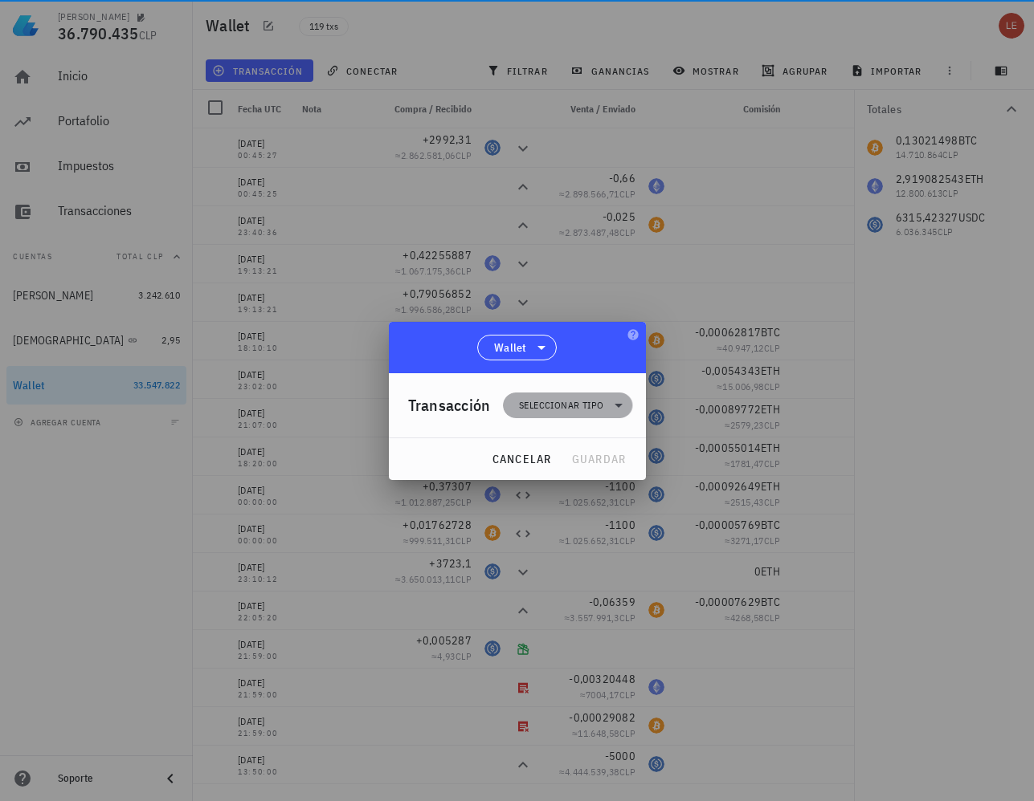
click at [573, 398] on span "Seleccionar tipo" at bounding box center [561, 406] width 84 height 16
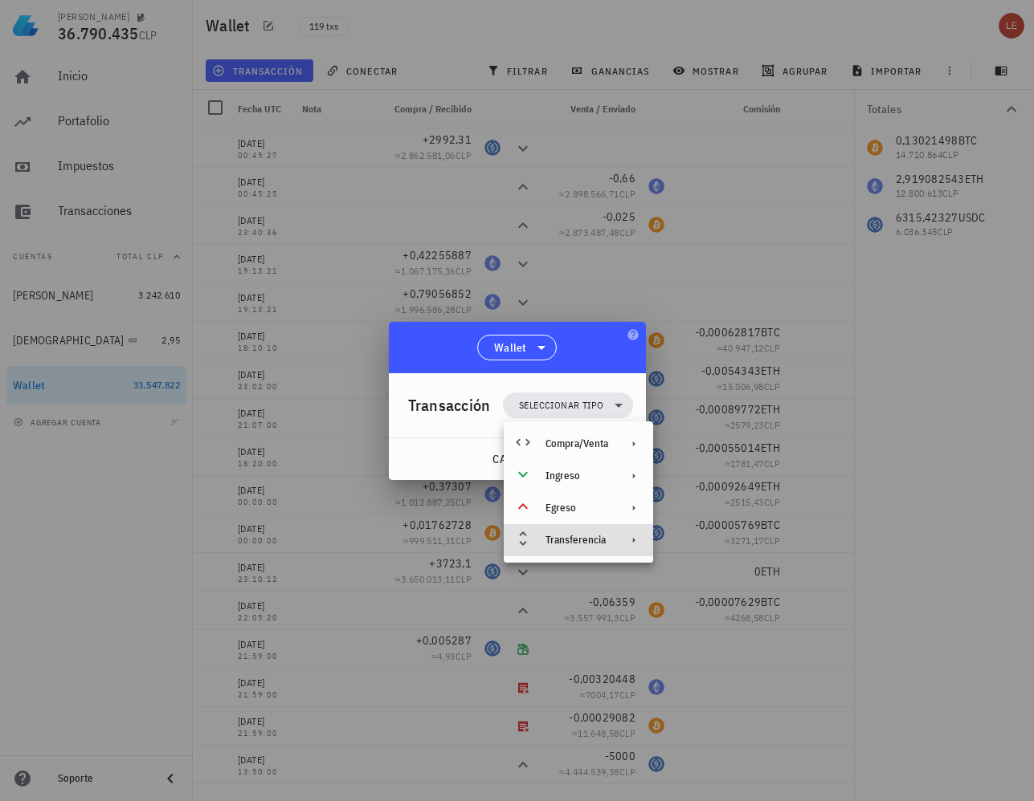
click at [571, 536] on div "Transferencia" at bounding box center [576, 540] width 63 height 13
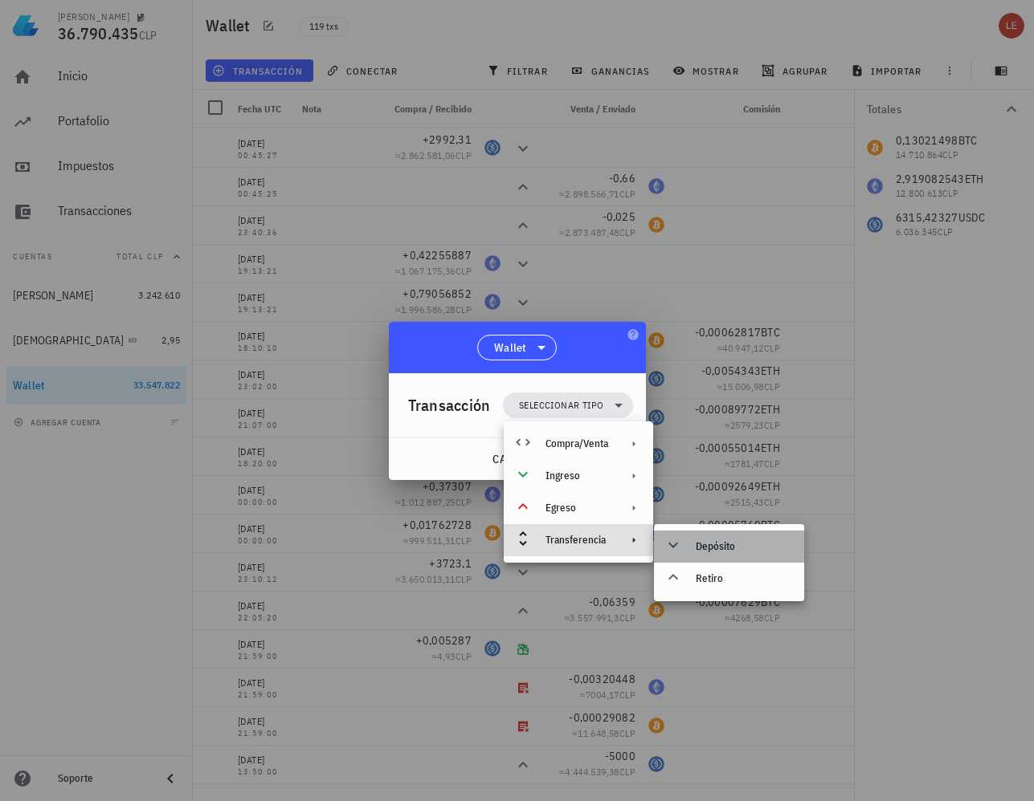
click at [724, 547] on div "Depósito" at bounding box center [743, 546] width 96 height 13
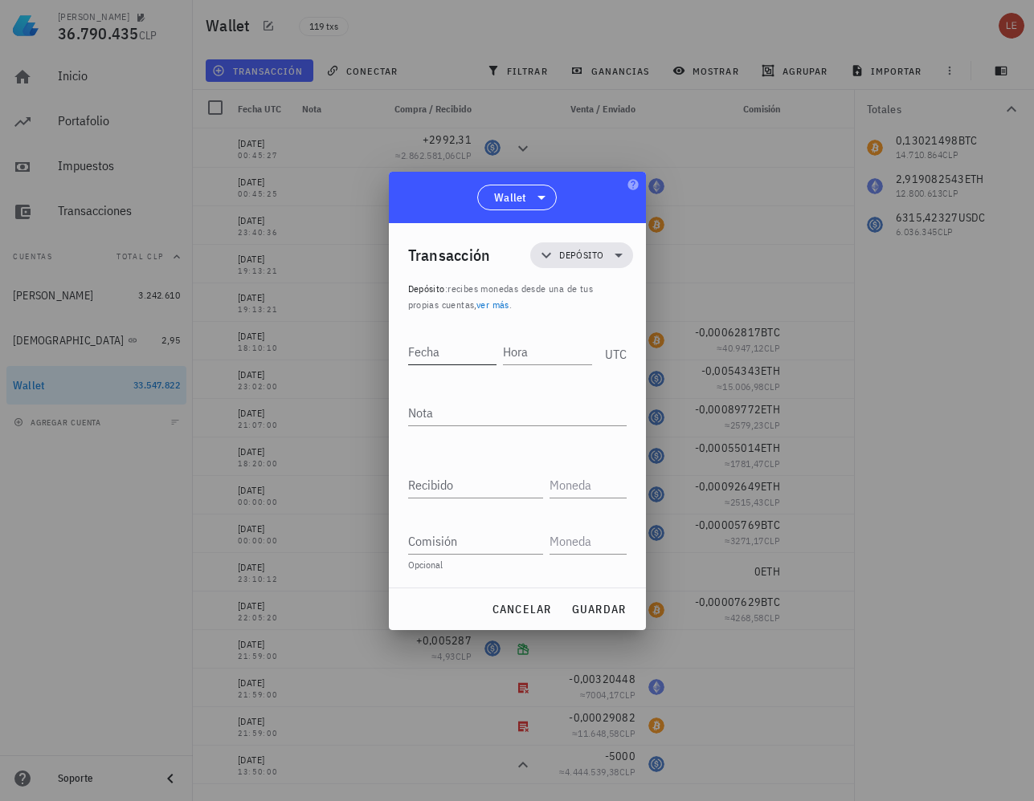
click at [477, 351] on input "Fecha" at bounding box center [452, 352] width 89 height 26
type input "[DATE]"
type input "01:37:27"
click at [463, 487] on input "Recibido" at bounding box center [475, 485] width 135 height 26
type input "3.038,74"
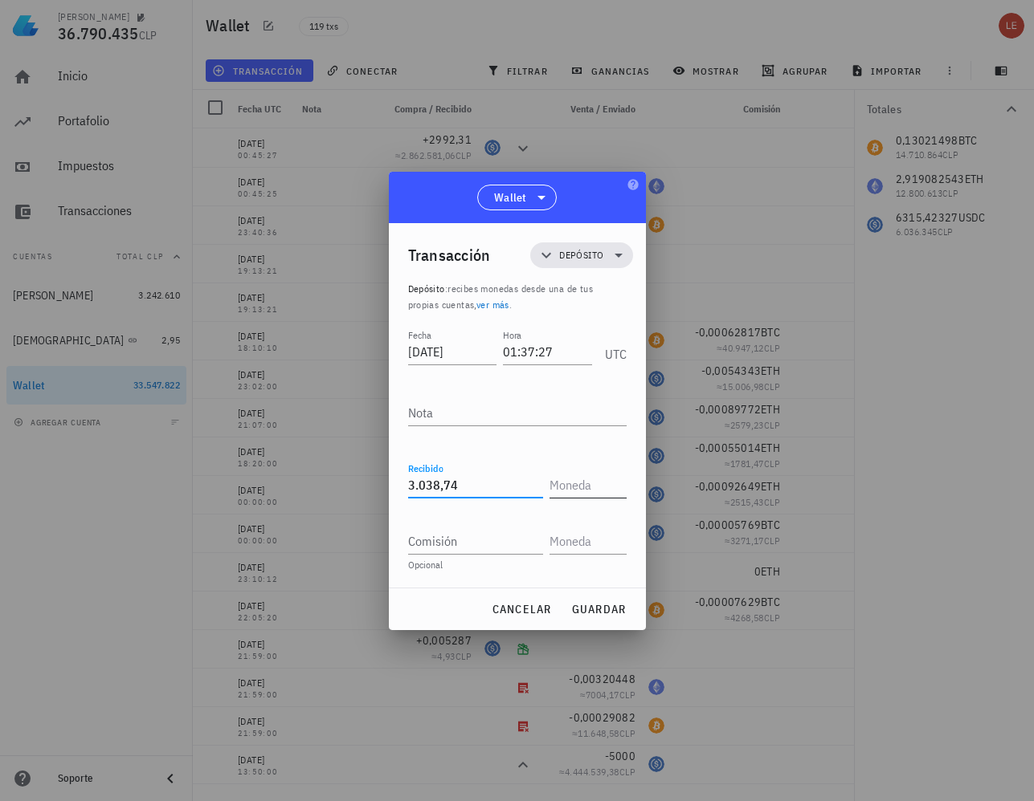
click at [590, 485] on input "text" at bounding box center [586, 485] width 74 height 26
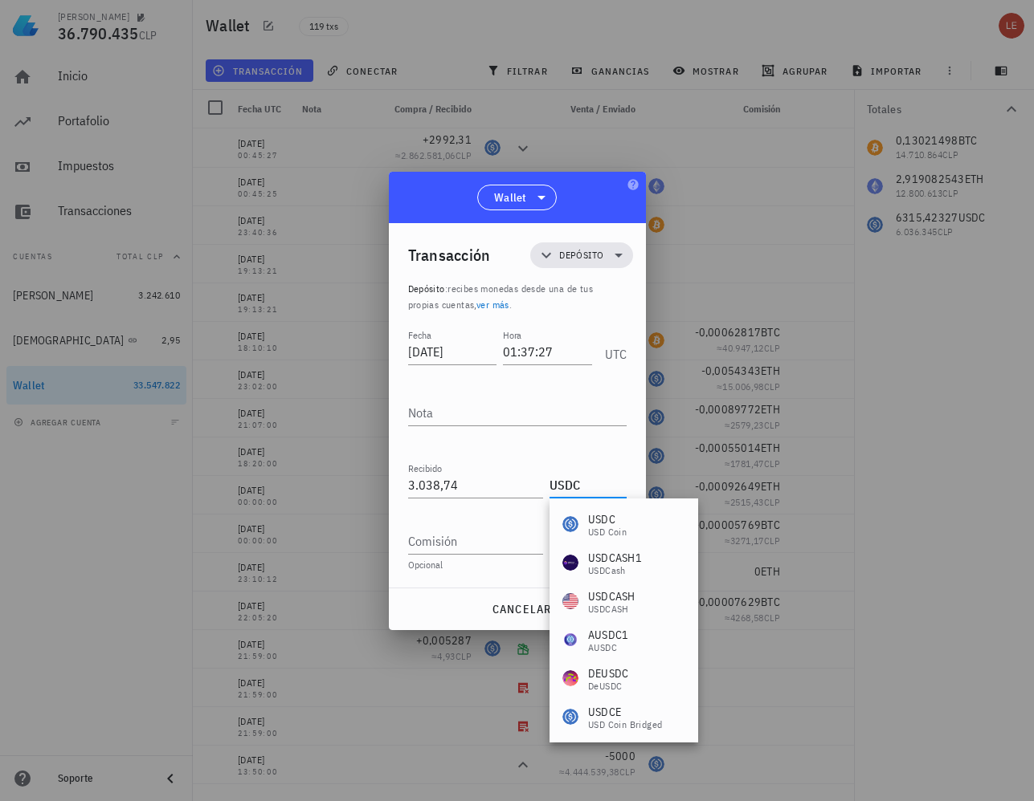
click at [614, 514] on div "USDC" at bounding box center [607, 520] width 39 height 16
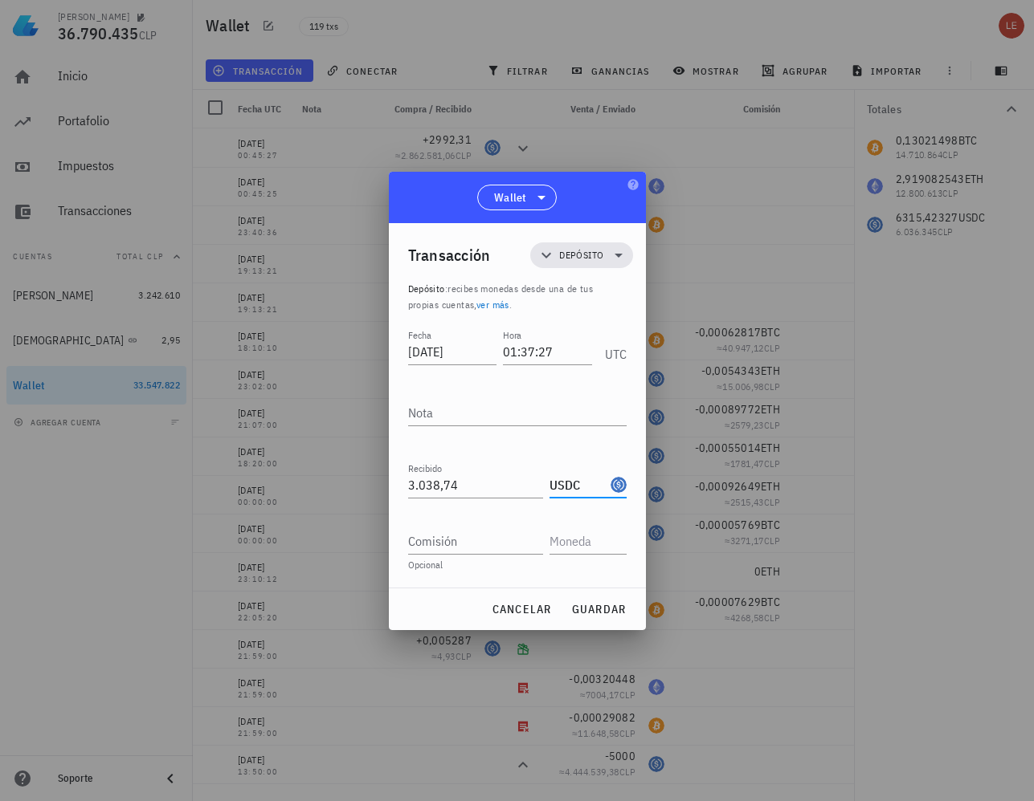
type input "USDC"
click at [600, 624] on div "cancelar guardar" at bounding box center [517, 610] width 257 height 42
click at [595, 616] on span "guardar" at bounding box center [598, 609] width 55 height 14
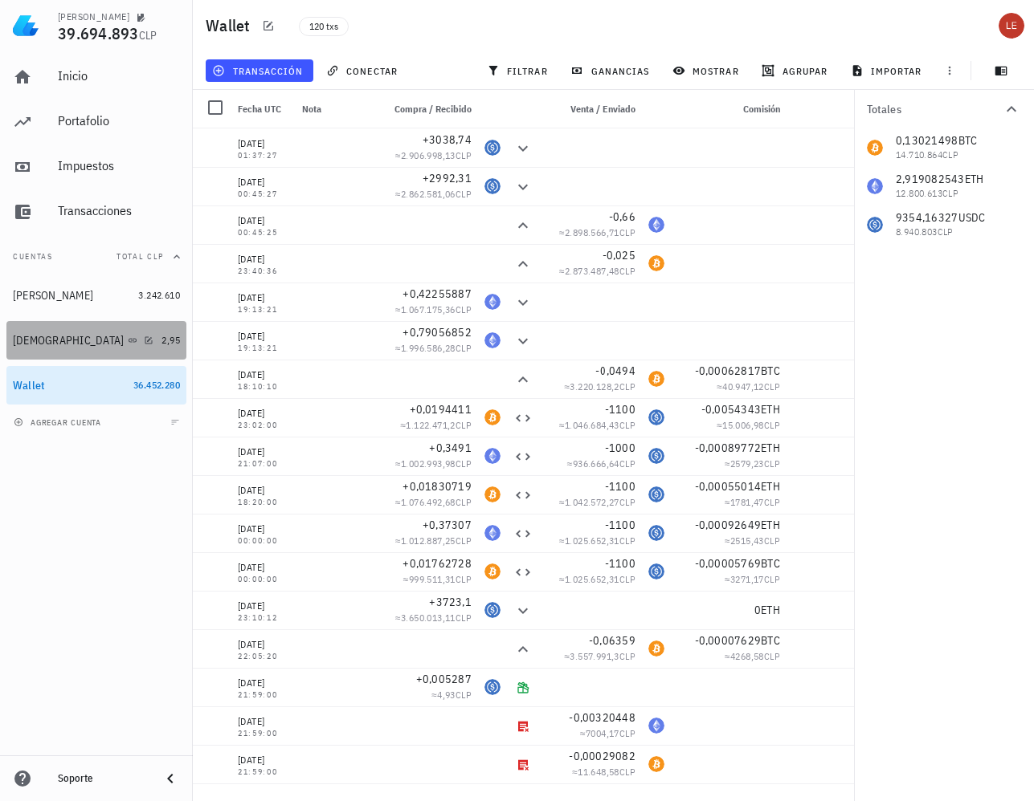
click at [14, 341] on div "[DEMOGRAPHIC_DATA]" at bounding box center [69, 341] width 112 height 14
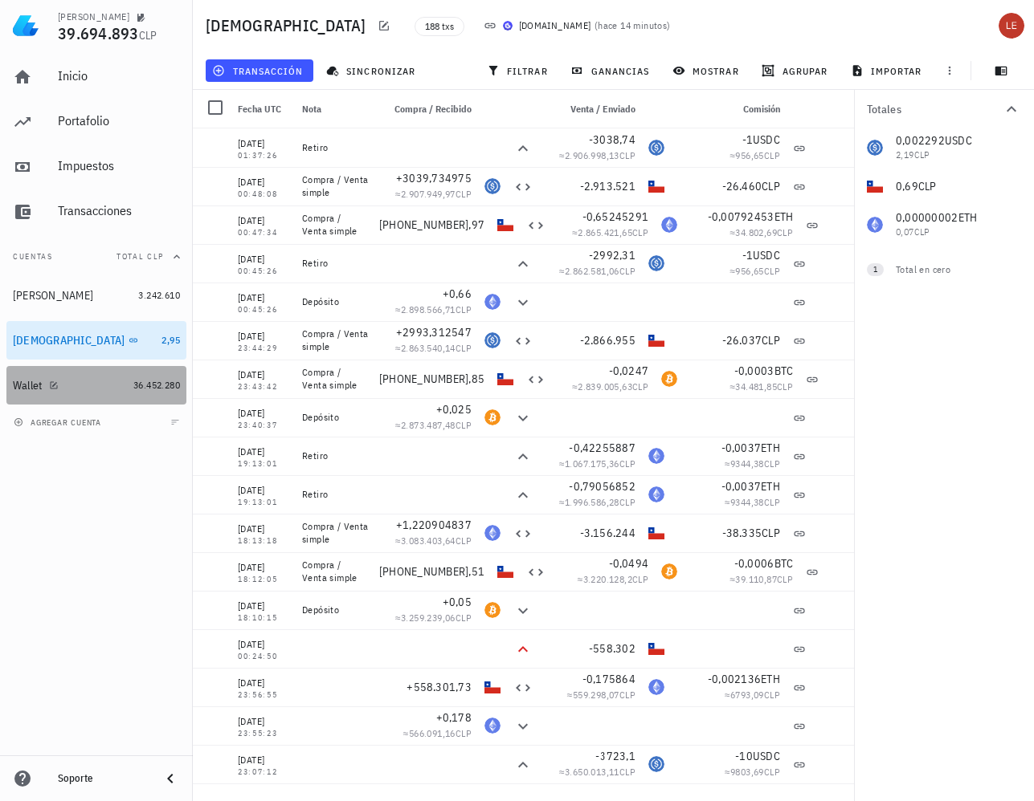
click at [31, 389] on div "Wallet" at bounding box center [28, 386] width 30 height 14
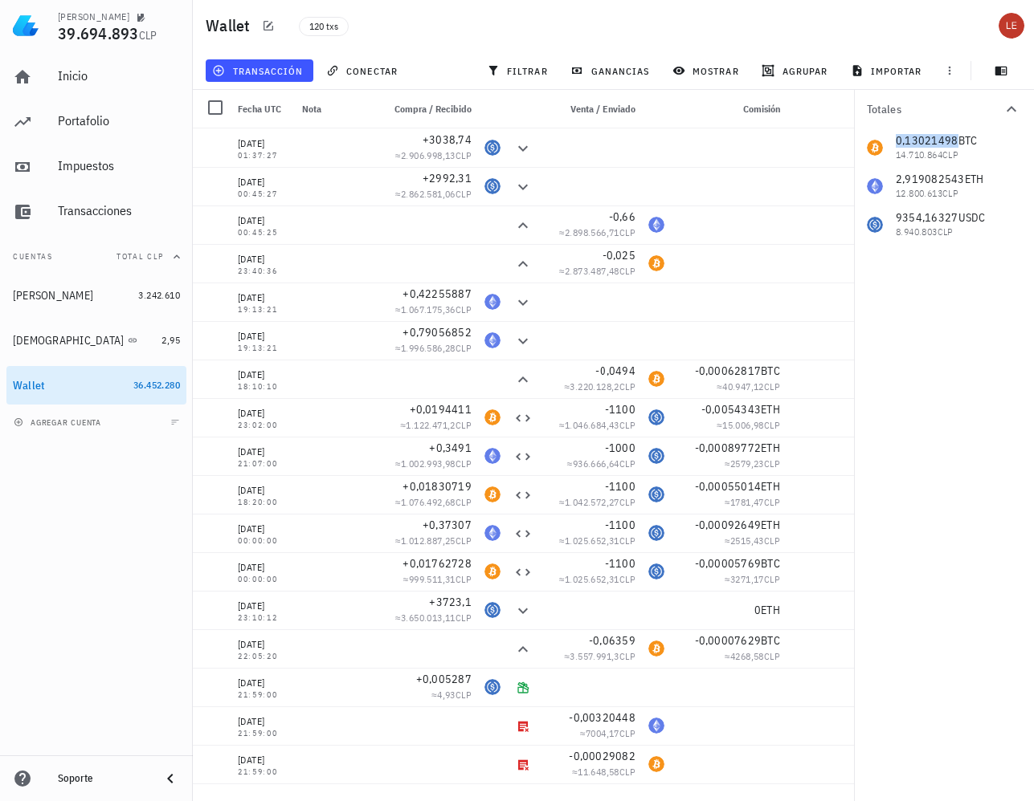
drag, startPoint x: 954, startPoint y: 140, endPoint x: 894, endPoint y: 141, distance: 60.2
click at [894, 141] on div "0,13021498 BTC 14.710.864 CLP 2,919082543 ETH 12.800.613 CLP 9354,16327 USDC 8.…" at bounding box center [944, 186] width 180 height 116
drag, startPoint x: 894, startPoint y: 141, endPoint x: 907, endPoint y: 141, distance: 12.9
copy span "0,13021498"
drag, startPoint x: 961, startPoint y: 177, endPoint x: 896, endPoint y: 177, distance: 65.1
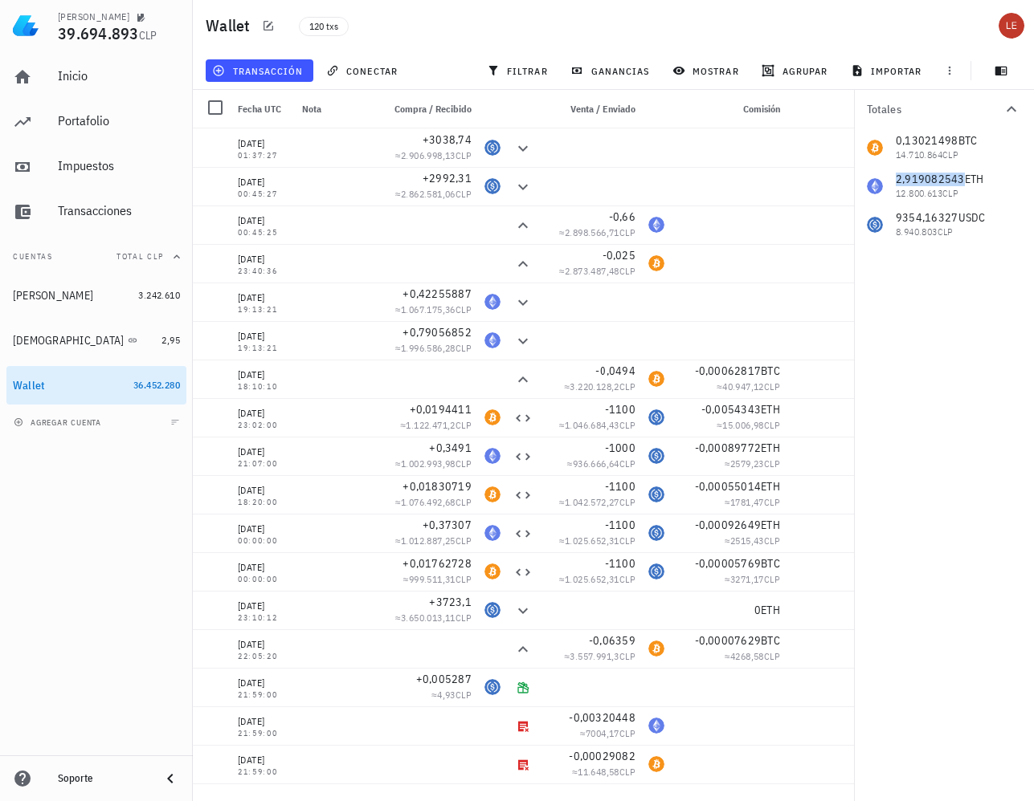
click at [896, 177] on div "0,13021498 BTC 14.710.864 CLP 2,919082543 ETH 12.800.613 CLP 9354,16327 USDC 8.…" at bounding box center [944, 186] width 180 height 116
copy span "2,919082543"
drag, startPoint x: 956, startPoint y: 217, endPoint x: 898, endPoint y: 218, distance: 58.6
click at [898, 218] on div "0,13021498 BTC 14.710.864 CLP 2,919082543 ETH 12.800.613 CLP 9354,16327 USDC 8.…" at bounding box center [944, 186] width 180 height 116
drag, startPoint x: 898, startPoint y: 218, endPoint x: 911, endPoint y: 220, distance: 13.7
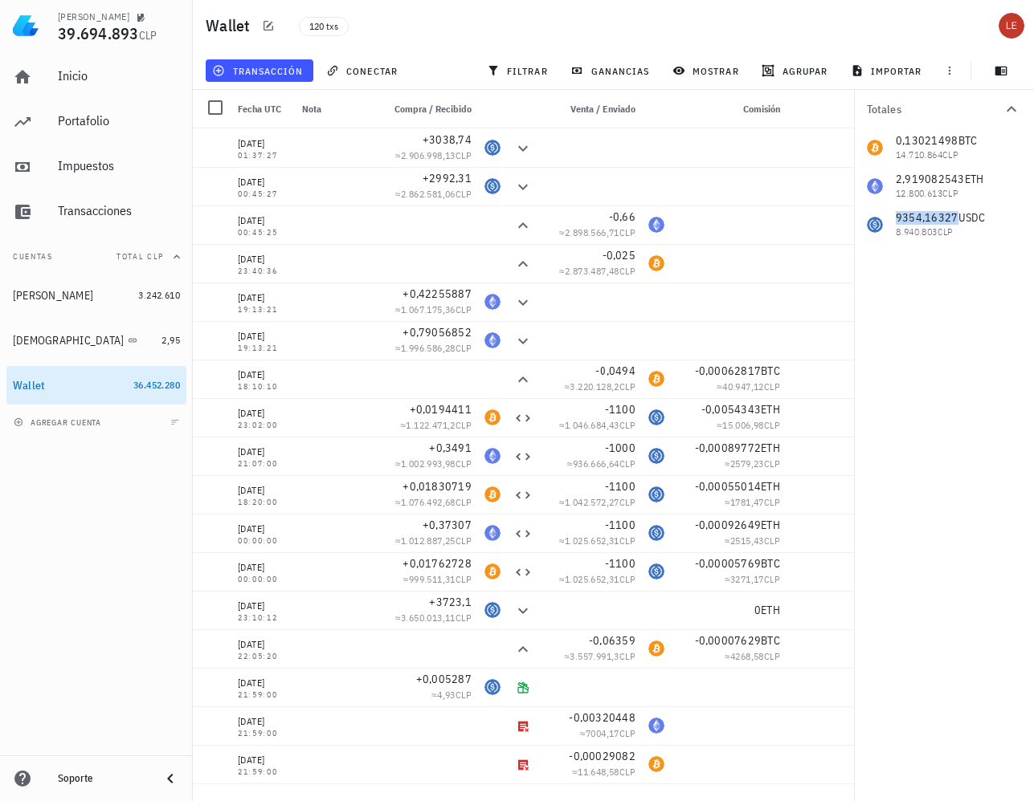
copy span "9354,16327"
click at [830, 263] on icon "button" at bounding box center [830, 264] width 10 height 10
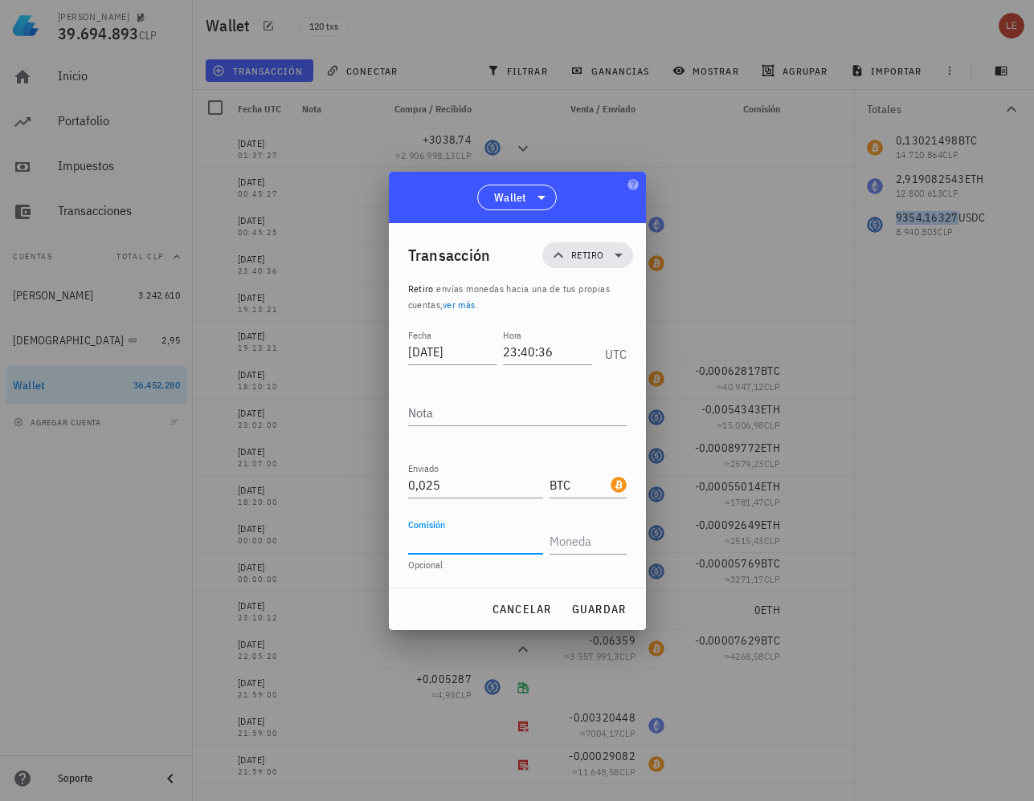
click at [464, 545] on input "Comisión" at bounding box center [475, 541] width 135 height 26
type input "0,00000423"
click at [598, 540] on input "text" at bounding box center [586, 541] width 74 height 26
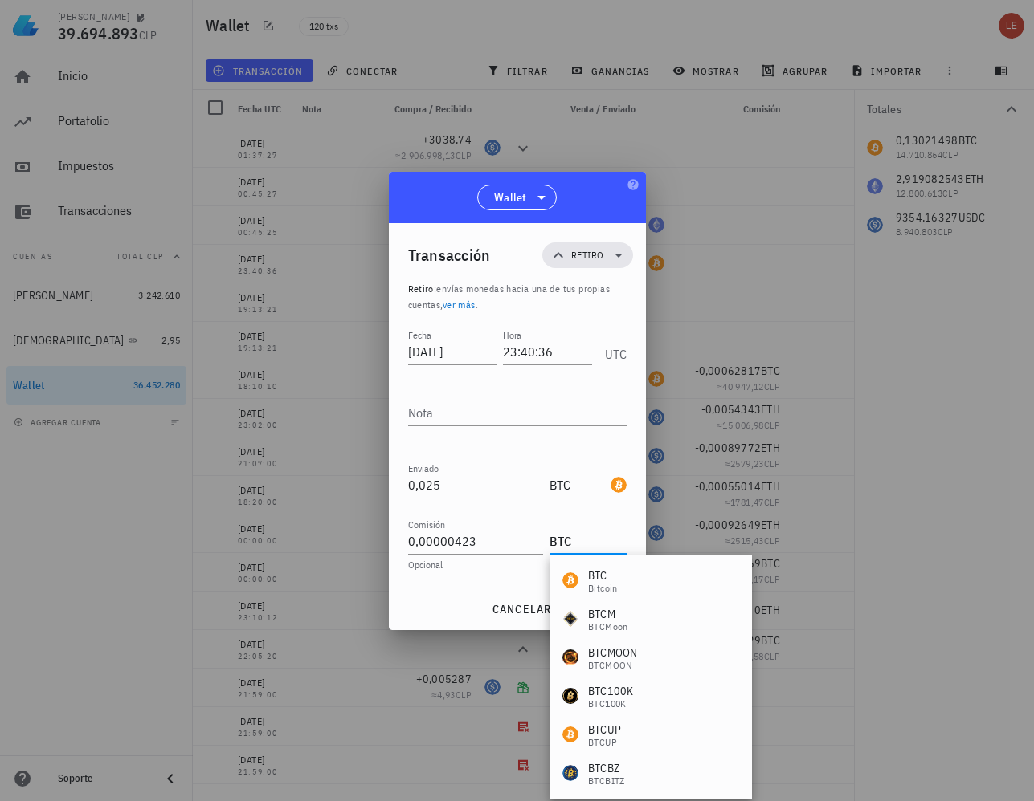
type input "BTC"
click at [475, 605] on div "cancelar guardar" at bounding box center [517, 610] width 257 height 42
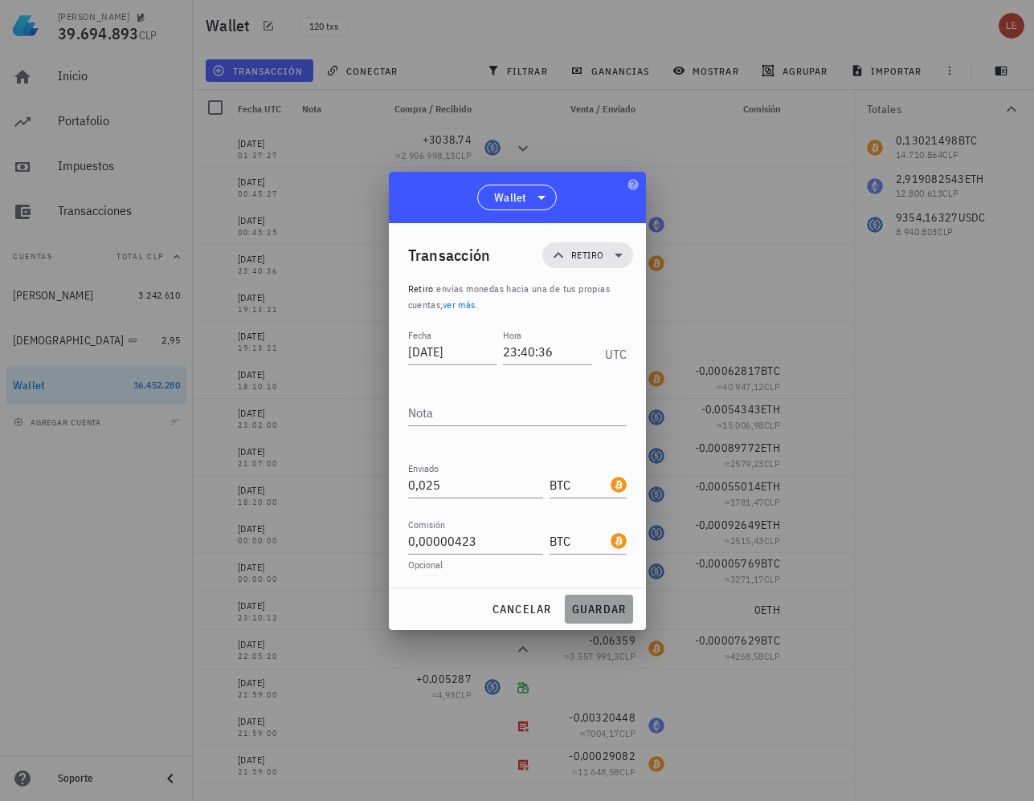
click at [609, 603] on span "guardar" at bounding box center [598, 609] width 55 height 14
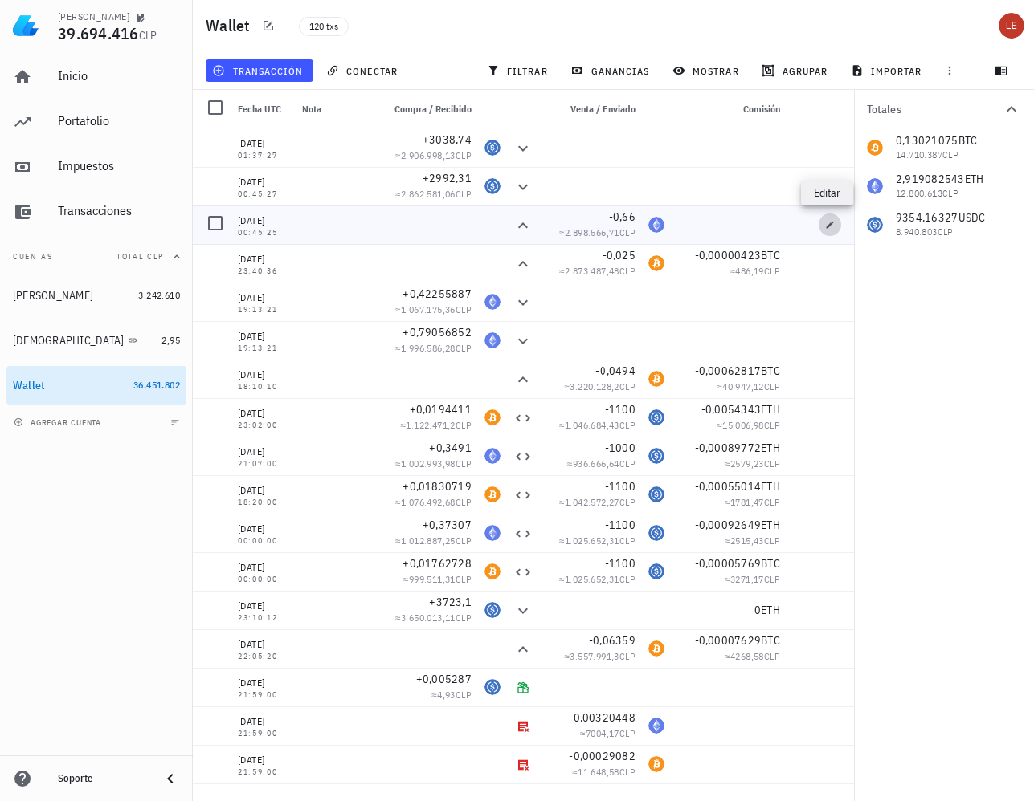
click at [826, 222] on icon "button" at bounding box center [830, 225] width 10 height 10
type input "[DATE]"
type input "00:45:25"
type input "0,66"
type input "ETH"
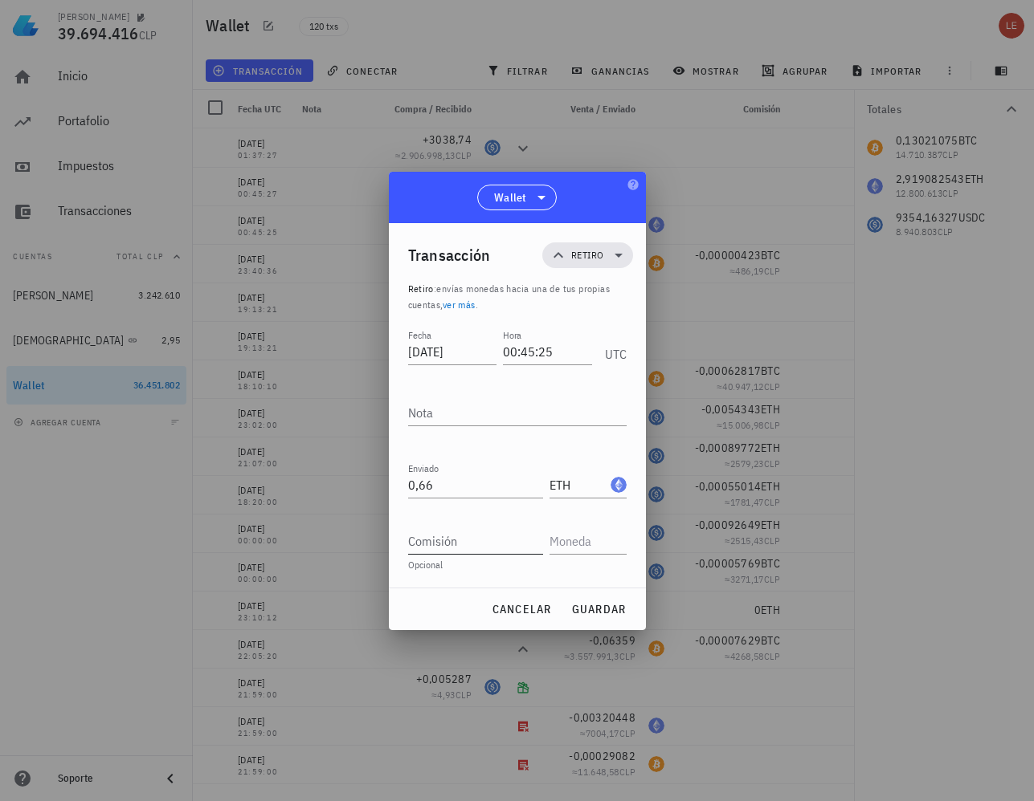
click at [475, 540] on input "Comisión" at bounding box center [475, 541] width 135 height 26
type input "0,00011161"
click at [561, 540] on input "text" at bounding box center [586, 541] width 74 height 26
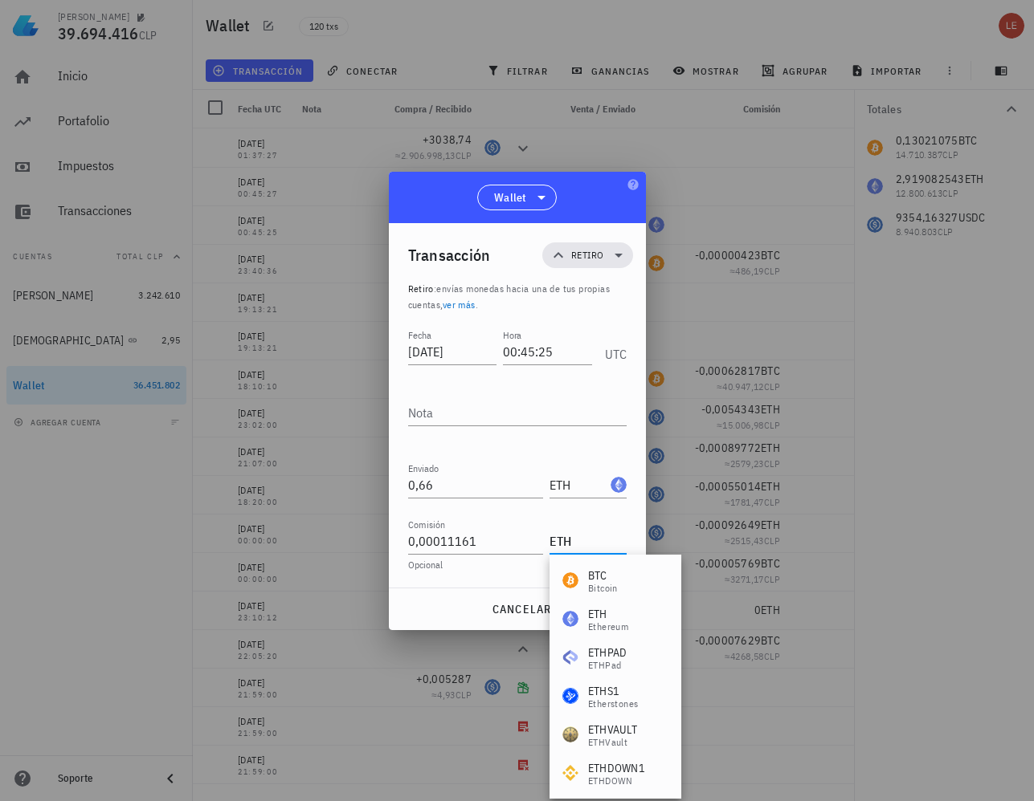
type input "ETH"
click at [474, 585] on div "Fecha [DATE] Hora 00:45:25 UTC Nota Recibido Enviado 0,66 ETH Comisión 0,000111…" at bounding box center [517, 457] width 218 height 262
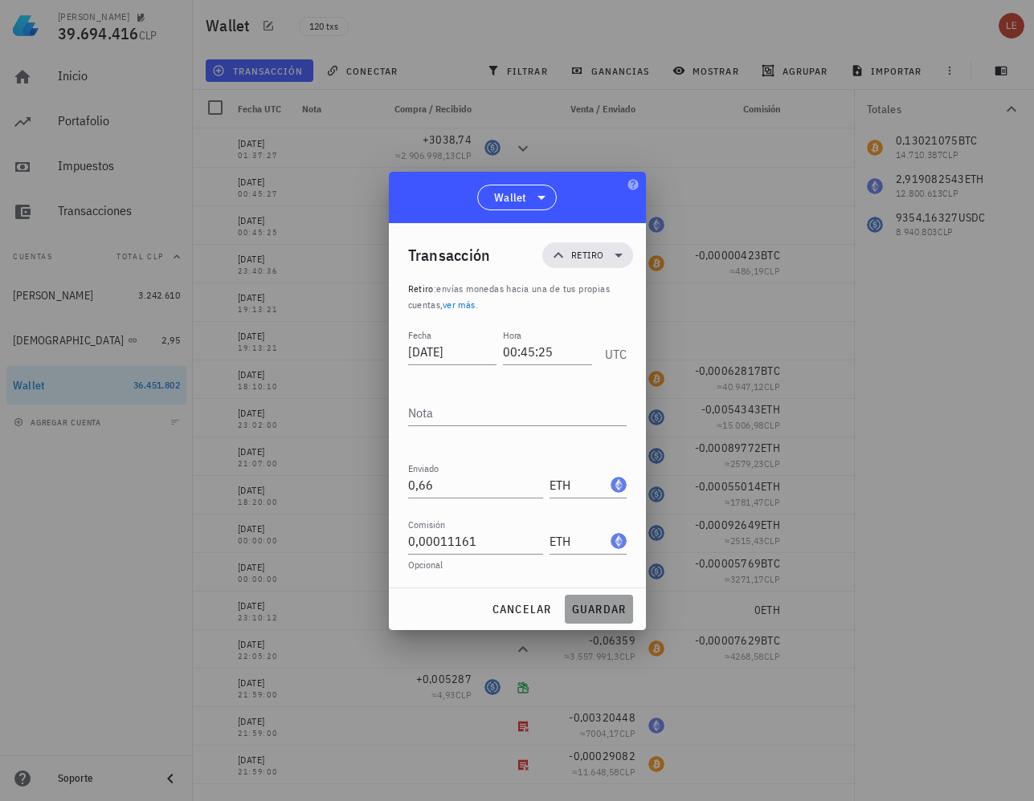
click at [609, 605] on span "guardar" at bounding box center [598, 609] width 55 height 14
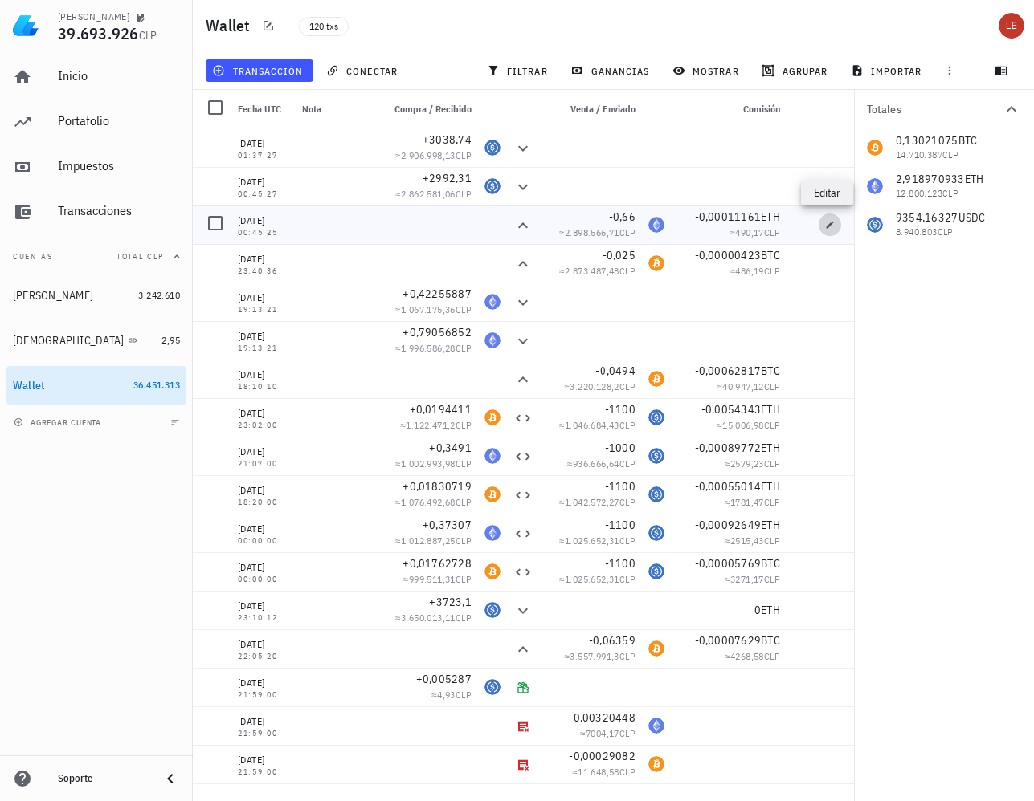
click at [830, 226] on icon "button" at bounding box center [830, 225] width 10 height 10
type input "0,00011161"
type input "ETH"
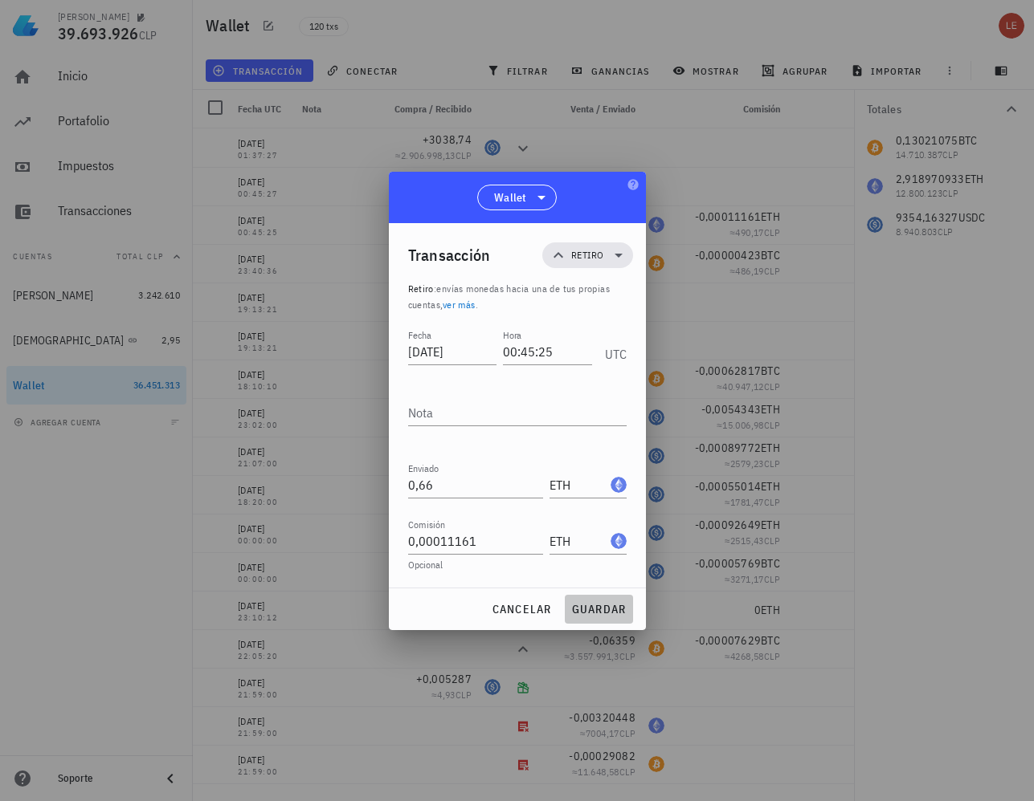
click at [574, 609] on span "guardar" at bounding box center [598, 609] width 55 height 14
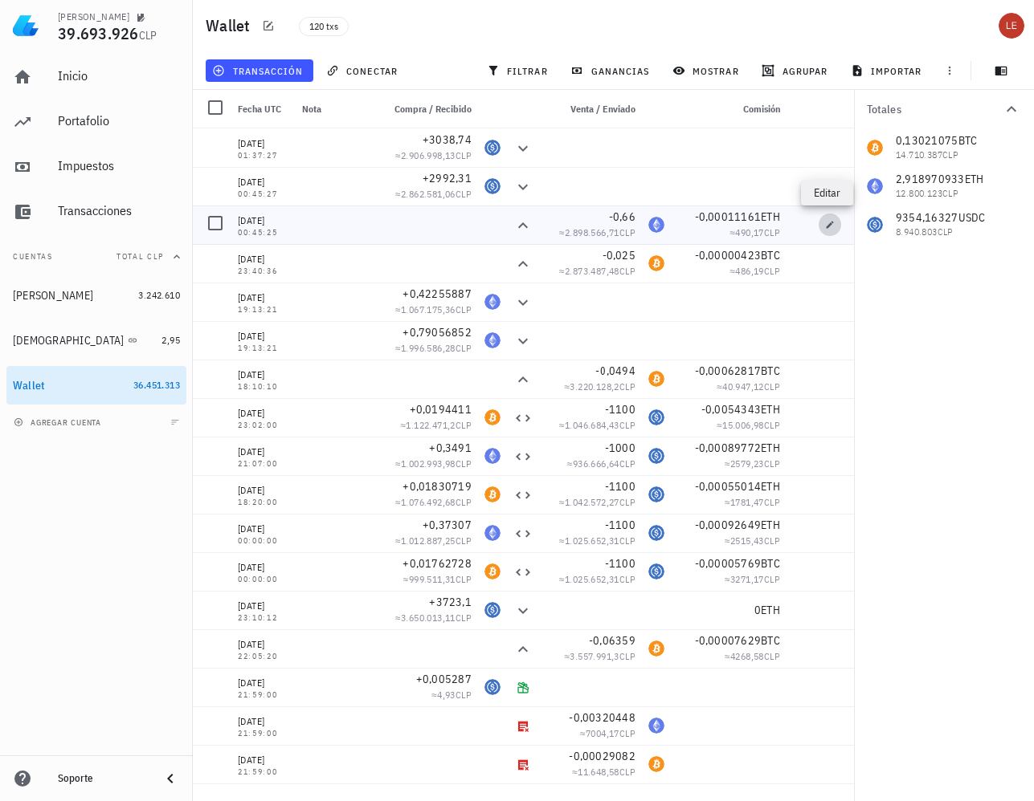
click at [827, 221] on icon "button" at bounding box center [830, 225] width 10 height 10
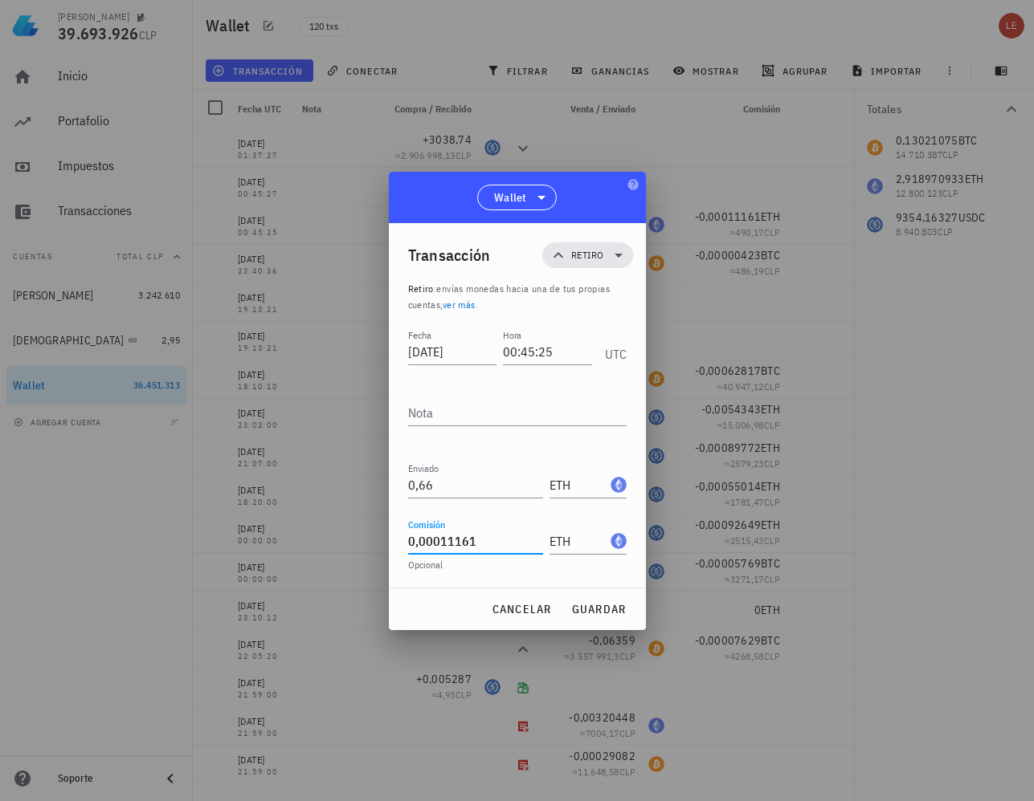
click at [487, 542] on input "0,00011161" at bounding box center [475, 541] width 135 height 26
click at [594, 611] on span "guardar" at bounding box center [598, 609] width 55 height 14
type input "0,00011161"
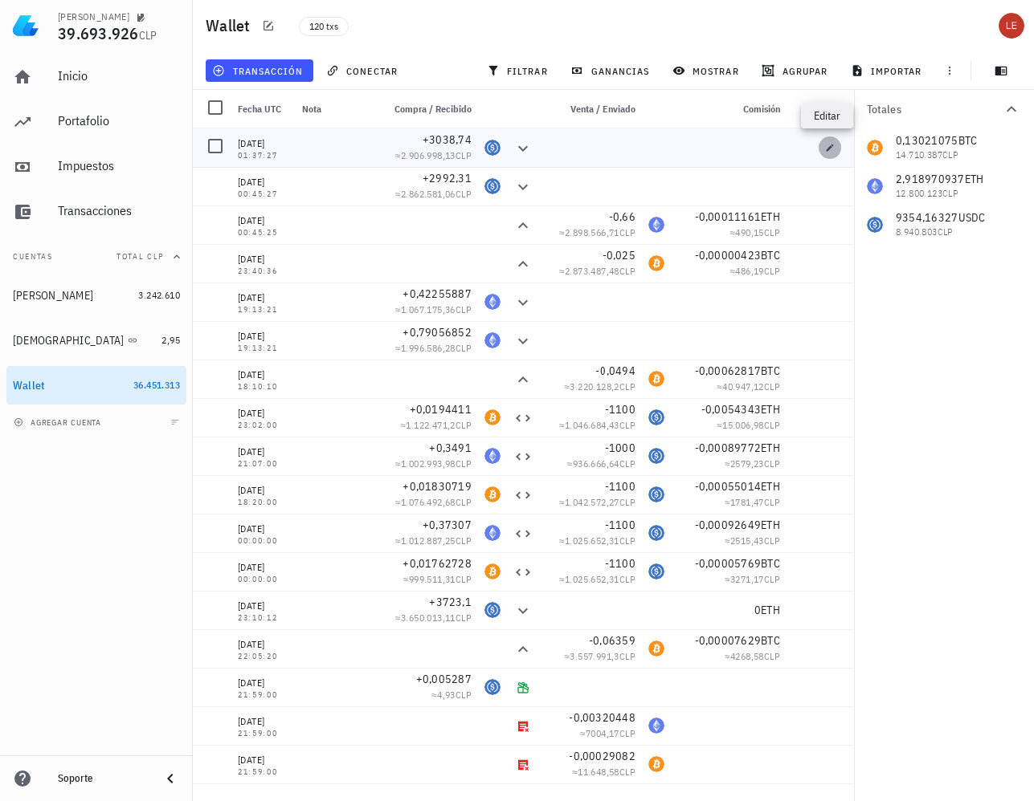
click at [826, 145] on icon "button" at bounding box center [830, 148] width 10 height 10
type input "01:37:27"
type input "3.038,74"
type input "USDC"
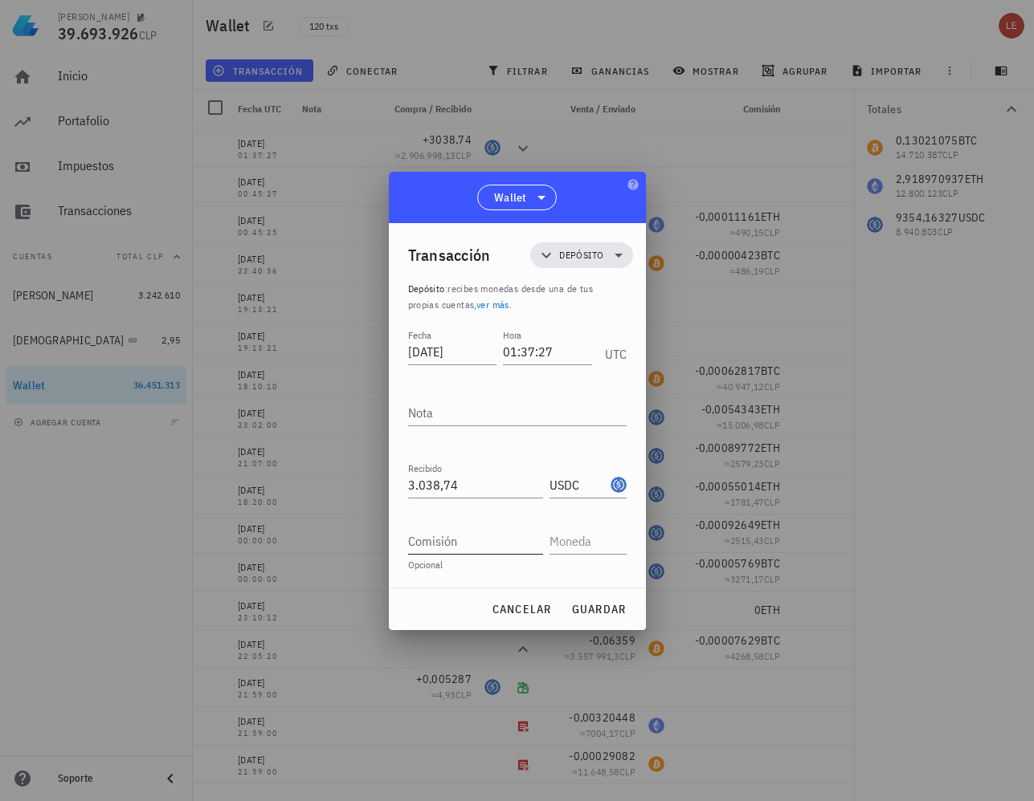
click at [516, 536] on input "Comisión" at bounding box center [475, 541] width 135 height 26
paste input "0,000007"
type input "4"
paste input "0,000007"
type input "0,000004"
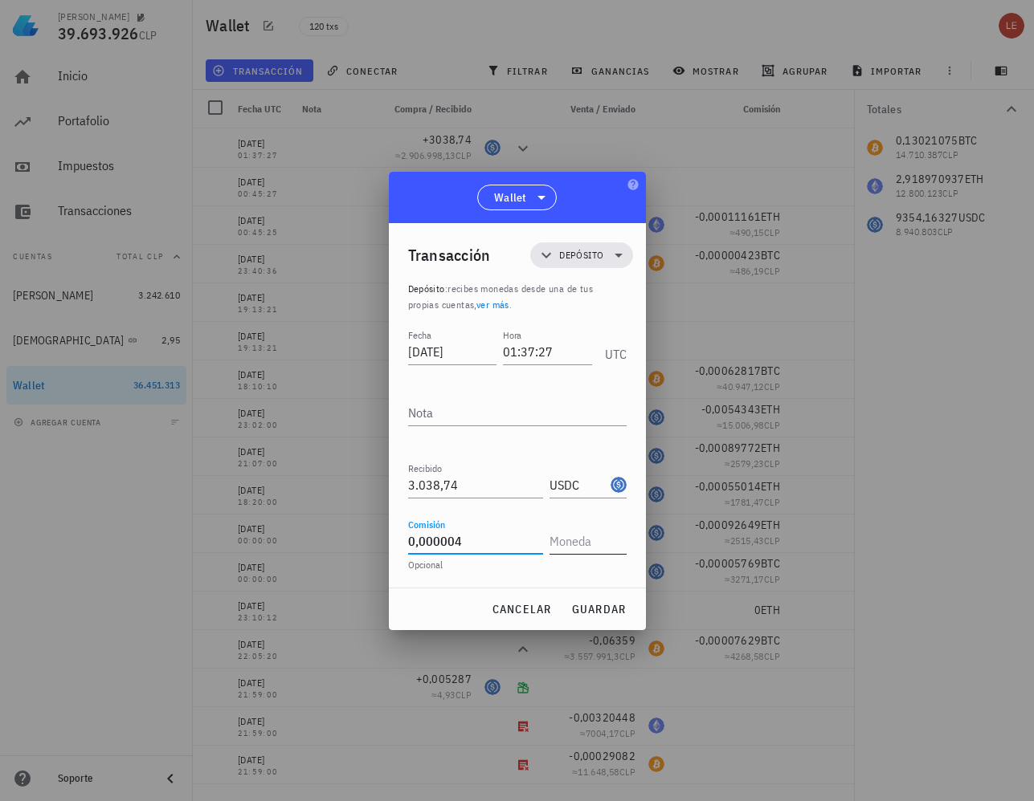
click at [578, 545] on input "text" at bounding box center [586, 541] width 74 height 26
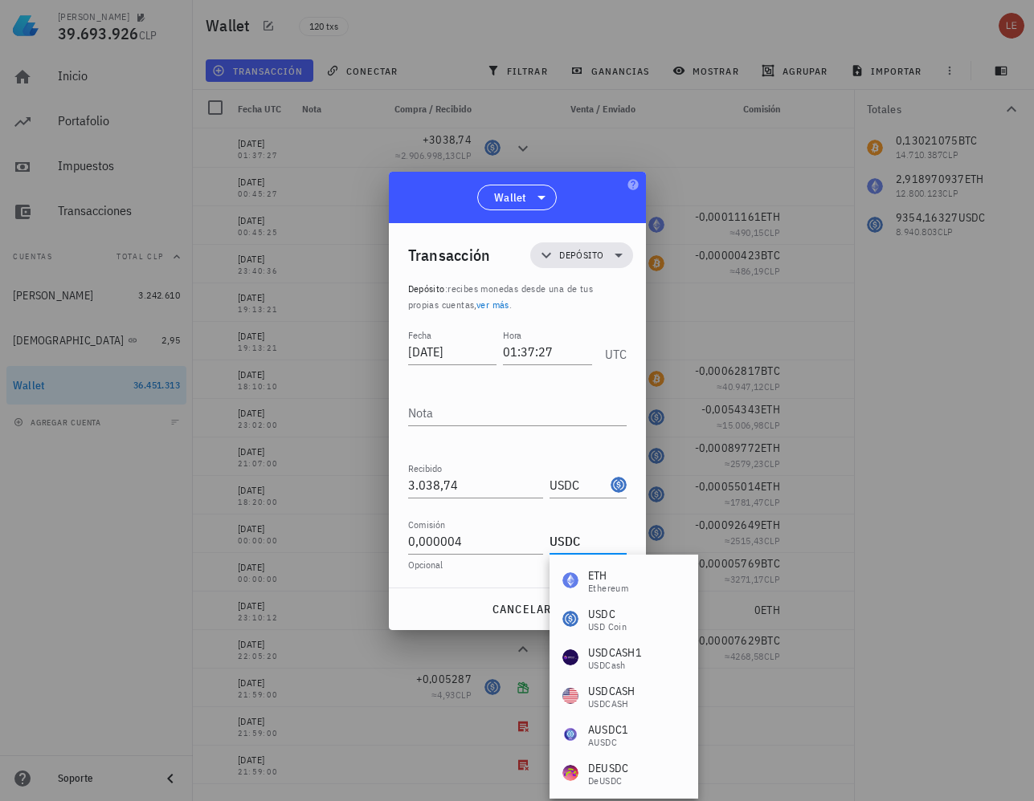
type input "USDC"
click at [461, 583] on div "Fecha [DATE] Hora 01:37:27 UTC Nota Recibido 3.038,74 USDC Enviado Comisión 0,0…" at bounding box center [517, 457] width 218 height 262
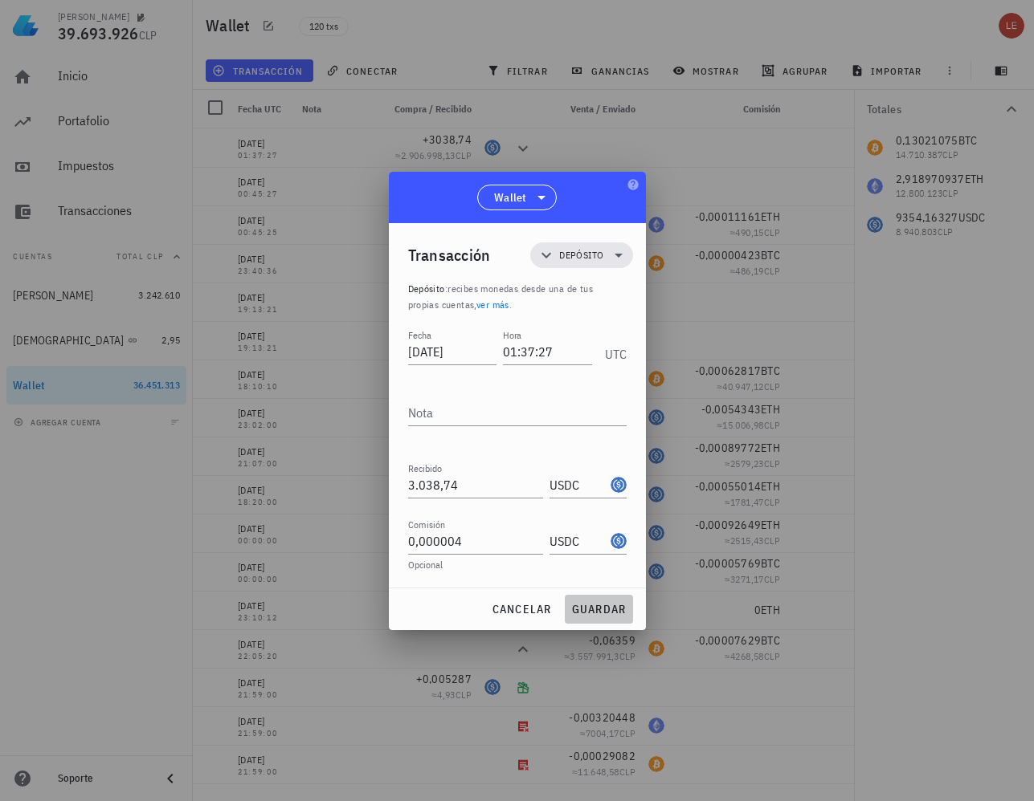
click at [591, 609] on span "guardar" at bounding box center [598, 609] width 55 height 14
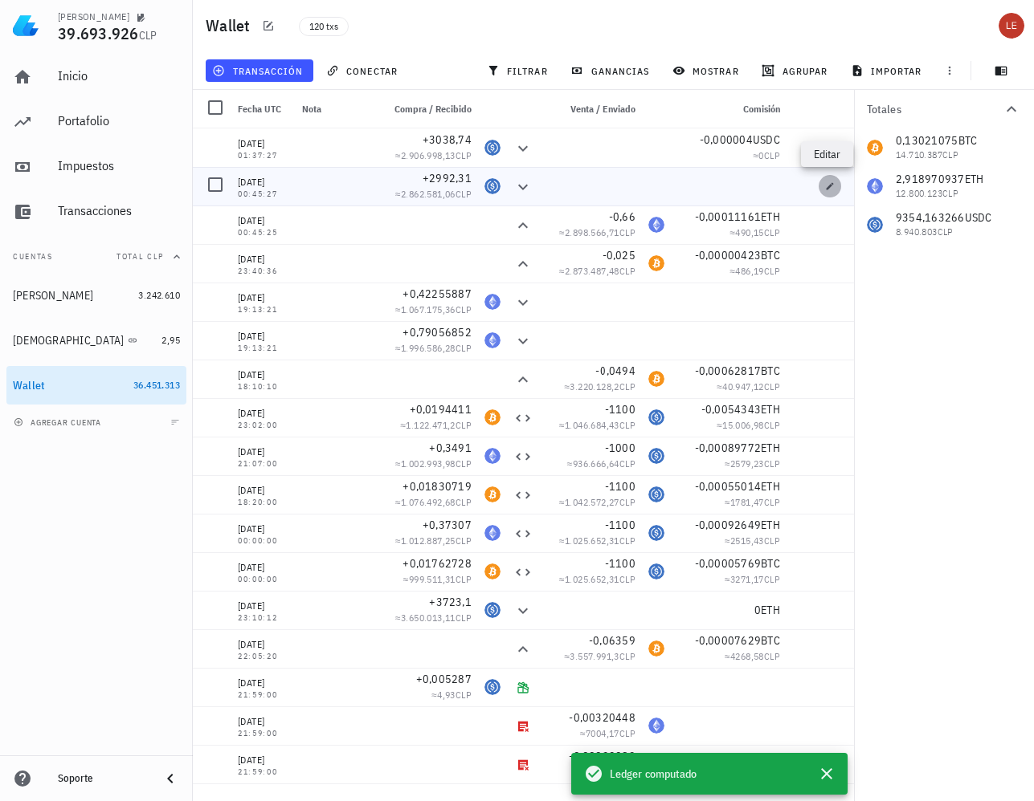
click at [827, 187] on icon "button" at bounding box center [829, 185] width 7 height 7
type input "00:45:27"
type input "2.992,31"
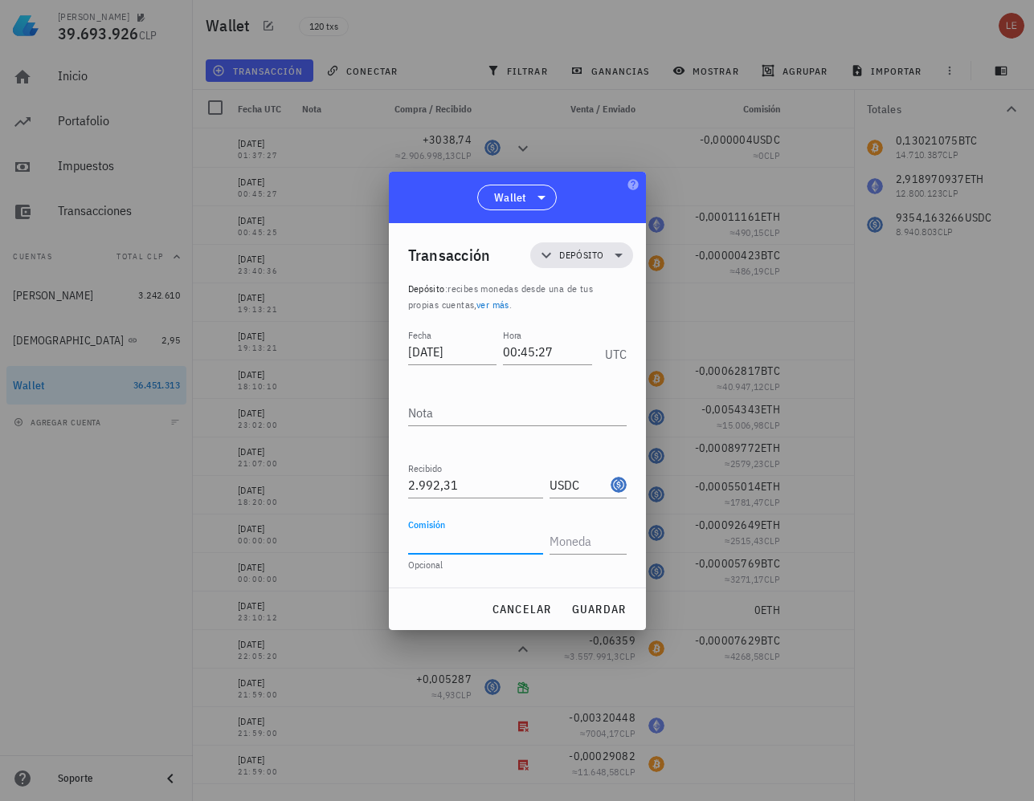
click at [495, 540] on input "Comisión" at bounding box center [475, 541] width 135 height 26
paste input "0,000007"
type input "0,000003"
click at [579, 541] on input "text" at bounding box center [586, 541] width 74 height 26
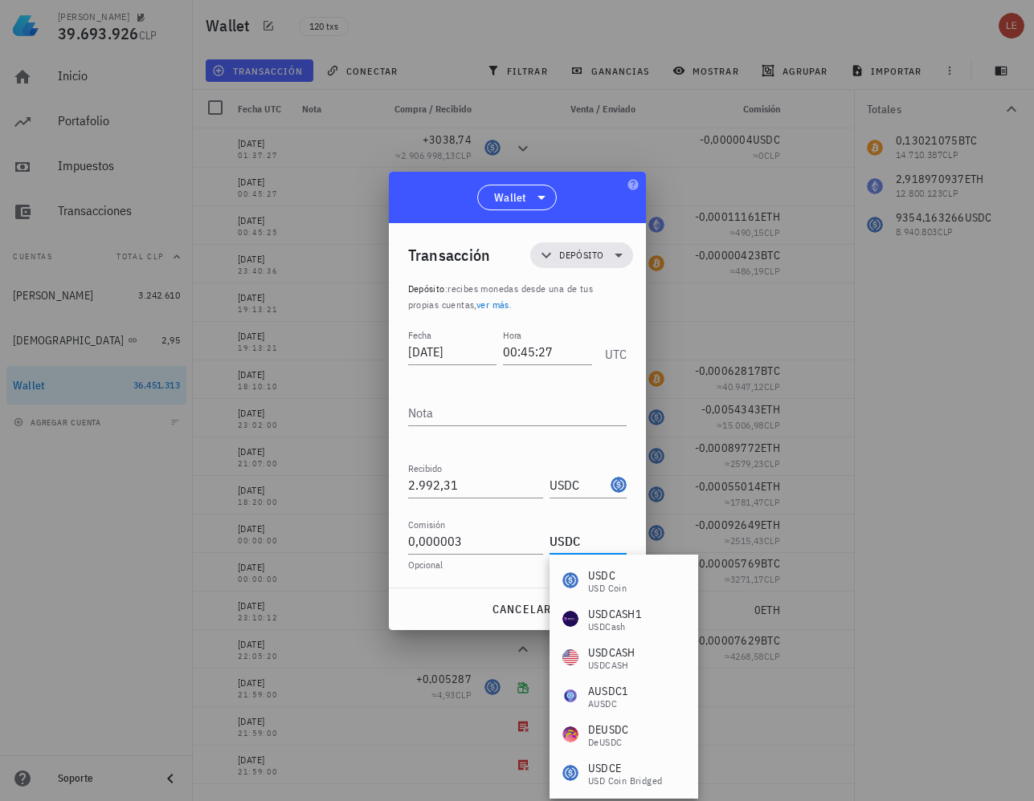
type input "USDC"
click at [417, 598] on div "cancelar guardar" at bounding box center [517, 610] width 257 height 42
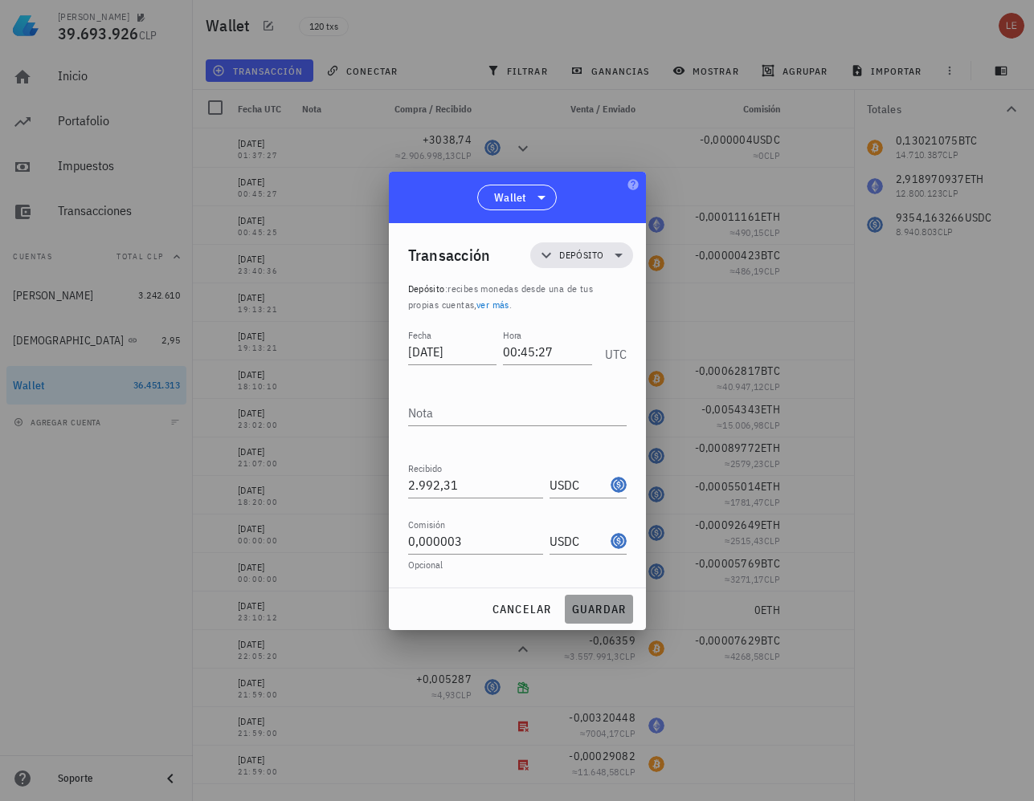
click at [598, 610] on span "guardar" at bounding box center [598, 609] width 55 height 14
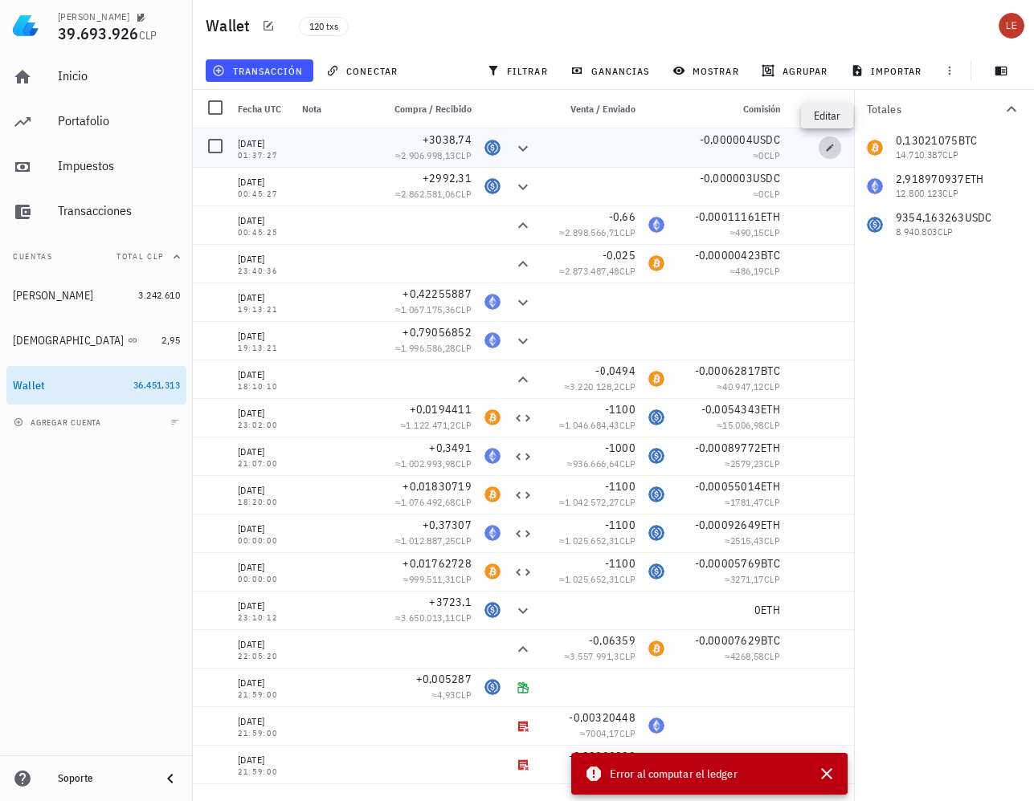
click at [827, 150] on icon "button" at bounding box center [830, 148] width 10 height 10
type input "01:37:27"
type input "3.038,74"
type input "0,000004"
type input "USDC"
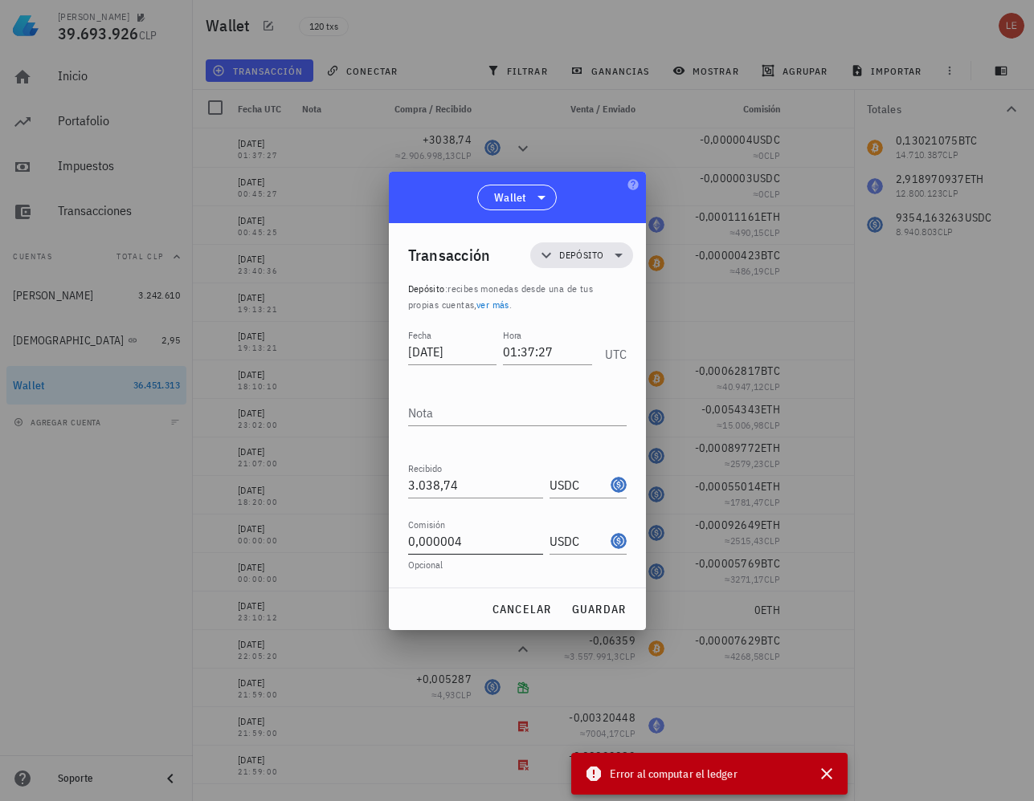
click at [476, 546] on input "0,000004" at bounding box center [475, 541] width 135 height 26
type input "0"
click at [601, 612] on span "guardar" at bounding box center [598, 609] width 55 height 14
type input "0,000004"
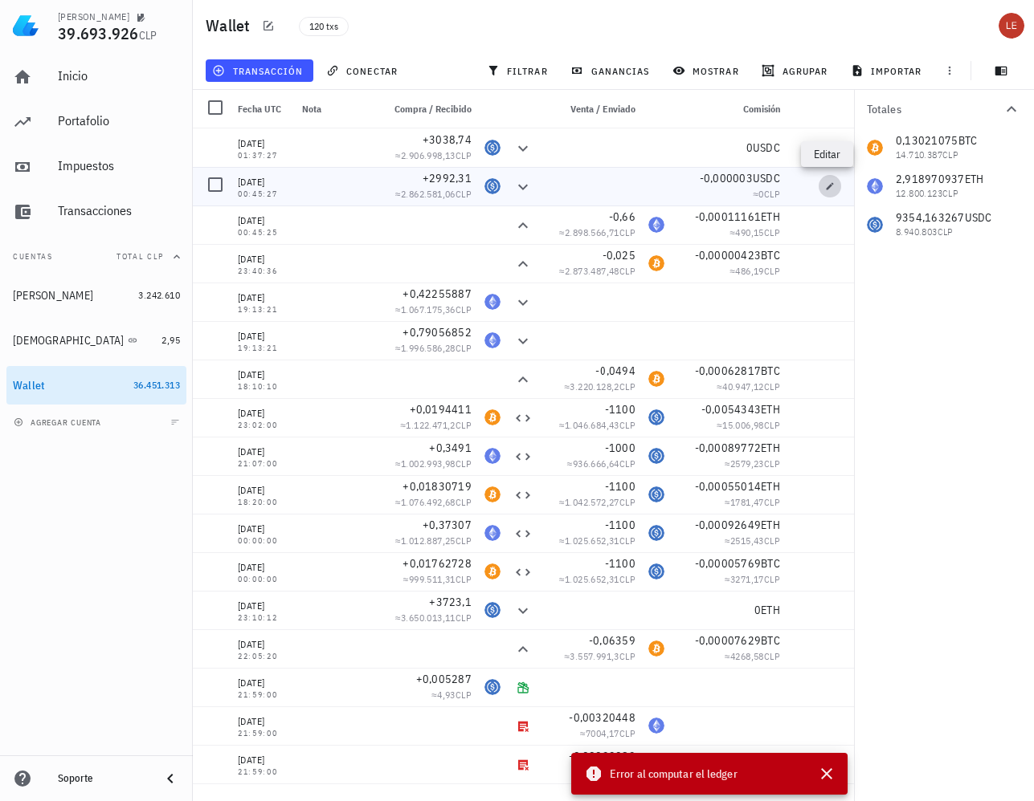
click at [826, 188] on icon "button" at bounding box center [829, 185] width 7 height 7
type input "00:45:27"
type input "2.992,31"
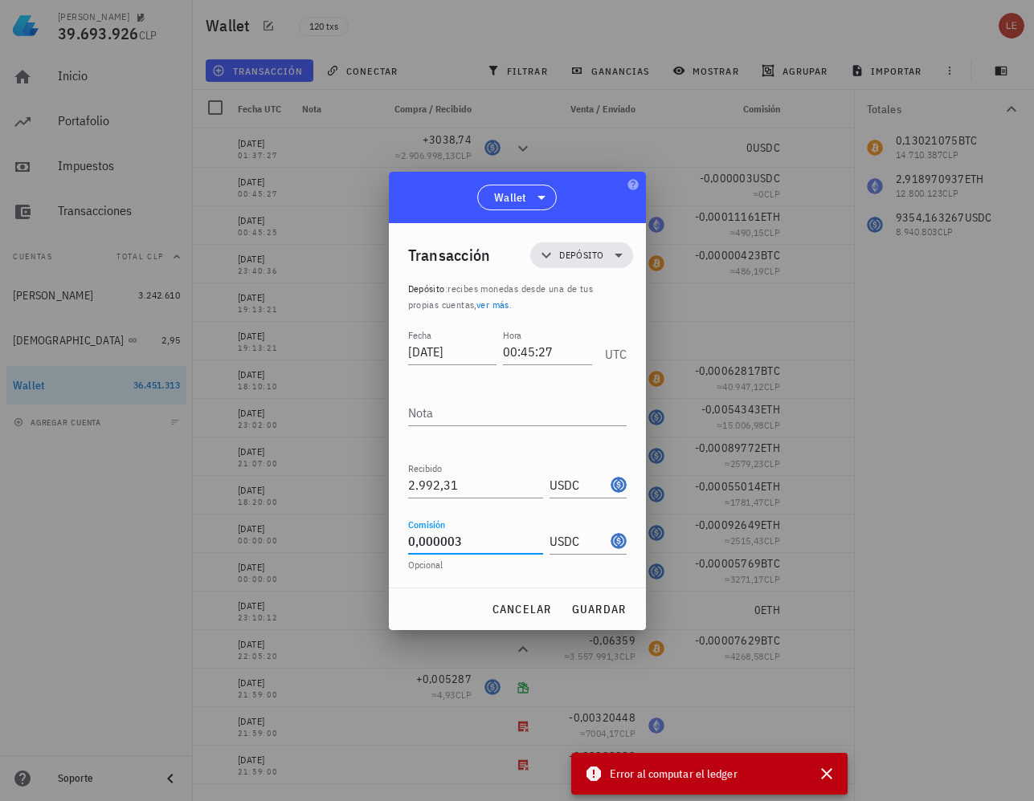
drag, startPoint x: 471, startPoint y: 543, endPoint x: 329, endPoint y: 547, distance: 141.4
click at [329, 547] on div "[PERSON_NAME] 39.693.926 CLP Inicio [GEOGRAPHIC_DATA] Impuestos [GEOGRAPHIC_DAT…" at bounding box center [517, 400] width 1034 height 801
click at [597, 610] on span "guardar" at bounding box center [598, 609] width 55 height 14
type input "0,000003"
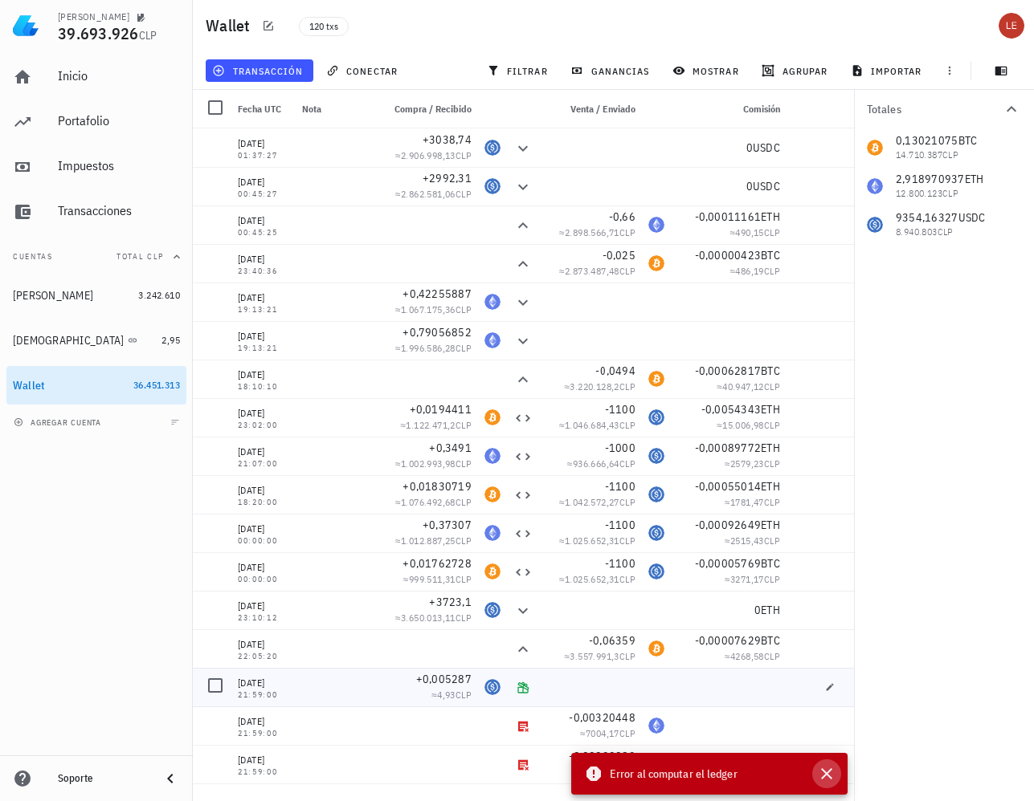
click at [822, 779] on icon "button" at bounding box center [826, 774] width 11 height 11
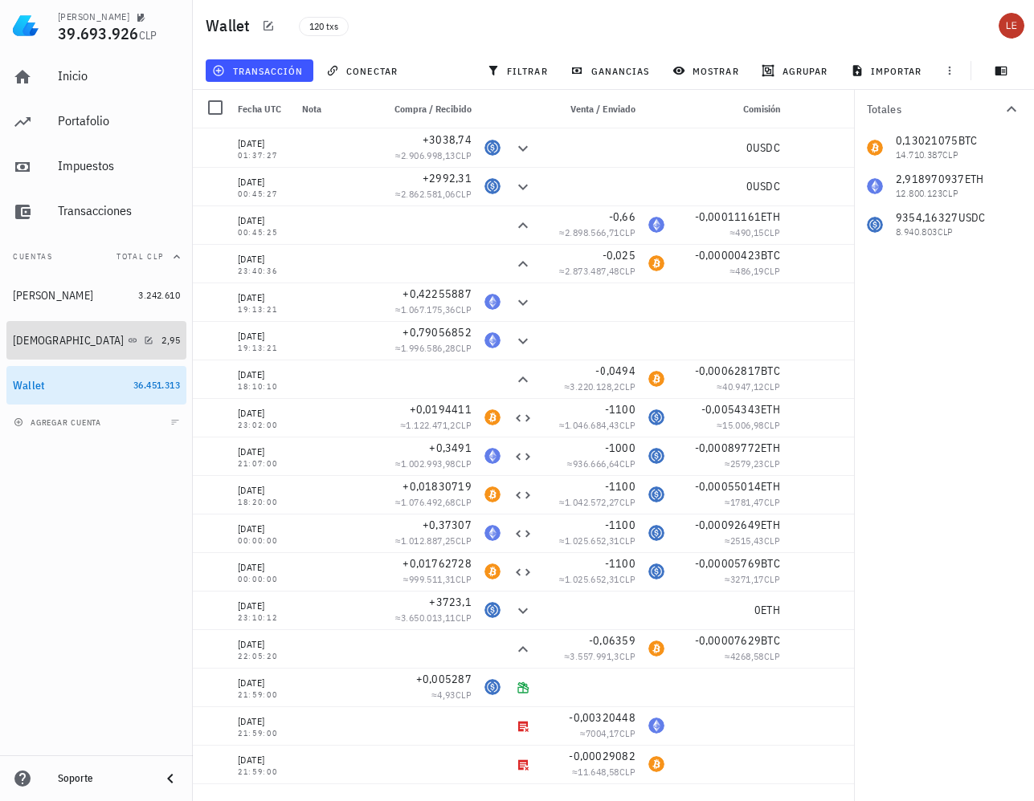
click at [26, 340] on div "[DEMOGRAPHIC_DATA]" at bounding box center [69, 341] width 112 height 14
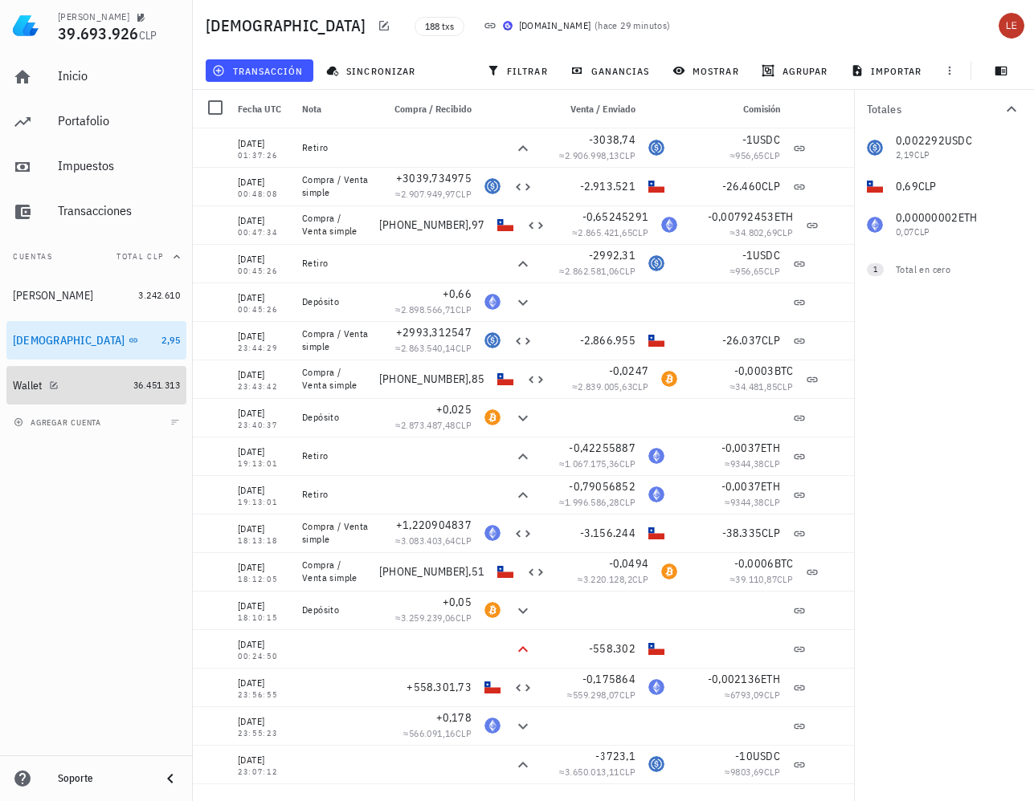
click at [35, 385] on div "Wallet" at bounding box center [28, 386] width 30 height 14
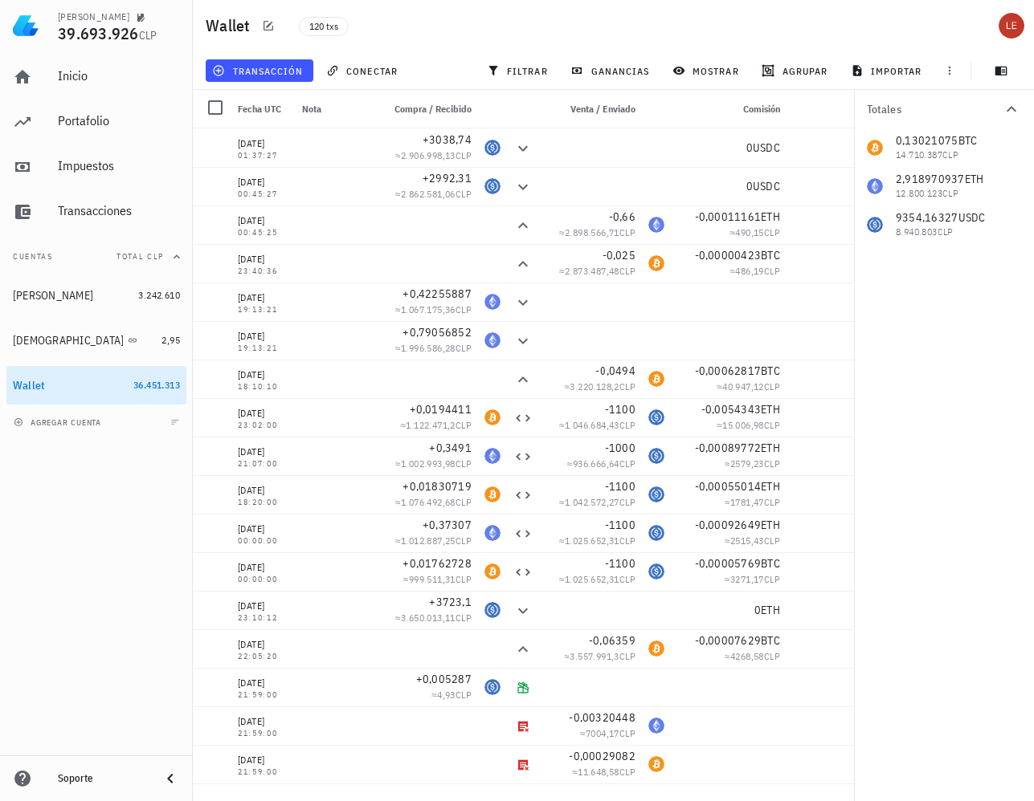
click at [912, 272] on div "Totales 0,13021075 BTC 14.710.387 CLP 2,918970937 ETH 12.800.123 CLP 9354,16327…" at bounding box center [944, 446] width 180 height 712
click at [84, 122] on div "Portafolio" at bounding box center [119, 120] width 122 height 15
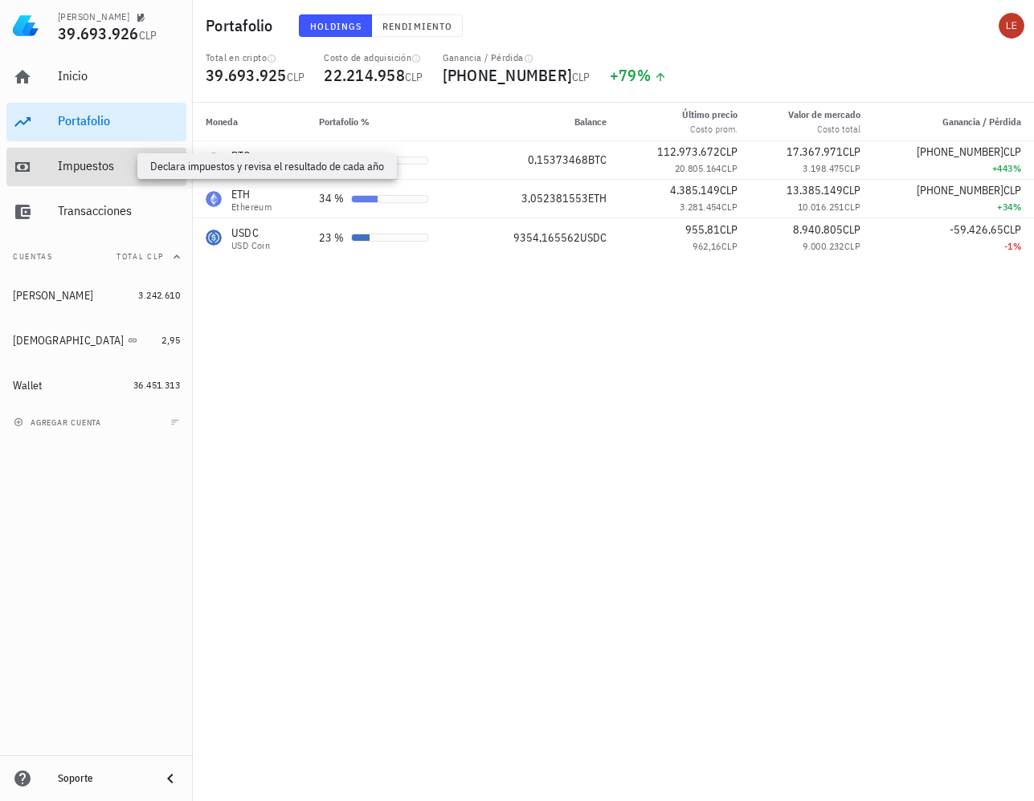
click at [89, 161] on div "Impuestos" at bounding box center [119, 165] width 122 height 15
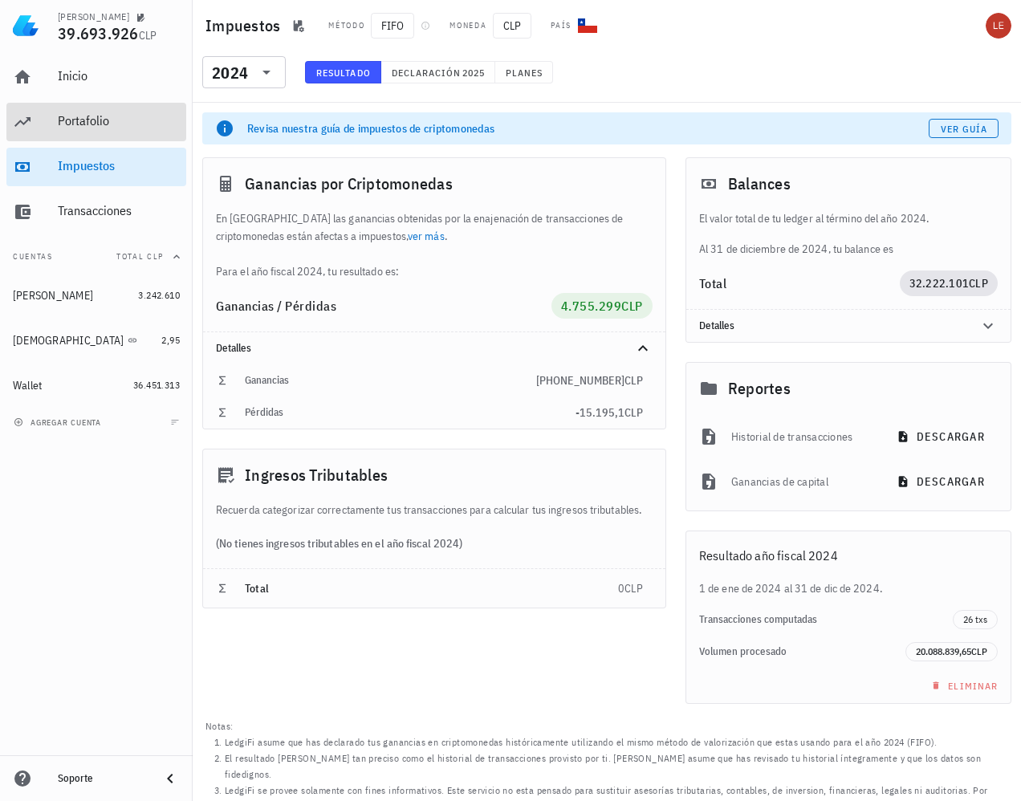
click at [90, 120] on div "Portafolio" at bounding box center [119, 120] width 122 height 15
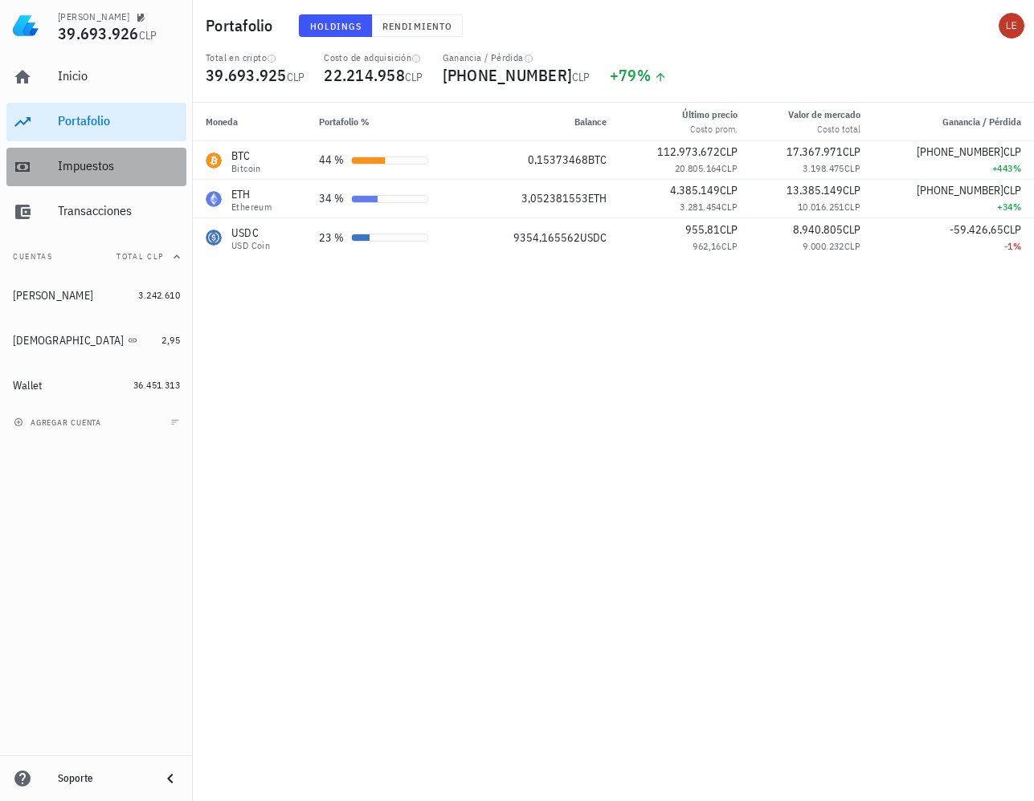
click at [78, 169] on div "Impuestos" at bounding box center [119, 165] width 122 height 15
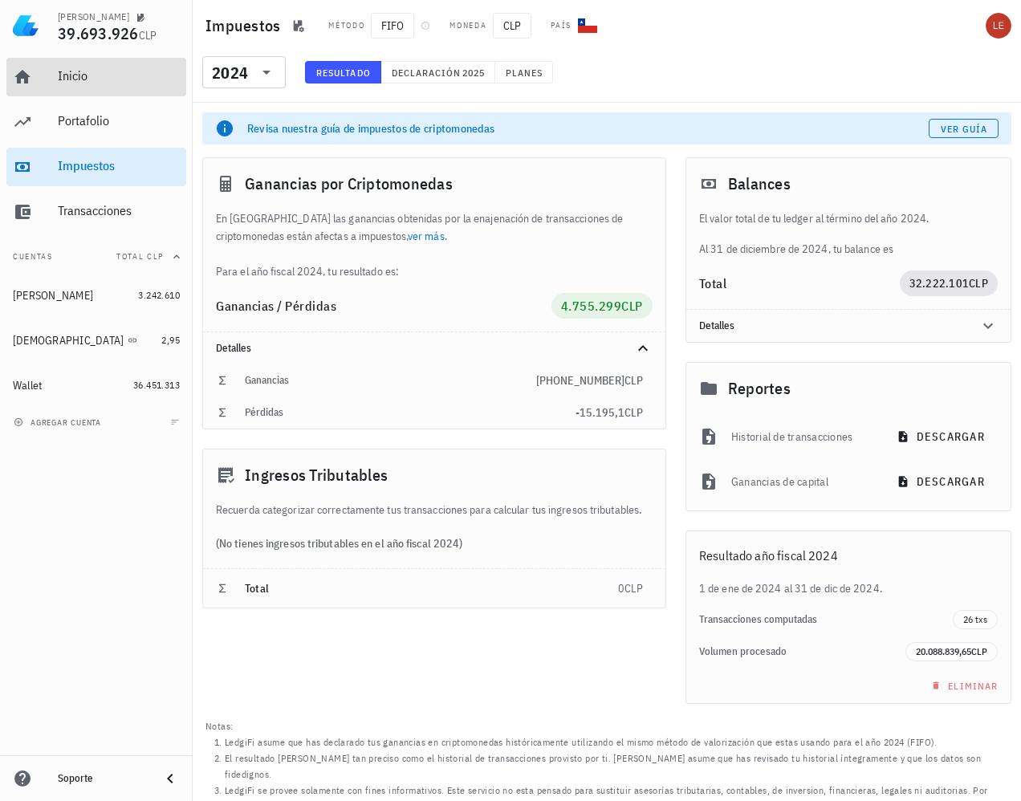
click at [21, 75] on icon at bounding box center [22, 77] width 16 height 14
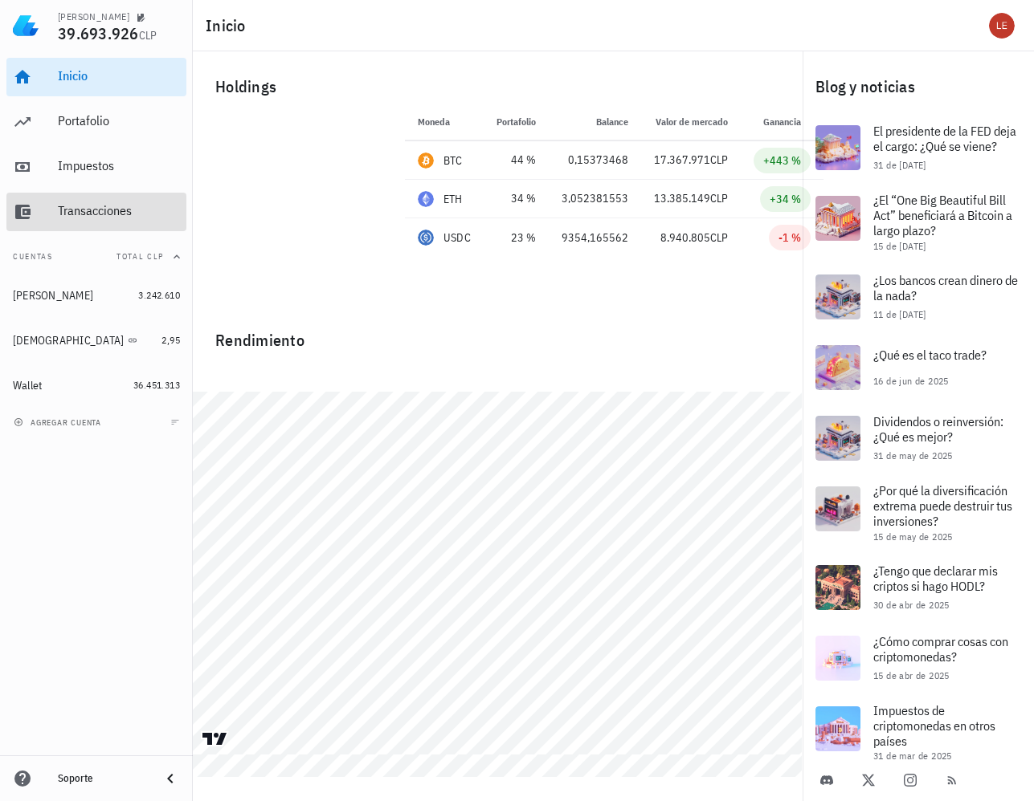
click at [73, 212] on div "Transacciones" at bounding box center [119, 210] width 122 height 15
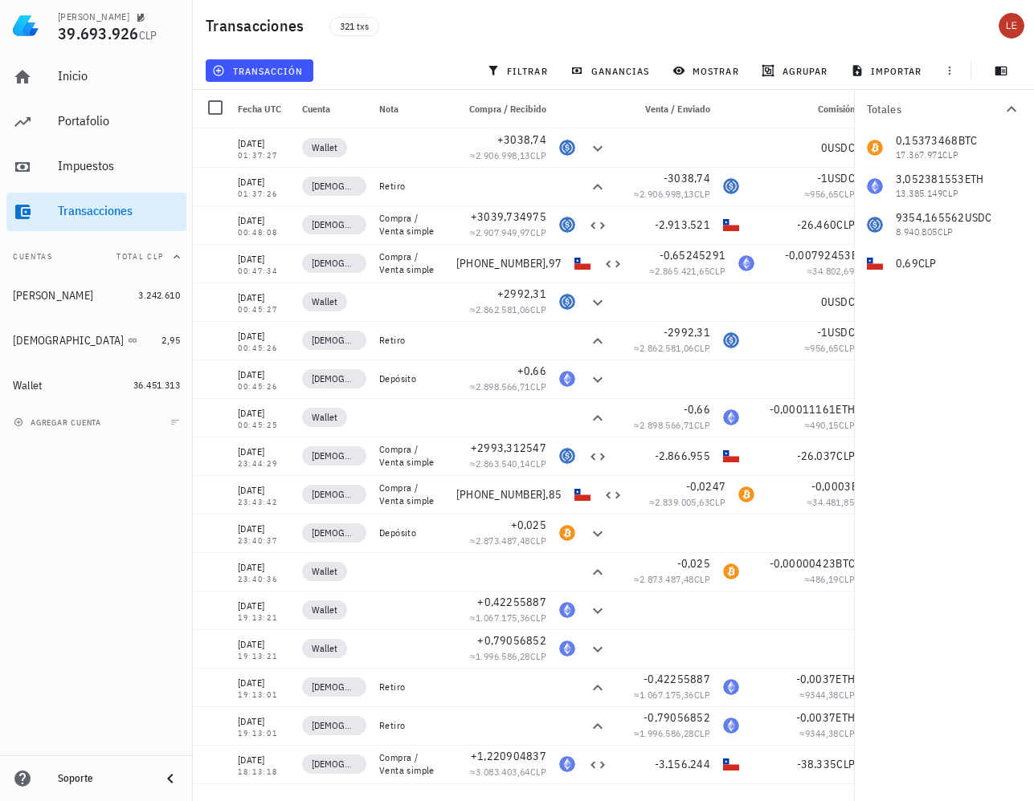
scroll to position [0, 75]
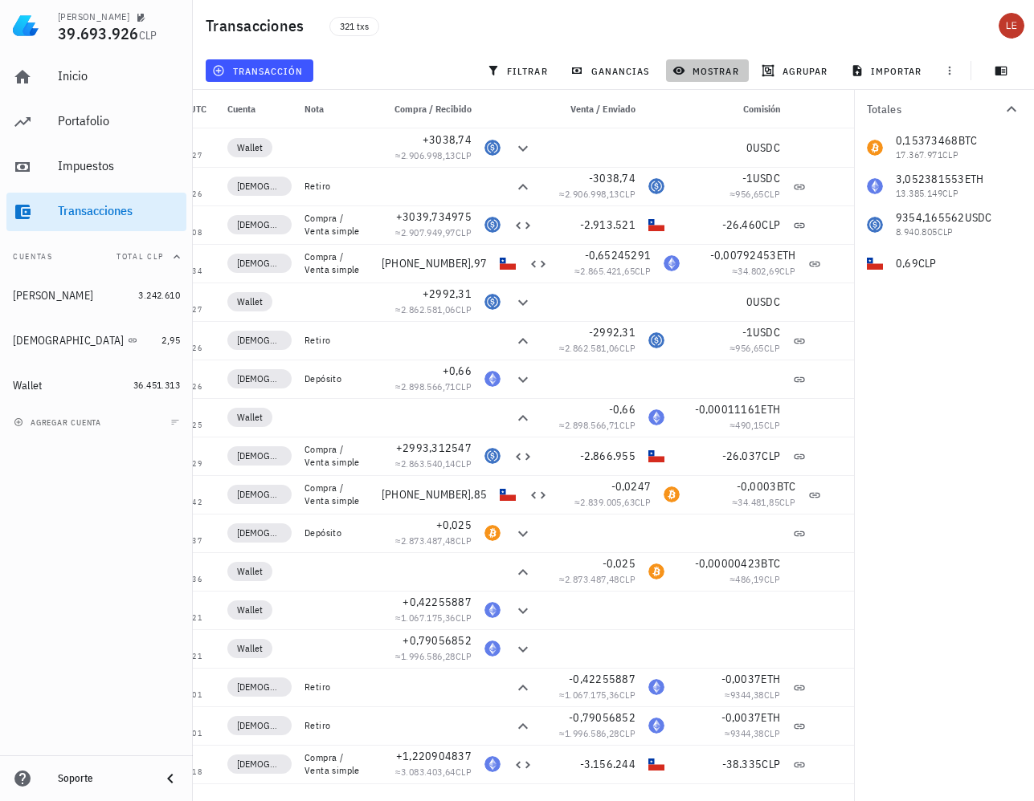
click at [723, 68] on span "mostrar" at bounding box center [706, 70] width 63 height 13
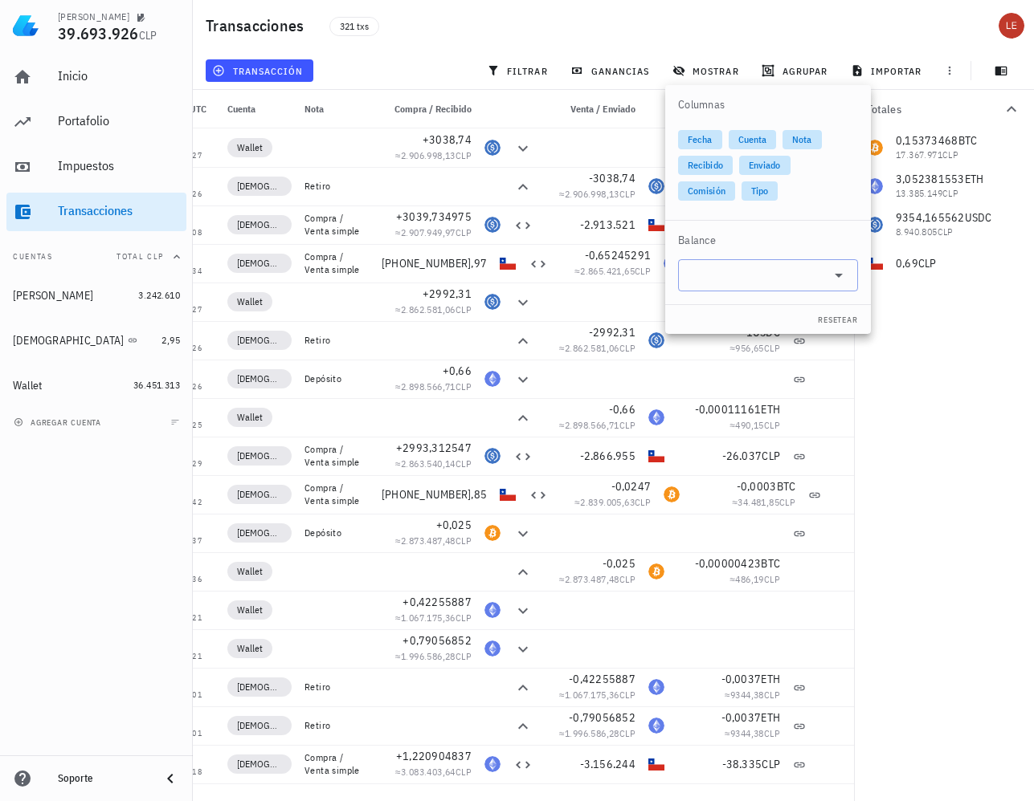
click at [756, 267] on input "text" at bounding box center [754, 276] width 135 height 26
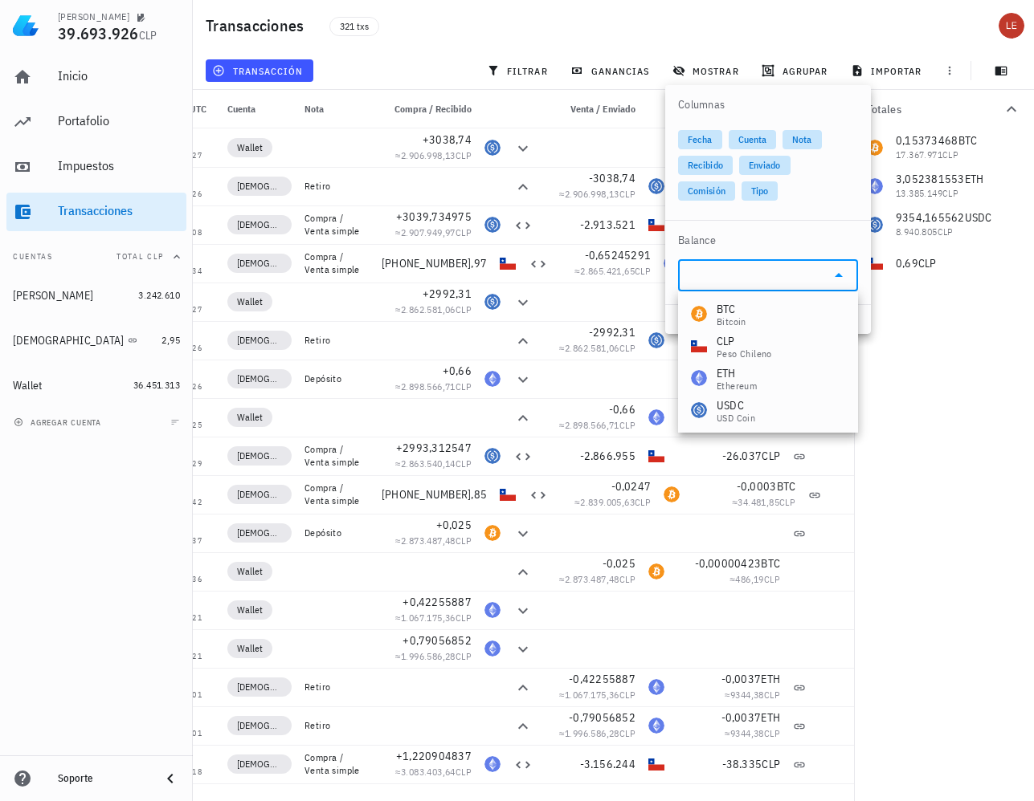
click at [821, 194] on div "Fecha Cuenta Nota Recibido Enviado Comisión Tipo" at bounding box center [768, 166] width 180 height 84
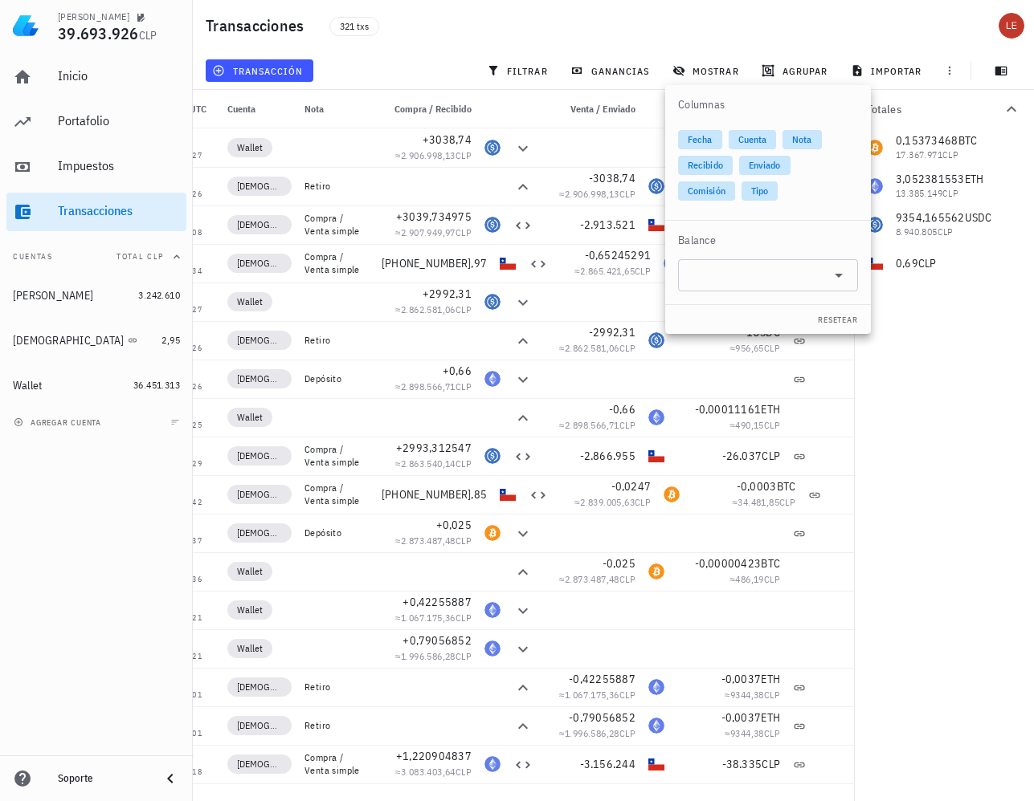
click at [815, 18] on div "Transacciones 321 txs" at bounding box center [613, 25] width 841 height 51
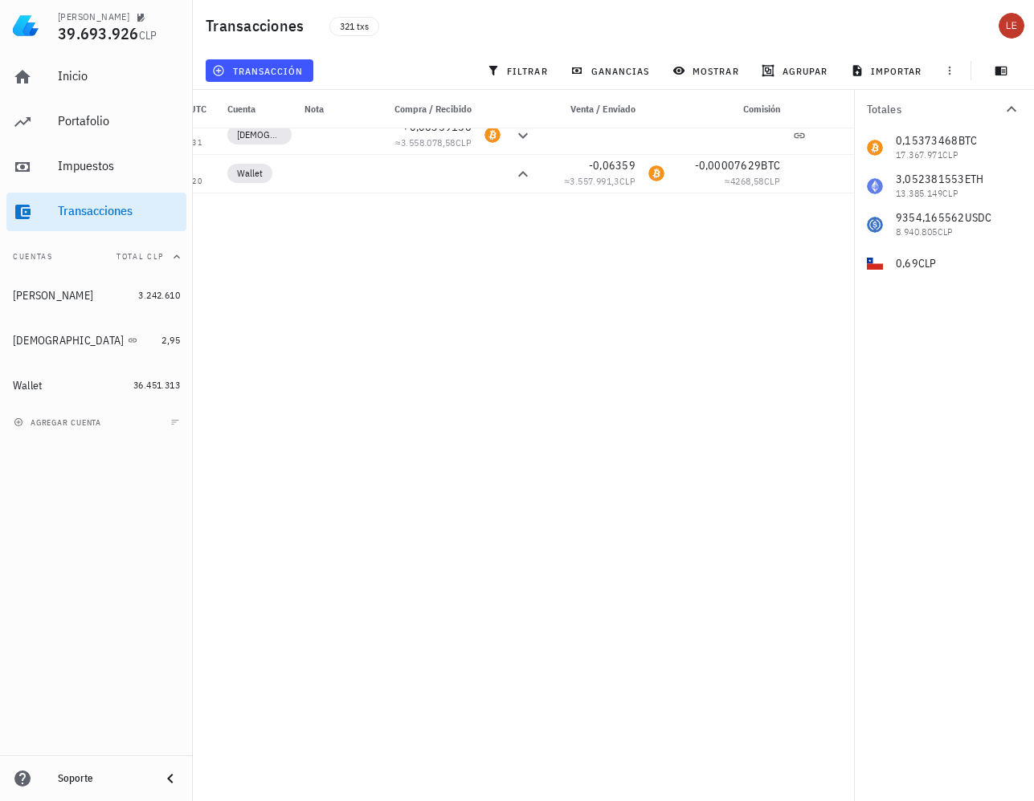
scroll to position [0, 0]
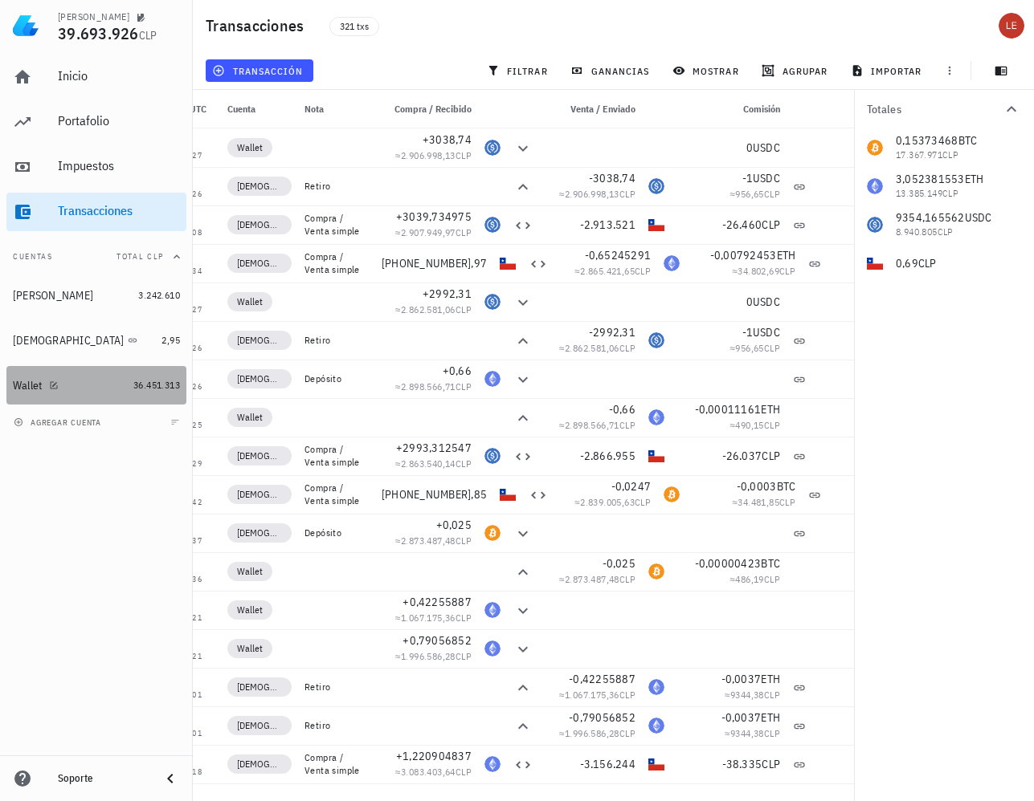
click at [17, 390] on div "Wallet" at bounding box center [28, 386] width 30 height 14
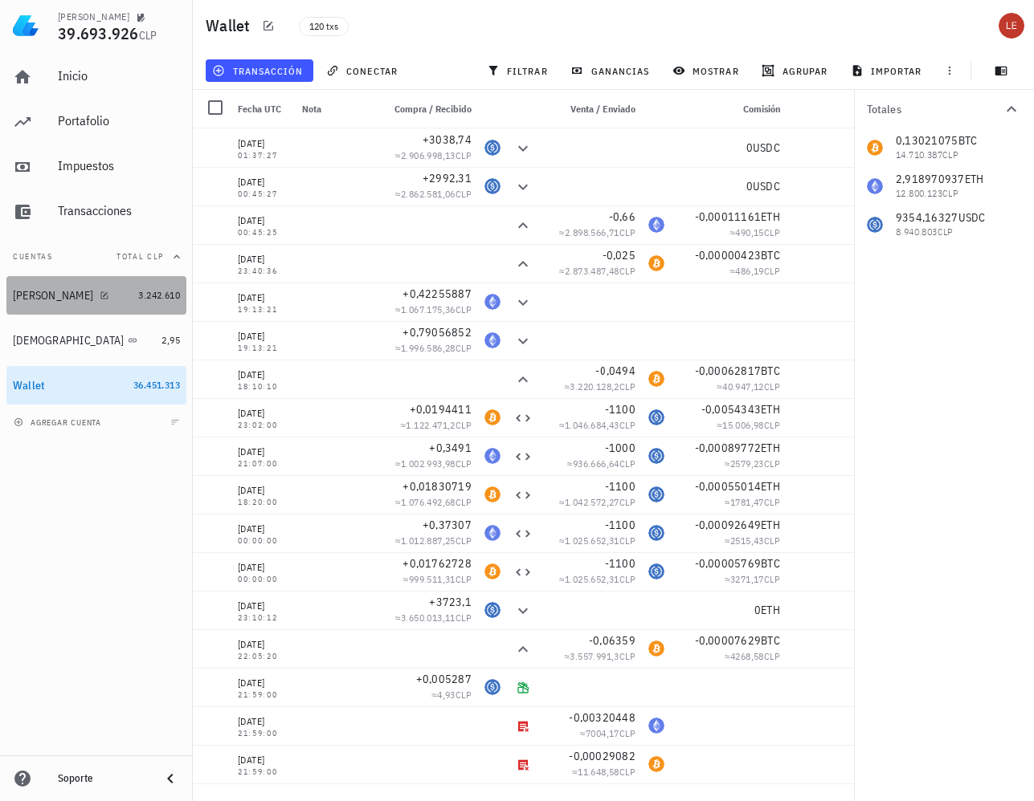
click at [100, 294] on div "[PERSON_NAME]" at bounding box center [72, 295] width 119 height 15
